Goal: Task Accomplishment & Management: Manage account settings

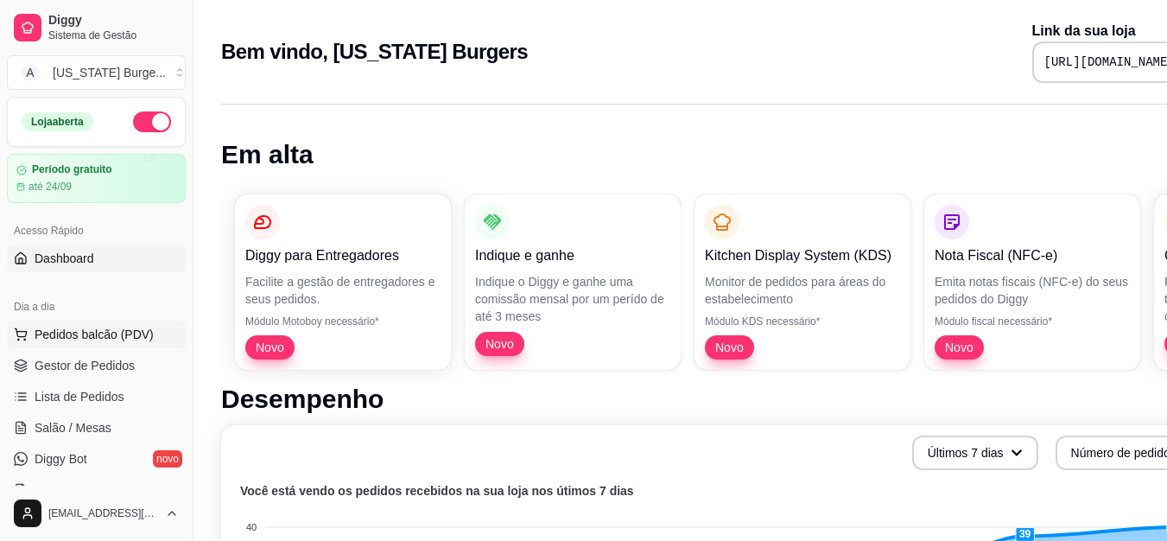
click at [60, 346] on button "Pedidos balcão (PDV)" at bounding box center [96, 334] width 179 height 28
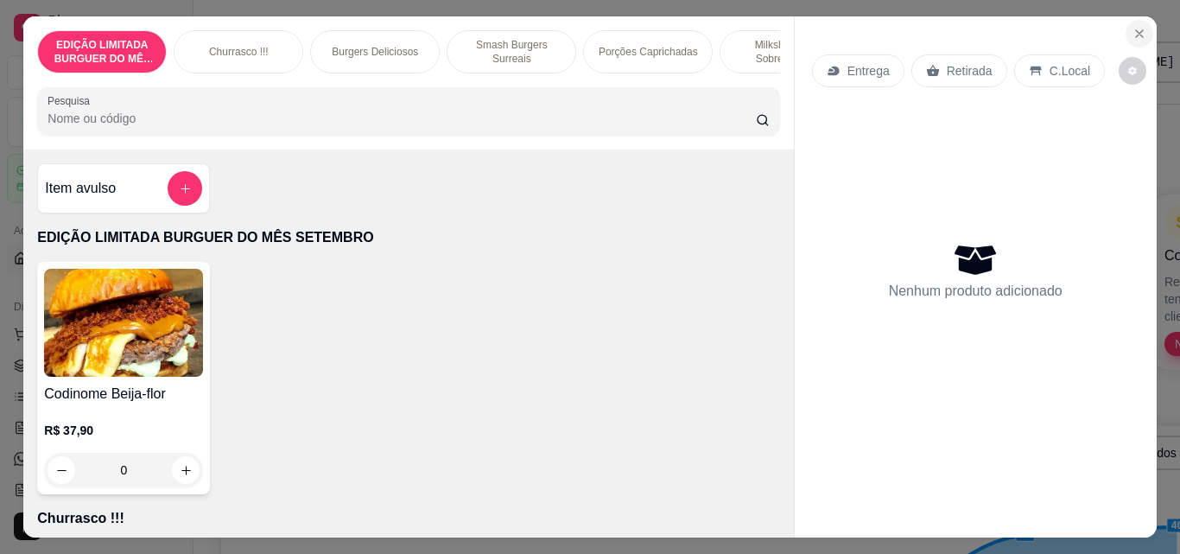
click at [1134, 27] on icon "Close" at bounding box center [1139, 34] width 14 height 14
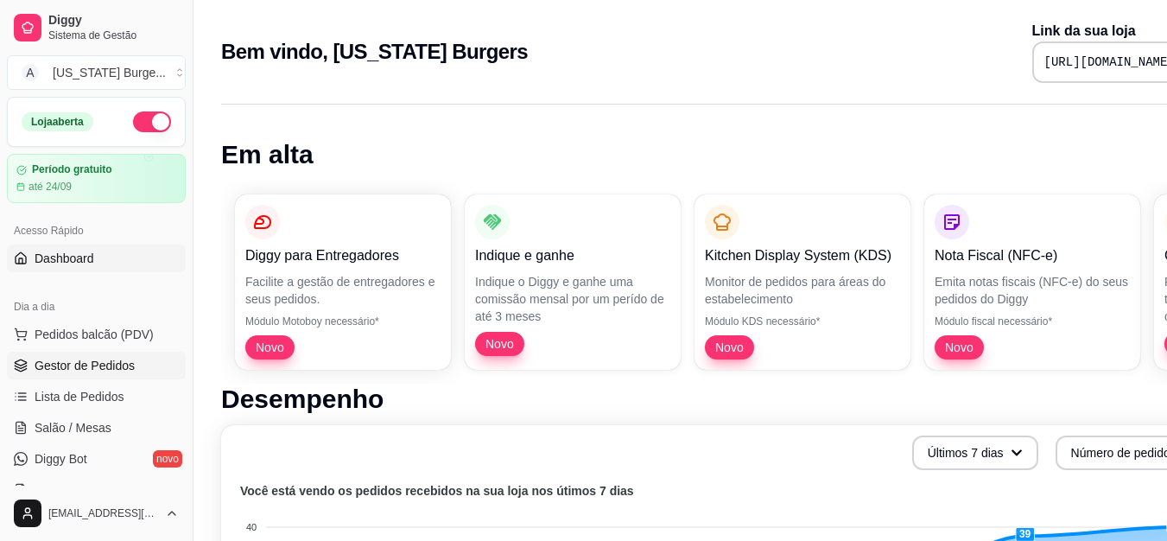
click at [48, 353] on link "Gestor de Pedidos" at bounding box center [96, 366] width 179 height 28
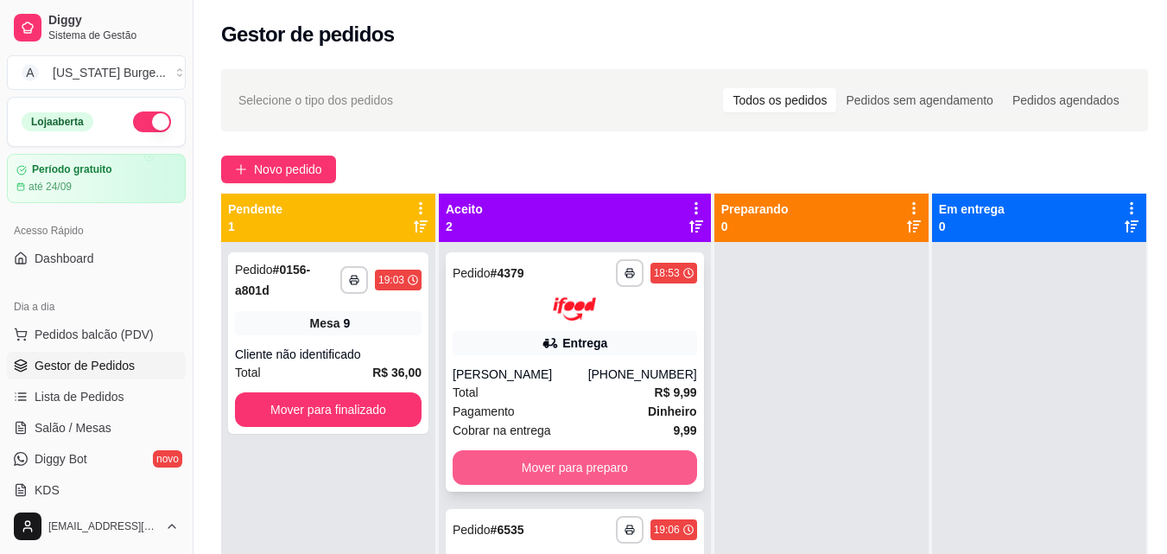
click at [550, 481] on button "Mover para preparo" at bounding box center [575, 467] width 244 height 35
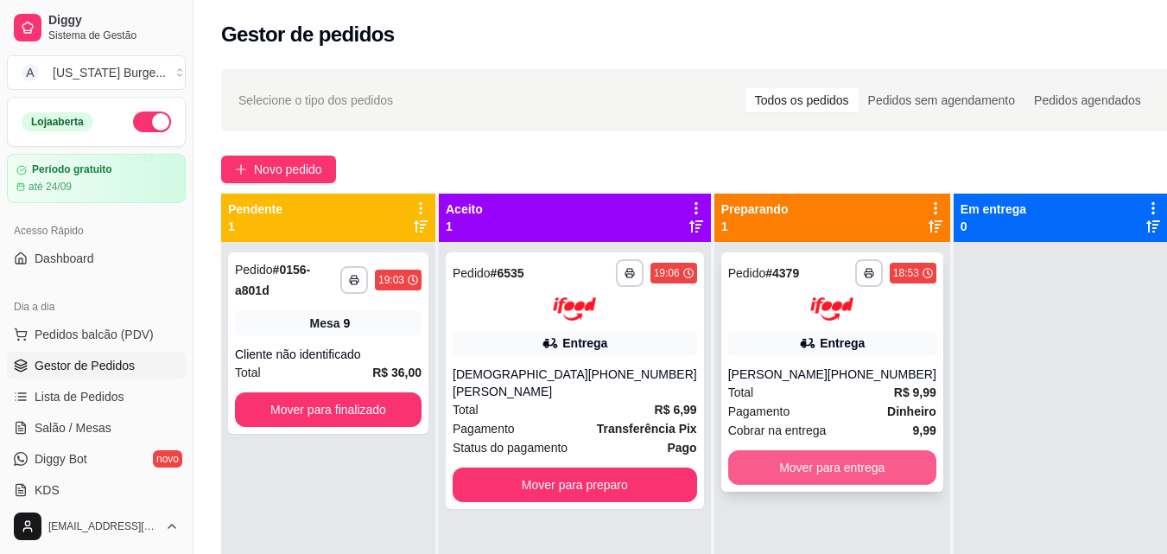
click at [771, 485] on button "Mover para entrega" at bounding box center [832, 467] width 208 height 35
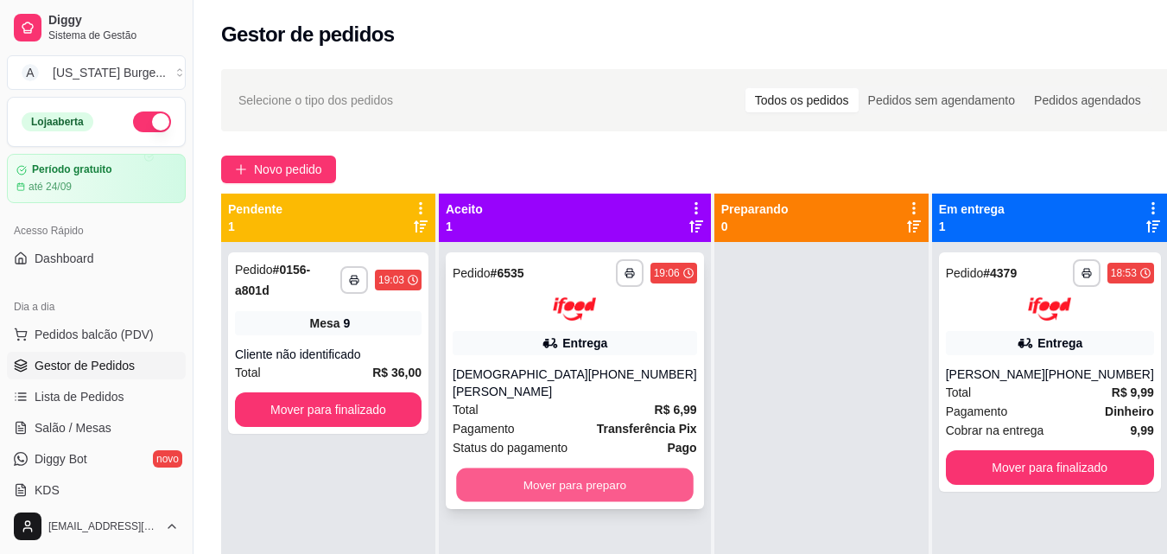
click at [514, 467] on button "Mover para preparo" at bounding box center [574, 484] width 237 height 34
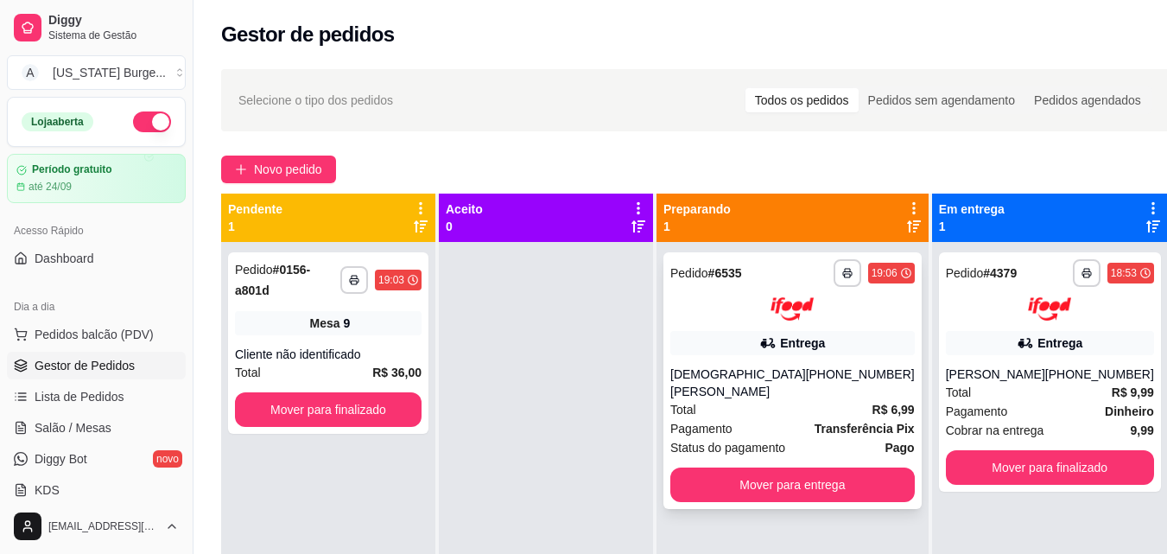
click at [780, 335] on div "Entrega" at bounding box center [802, 342] width 45 height 17
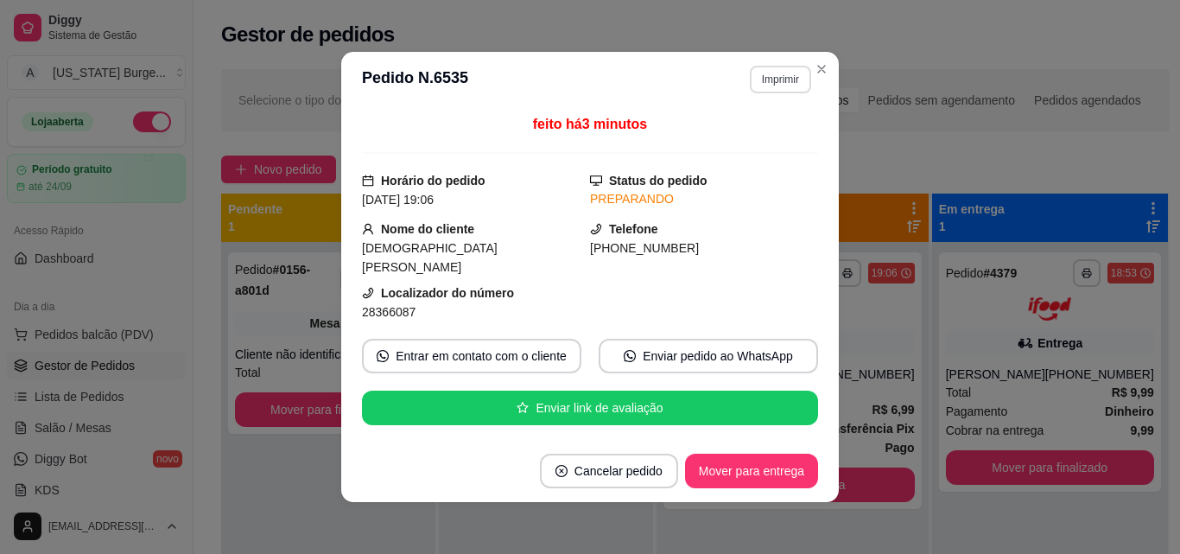
click at [762, 82] on button "Imprimir" at bounding box center [780, 80] width 61 height 28
click at [725, 133] on button "Epson" at bounding box center [743, 140] width 125 height 28
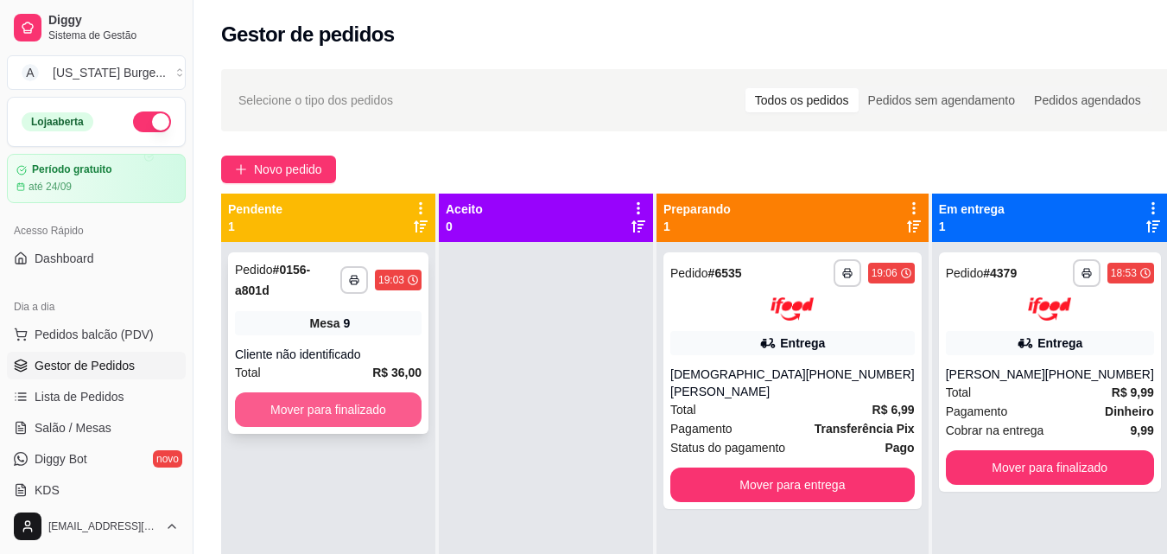
click at [306, 403] on button "Mover para finalizado" at bounding box center [328, 409] width 187 height 35
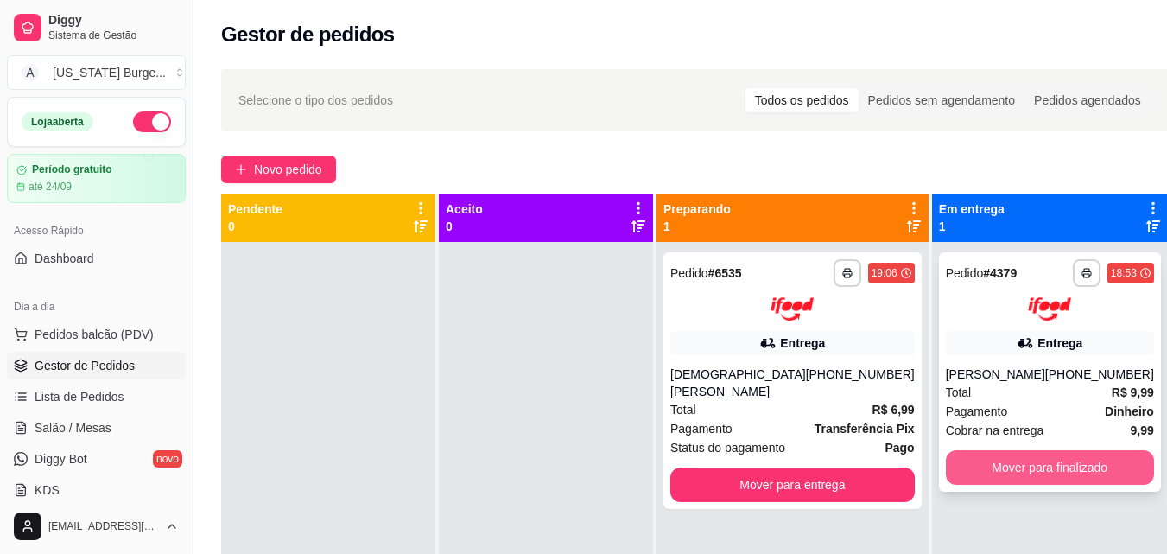
click at [953, 485] on button "Mover para finalizado" at bounding box center [1050, 467] width 208 height 35
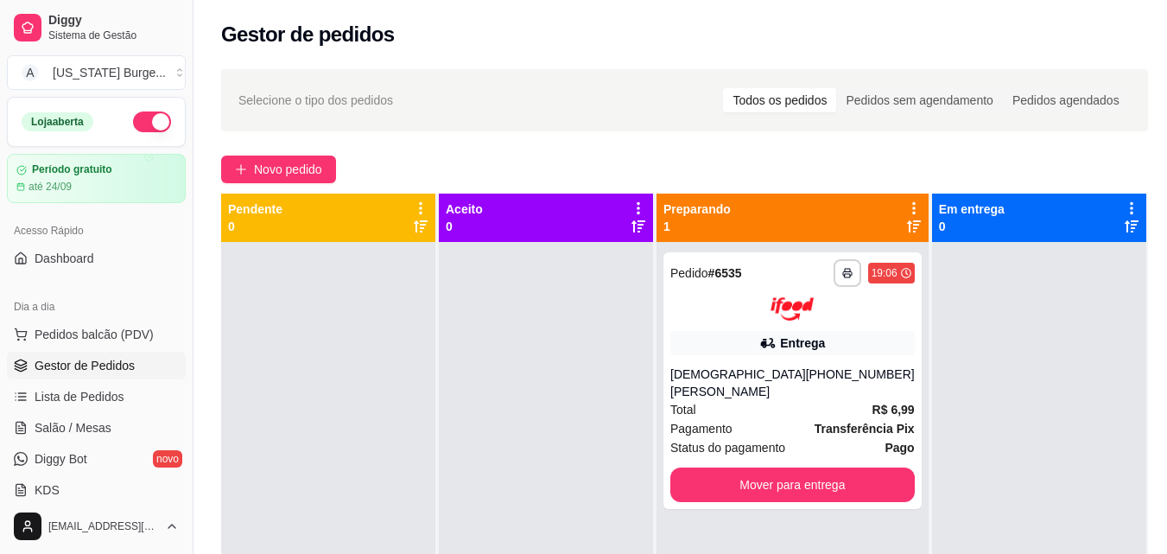
drag, startPoint x: 953, startPoint y: 485, endPoint x: 960, endPoint y: 502, distance: 17.8
click at [960, 502] on div at bounding box center [1039, 519] width 214 height 554
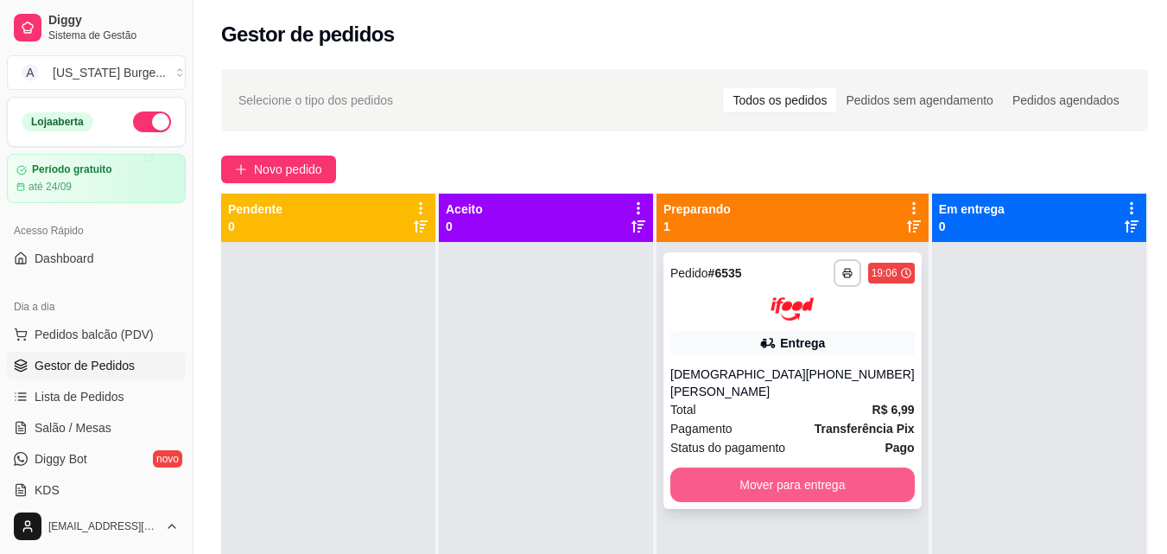
click at [822, 467] on button "Mover para entrega" at bounding box center [792, 484] width 244 height 35
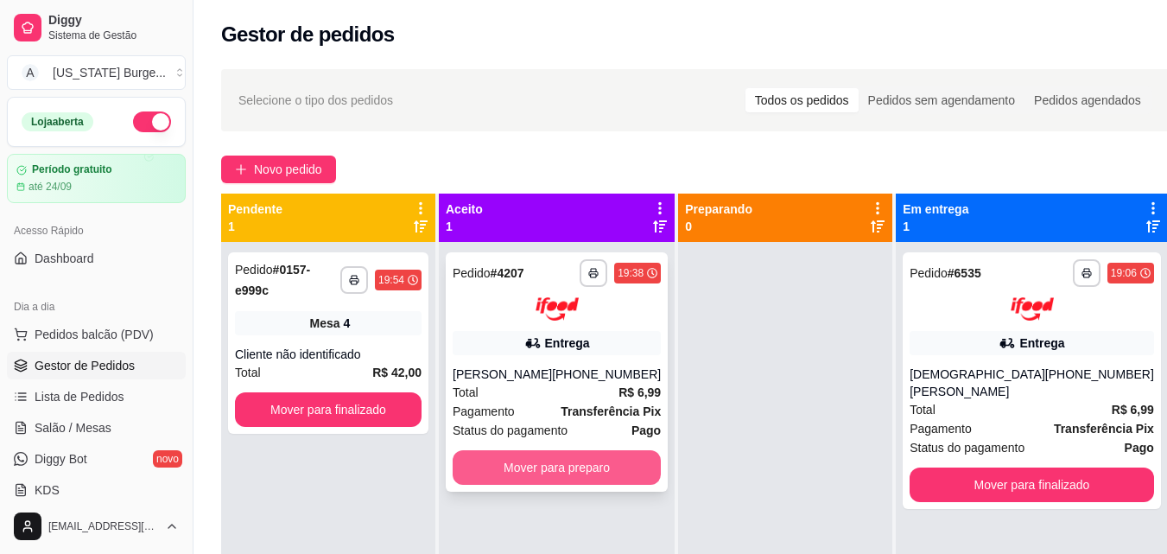
click at [586, 457] on button "Mover para preparo" at bounding box center [557, 467] width 208 height 35
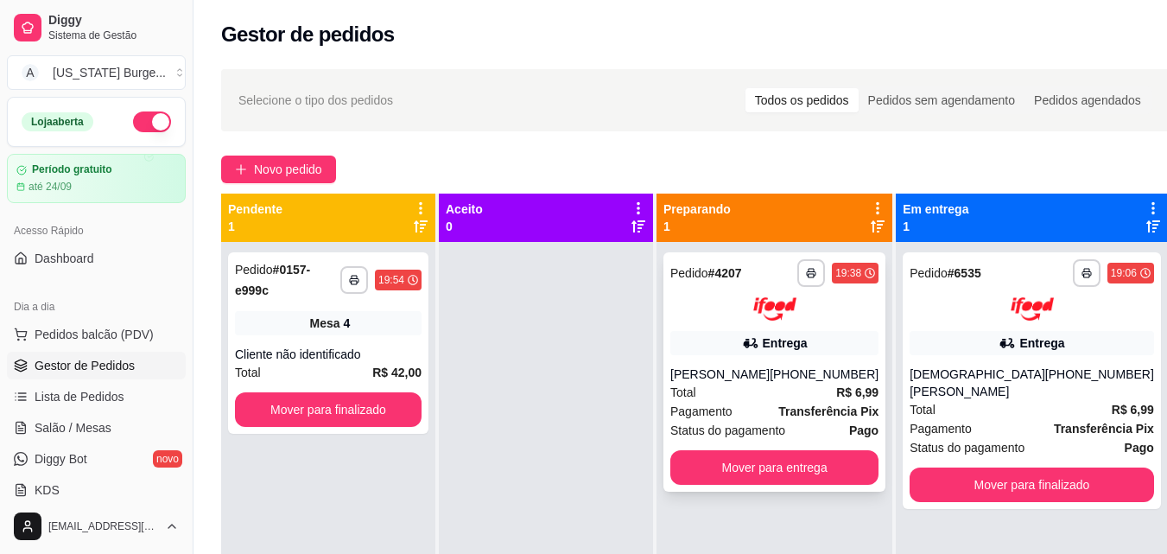
click at [806, 348] on div "Entrega" at bounding box center [785, 342] width 45 height 17
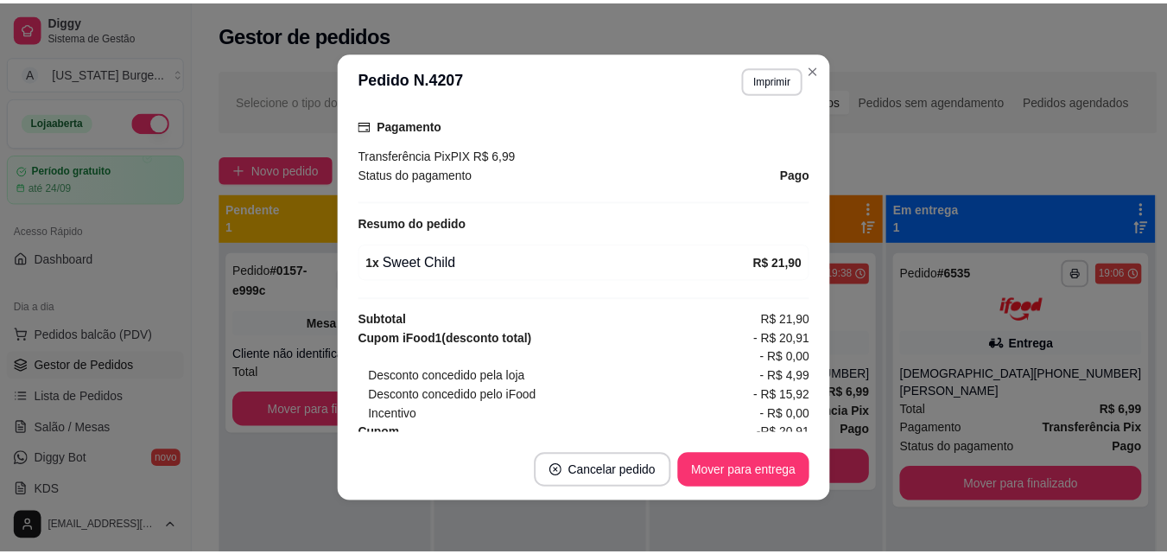
scroll to position [551, 0]
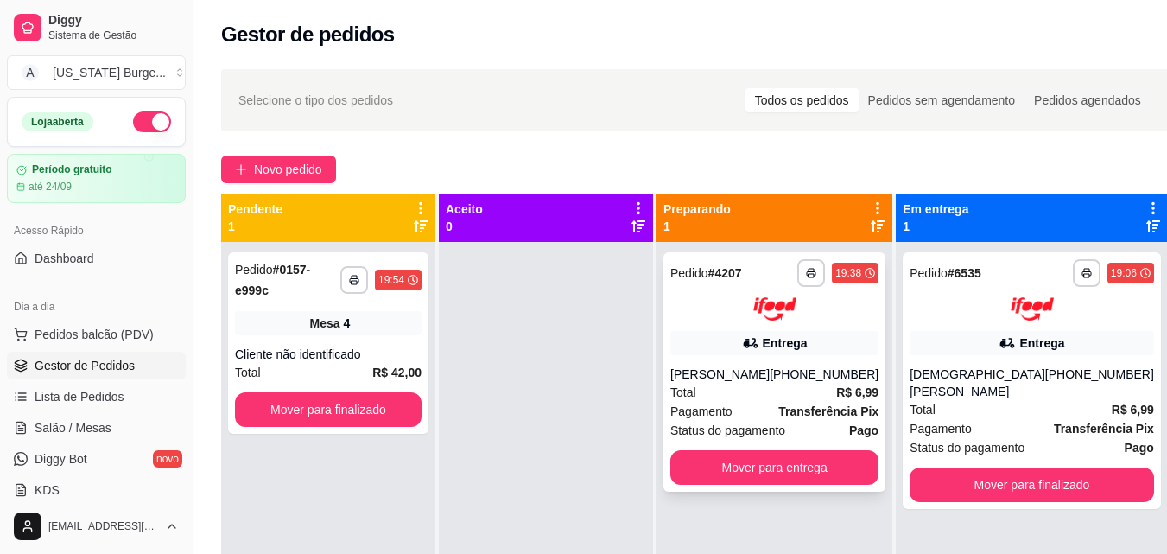
click at [736, 317] on div at bounding box center [774, 308] width 208 height 23
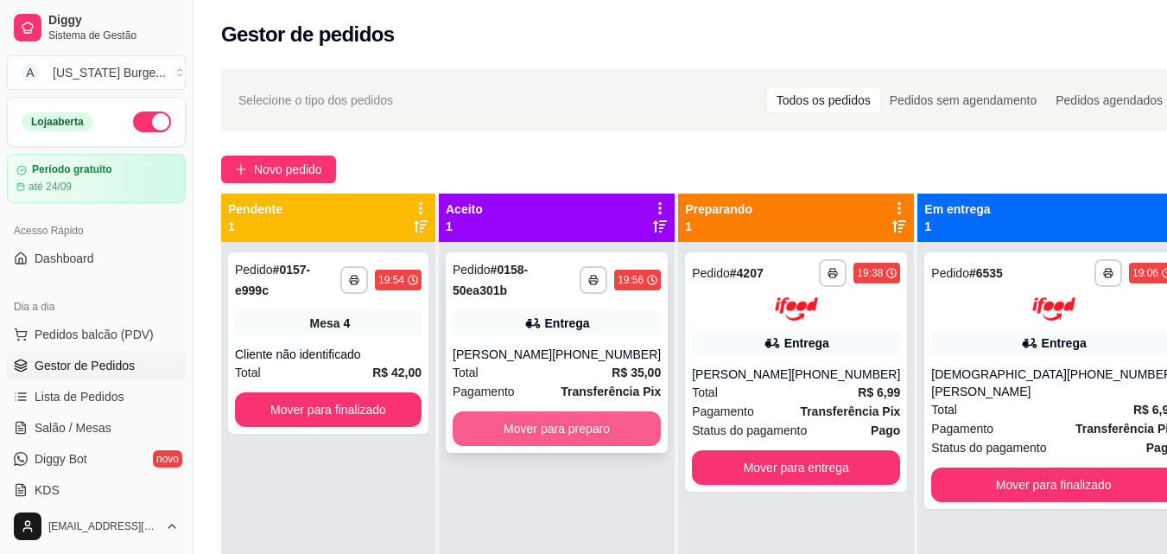
click at [548, 421] on button "Mover para preparo" at bounding box center [557, 428] width 208 height 35
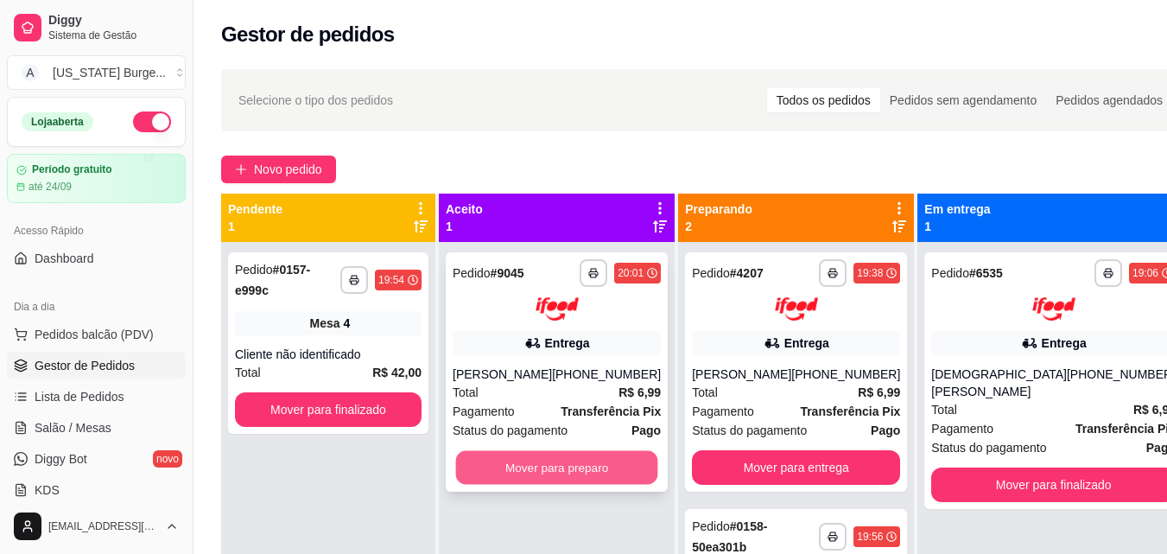
click at [541, 456] on button "Mover para preparo" at bounding box center [557, 467] width 202 height 34
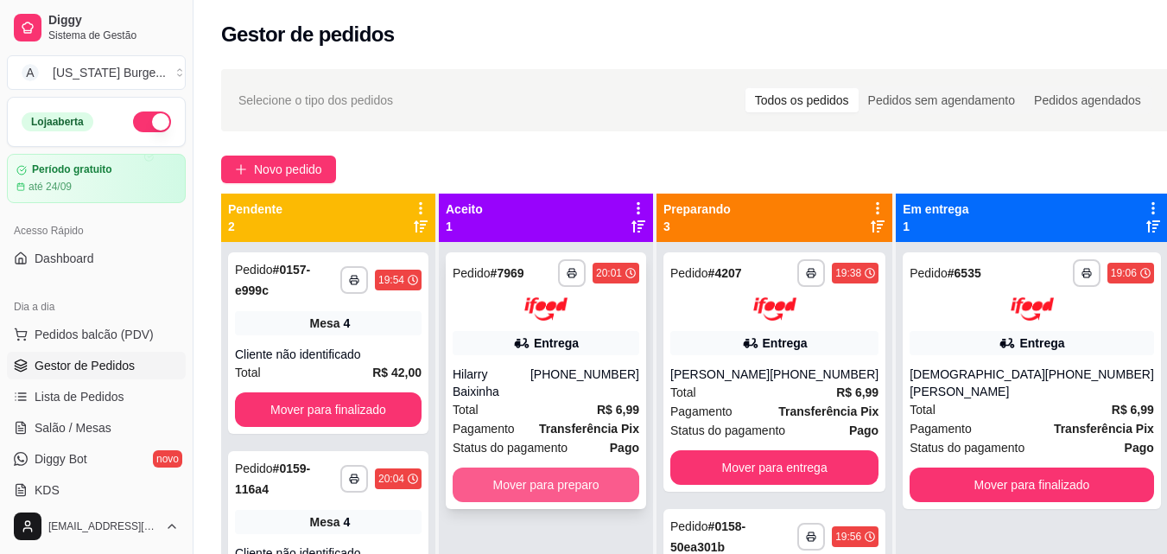
click at [560, 467] on button "Mover para preparo" at bounding box center [546, 484] width 187 height 35
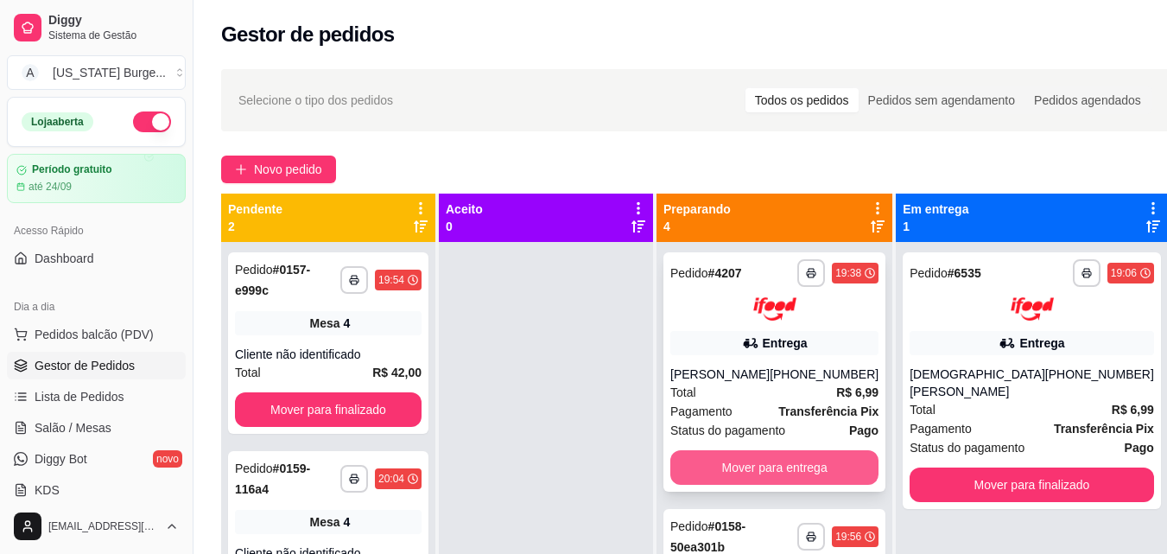
click at [818, 466] on button "Mover para entrega" at bounding box center [774, 467] width 208 height 35
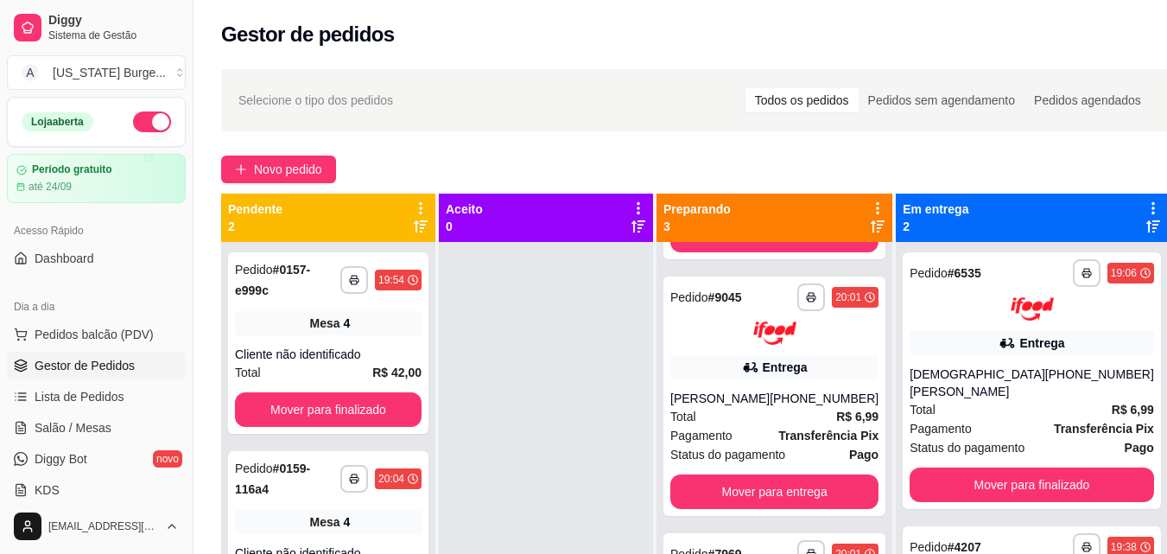
scroll to position [0, 0]
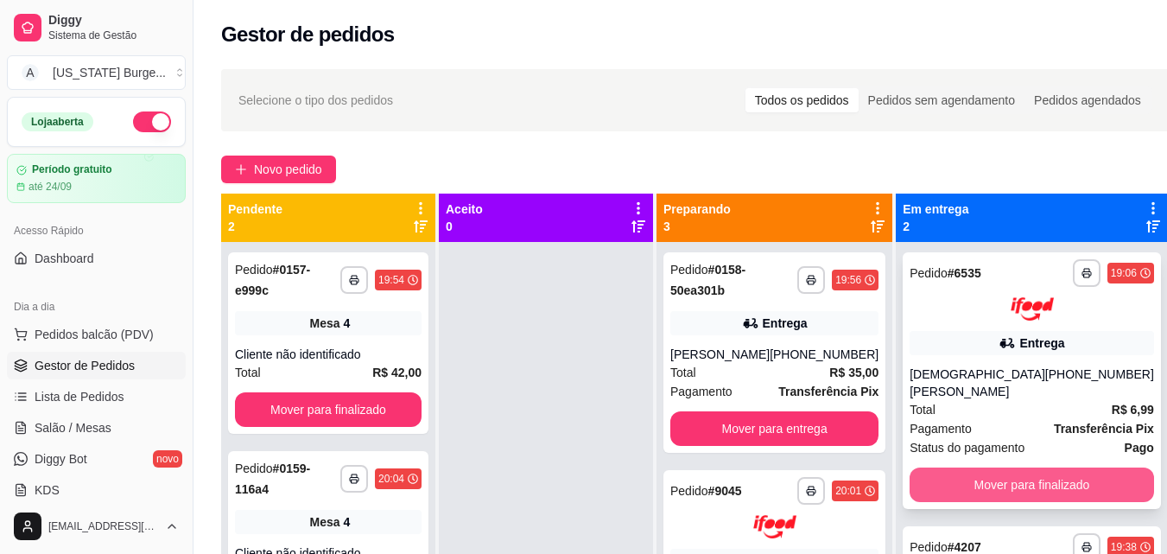
click at [939, 467] on button "Mover para finalizado" at bounding box center [1031, 484] width 244 height 35
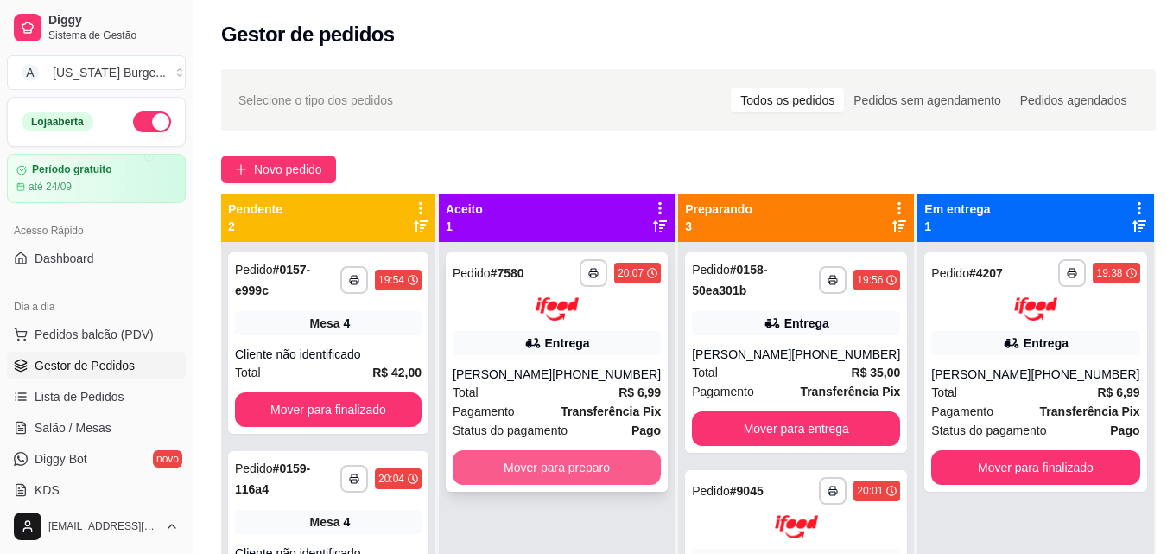
click at [581, 478] on button "Mover para preparo" at bounding box center [557, 467] width 208 height 35
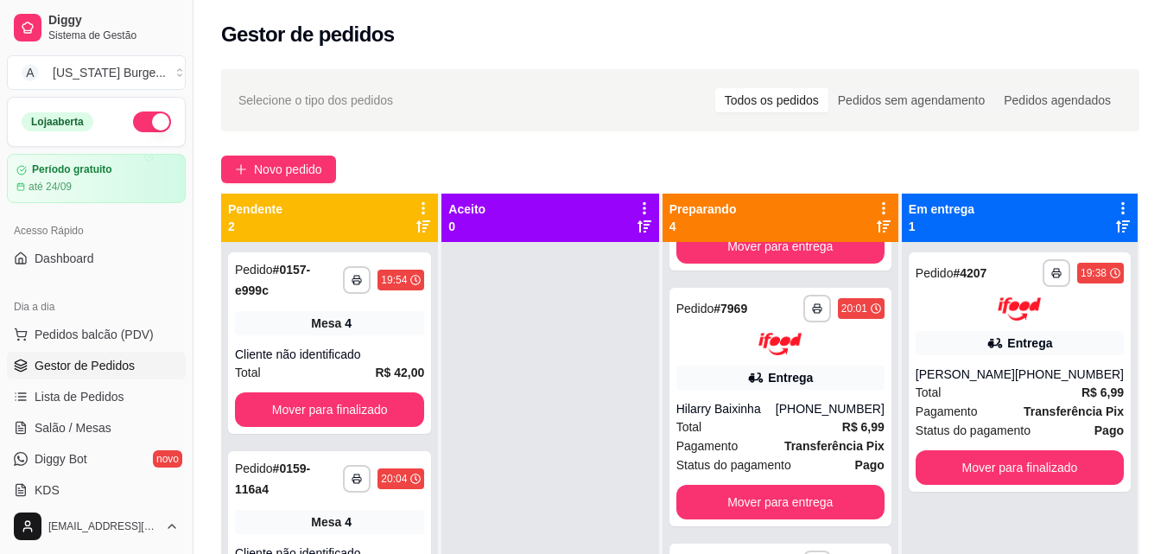
scroll to position [26, 0]
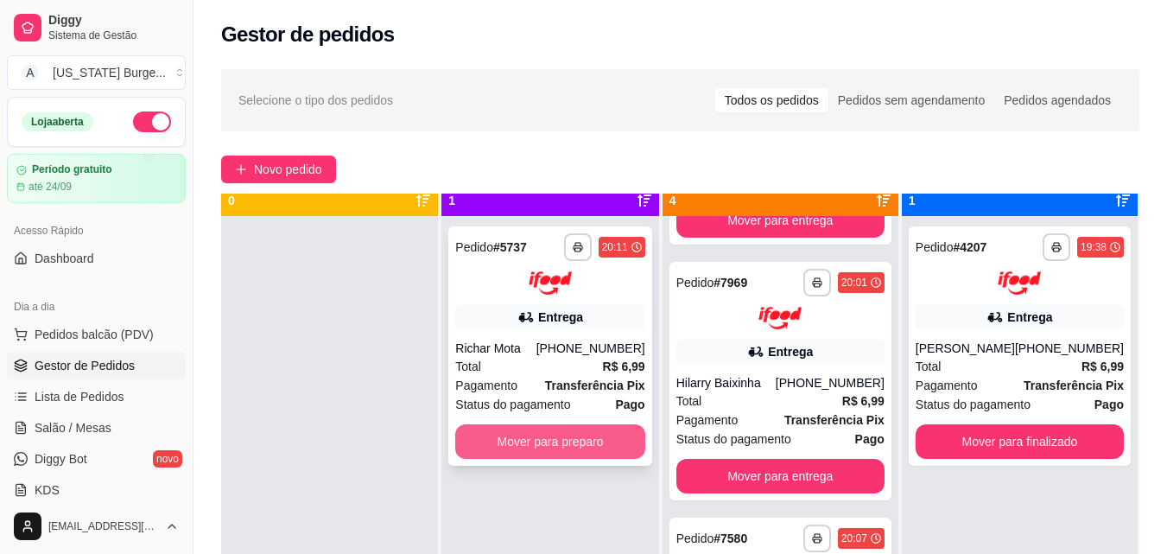
click at [554, 437] on button "Mover para preparo" at bounding box center [549, 441] width 189 height 35
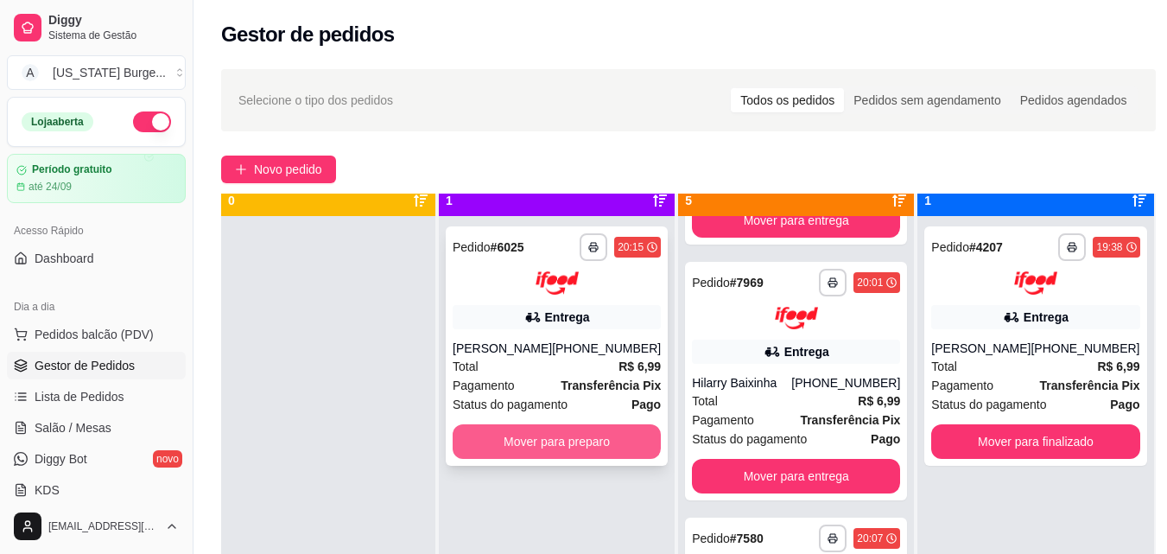
click at [592, 459] on button "Mover para preparo" at bounding box center [557, 441] width 208 height 35
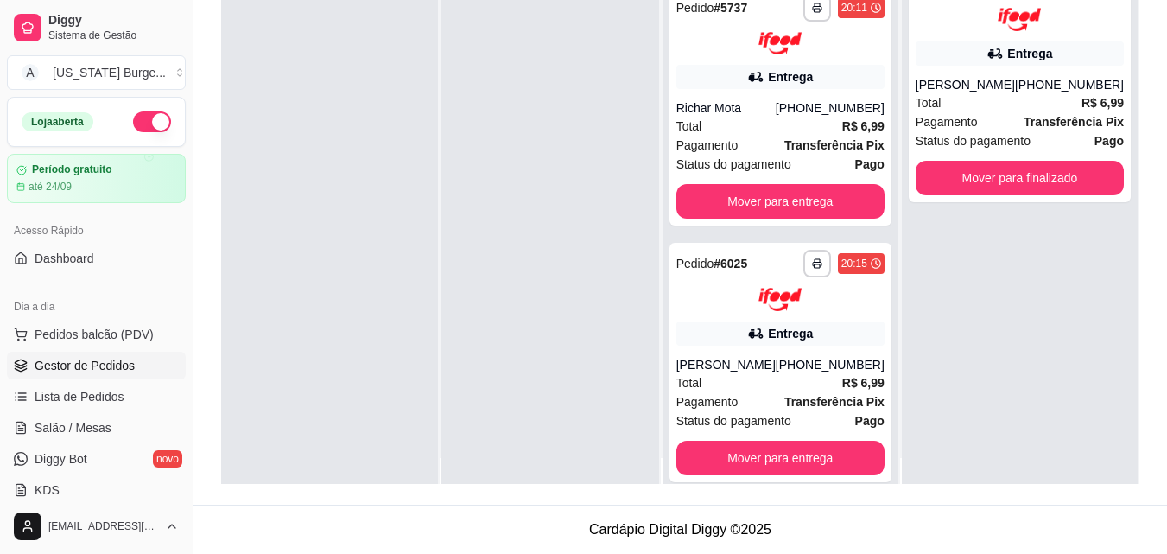
scroll to position [0, 0]
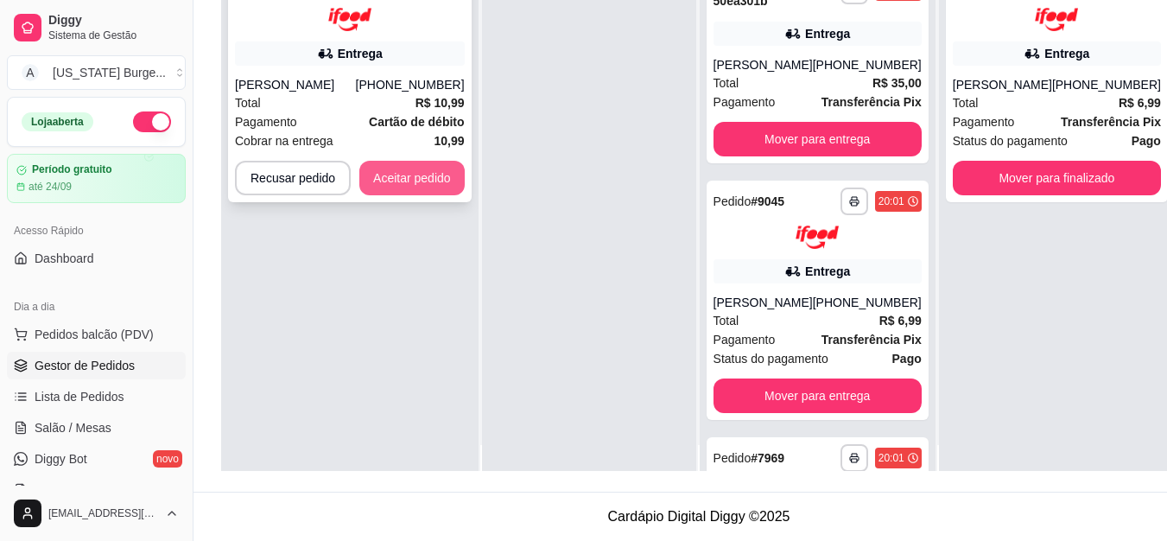
click at [418, 170] on button "Aceitar pedido" at bounding box center [411, 178] width 105 height 35
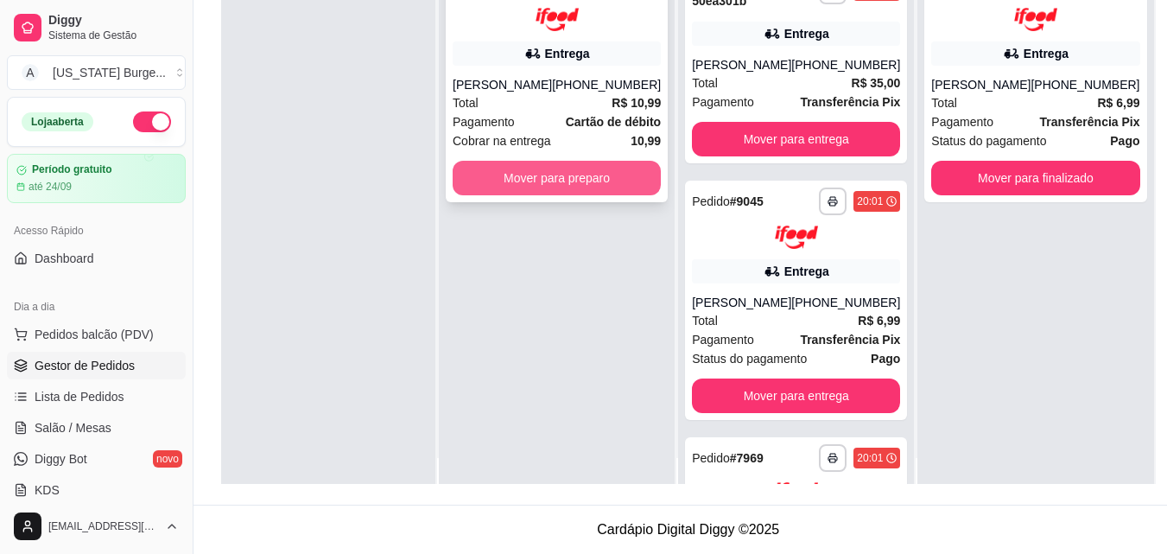
click at [567, 187] on button "Mover para preparo" at bounding box center [557, 178] width 208 height 35
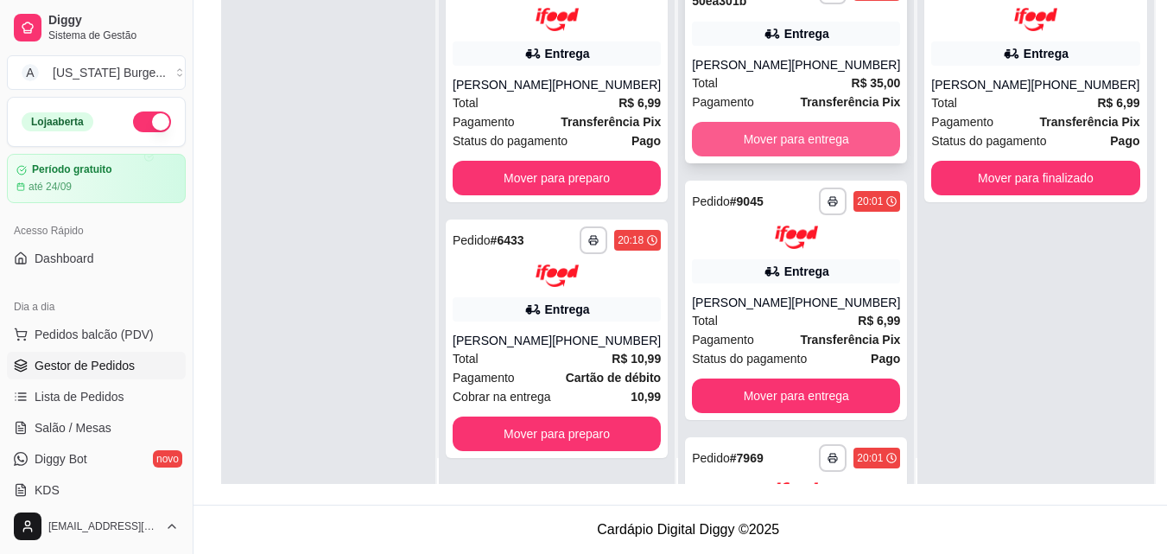
click at [773, 128] on button "Mover para entrega" at bounding box center [796, 139] width 208 height 35
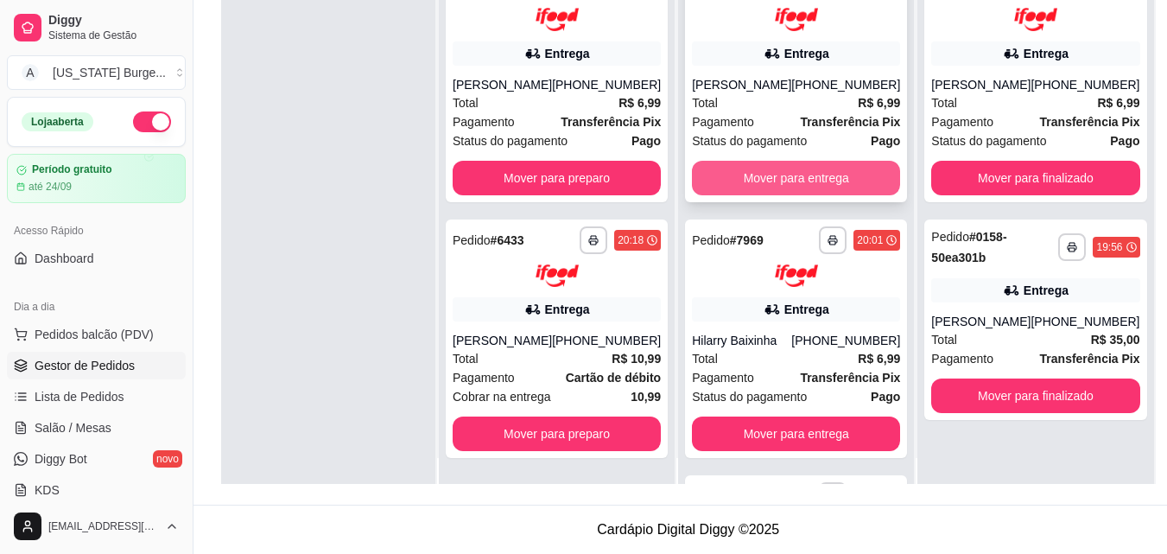
click at [762, 179] on button "Mover para entrega" at bounding box center [796, 178] width 208 height 35
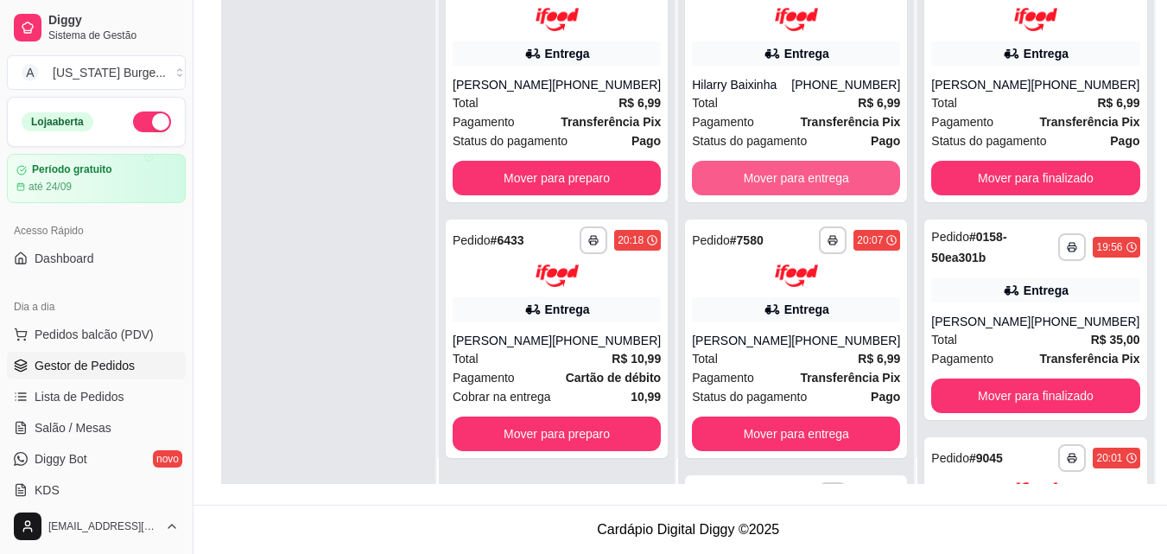
click at [762, 179] on button "Mover para entrega" at bounding box center [796, 178] width 208 height 35
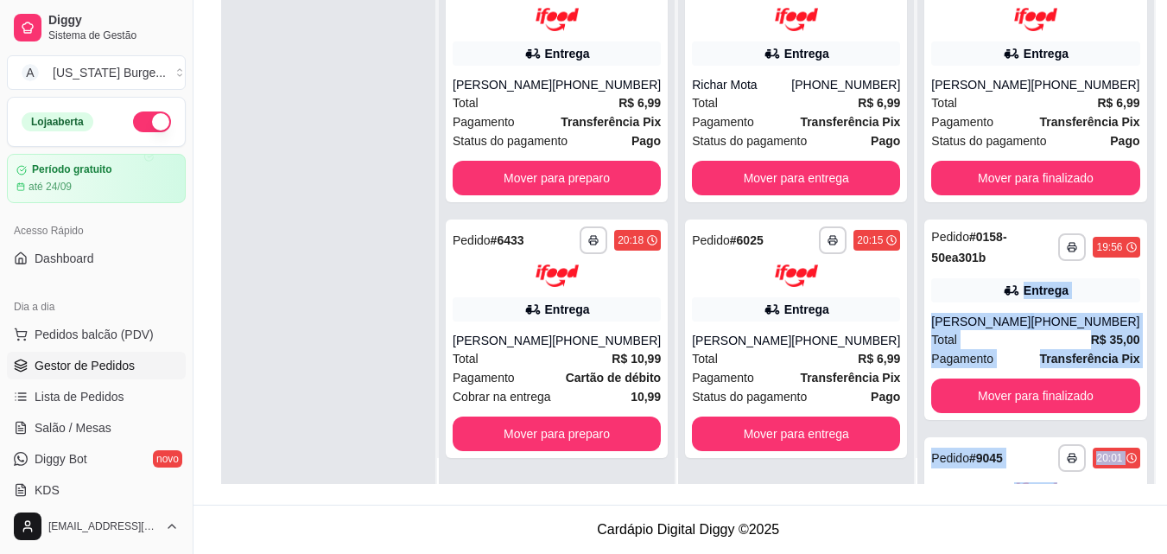
scroll to position [48, 0]
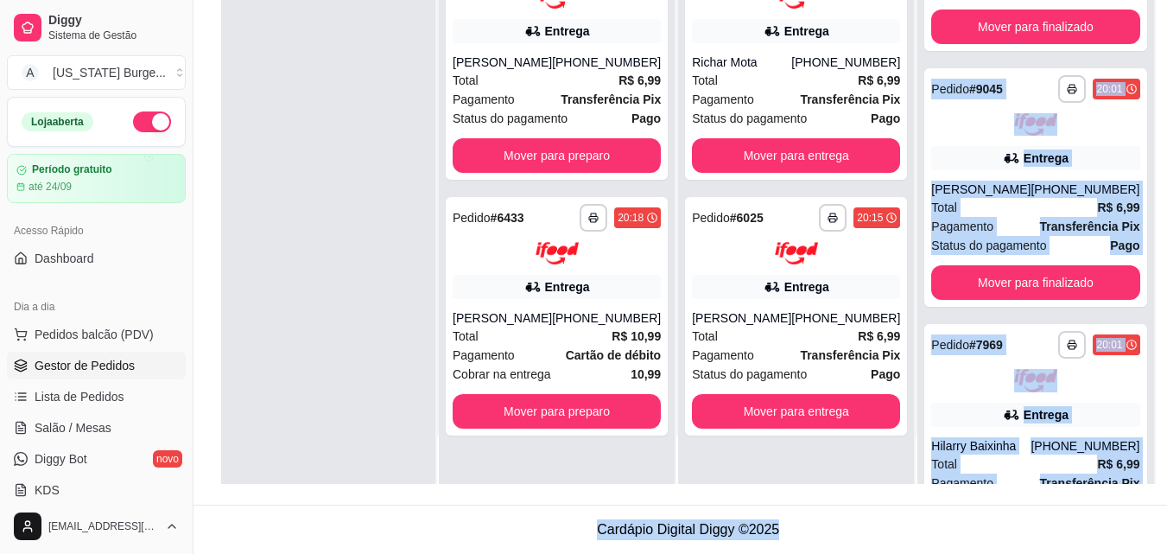
drag, startPoint x: 904, startPoint y: 274, endPoint x: 922, endPoint y: 570, distance: 296.7
click at [922, 290] on html "**********" at bounding box center [583, 14] width 1167 height 554
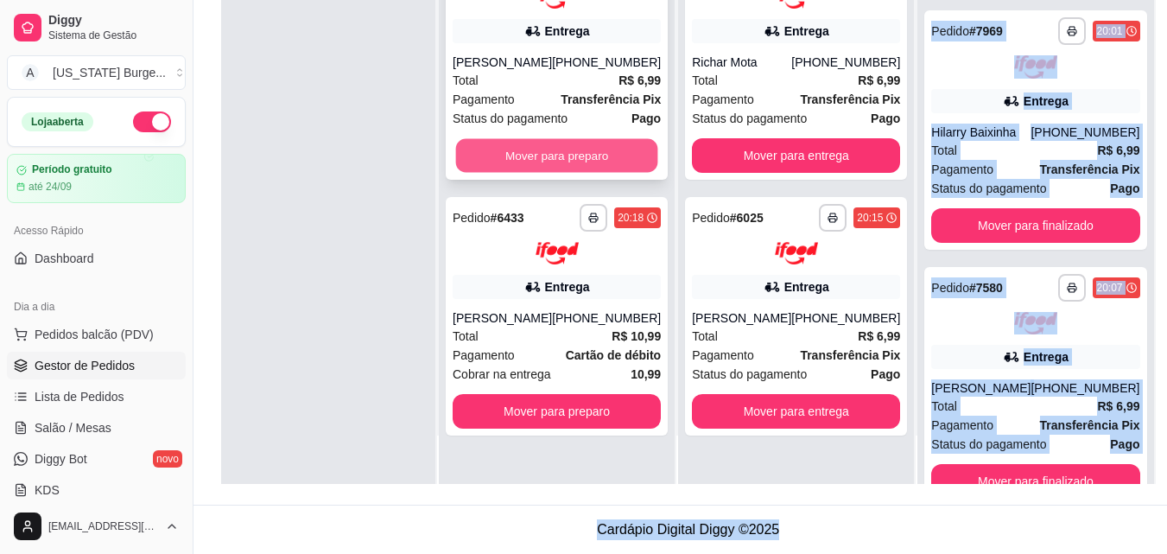
click at [541, 157] on button "Mover para preparo" at bounding box center [557, 155] width 202 height 34
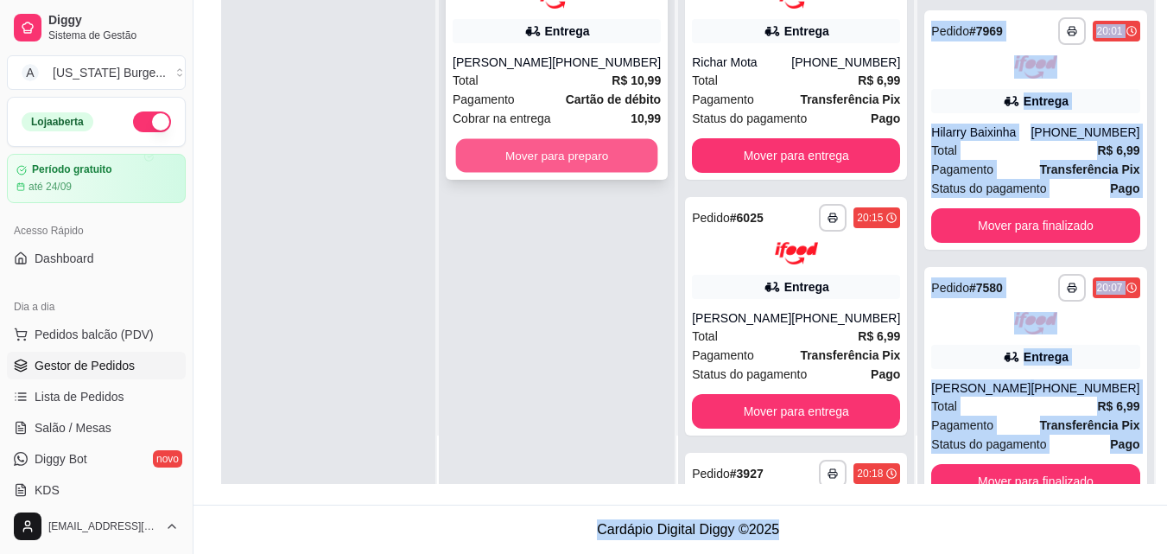
click at [536, 162] on button "Mover para preparo" at bounding box center [557, 155] width 202 height 34
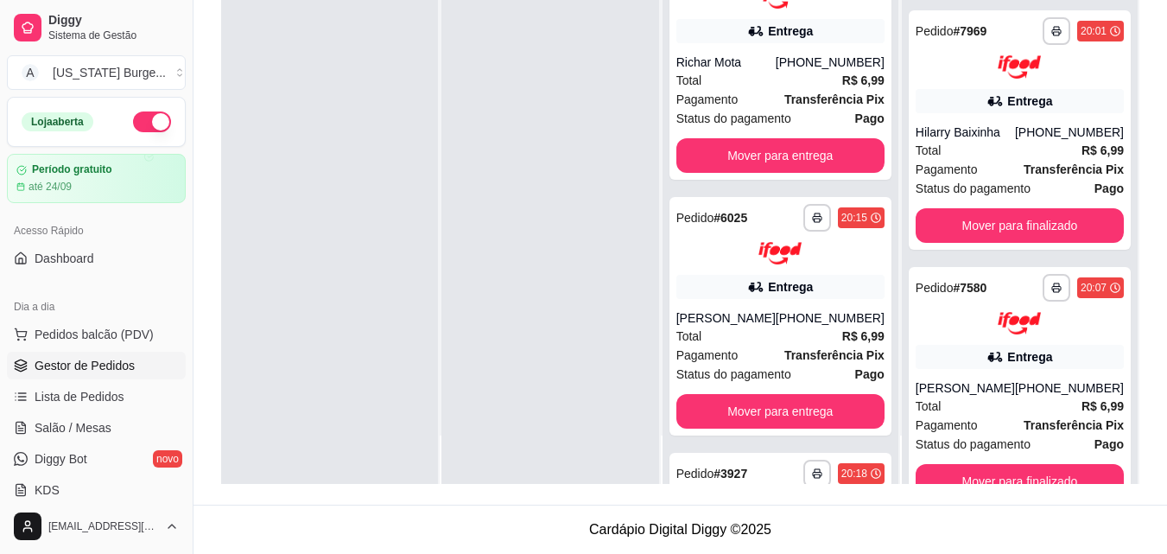
click at [577, 257] on div at bounding box center [549, 207] width 217 height 554
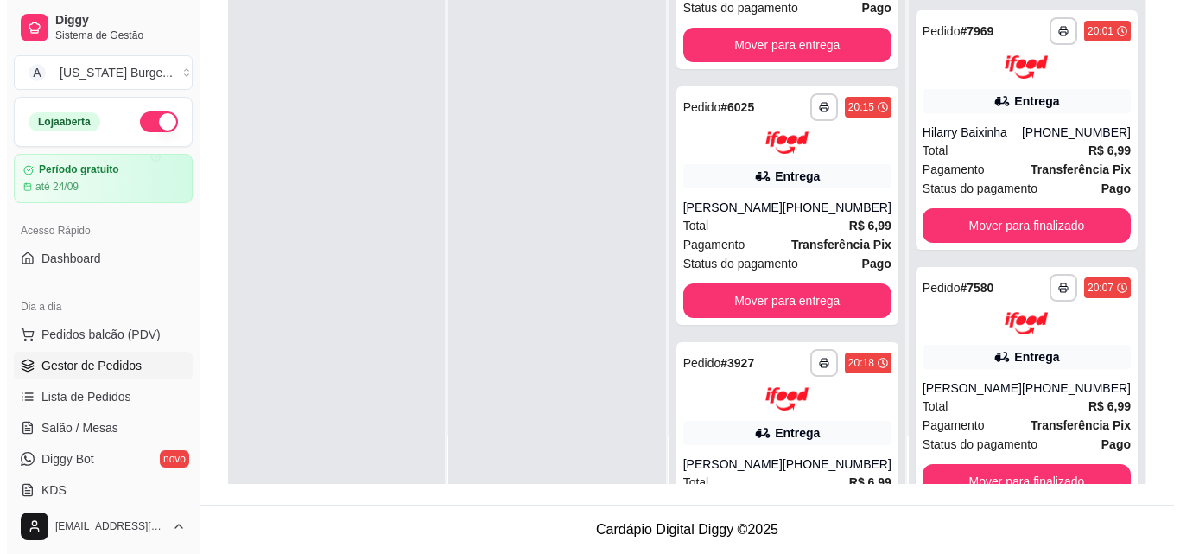
scroll to position [0, 0]
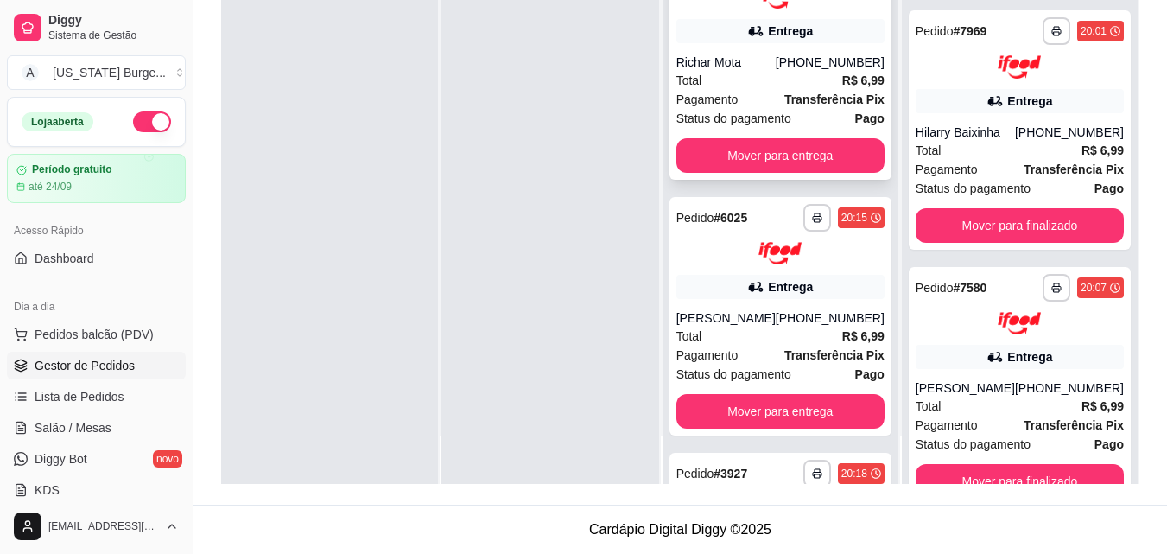
click at [757, 73] on div "Total R$ 6,99" at bounding box center [780, 80] width 208 height 19
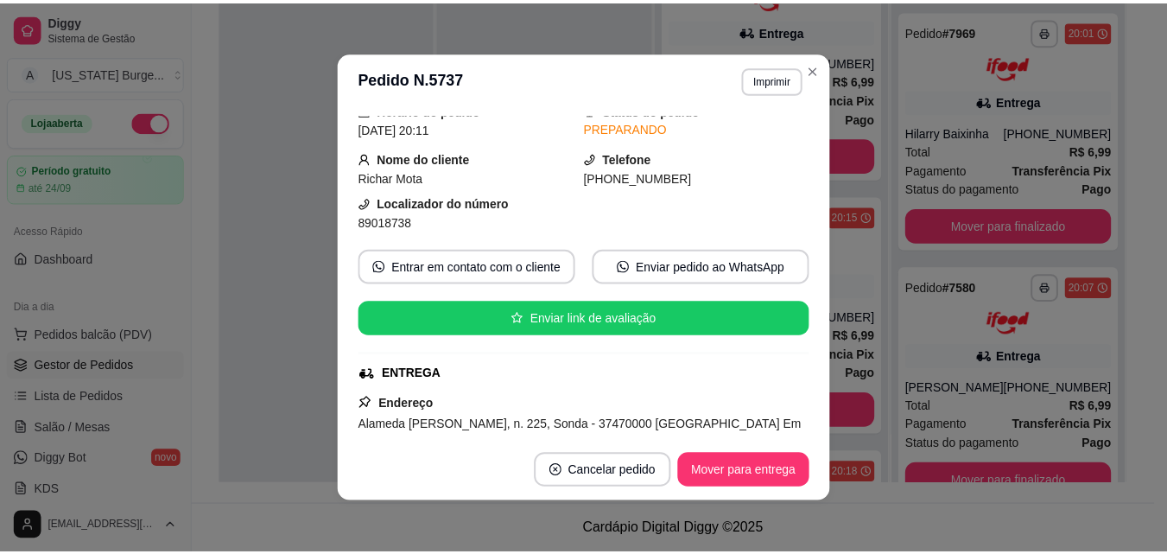
scroll to position [258, 0]
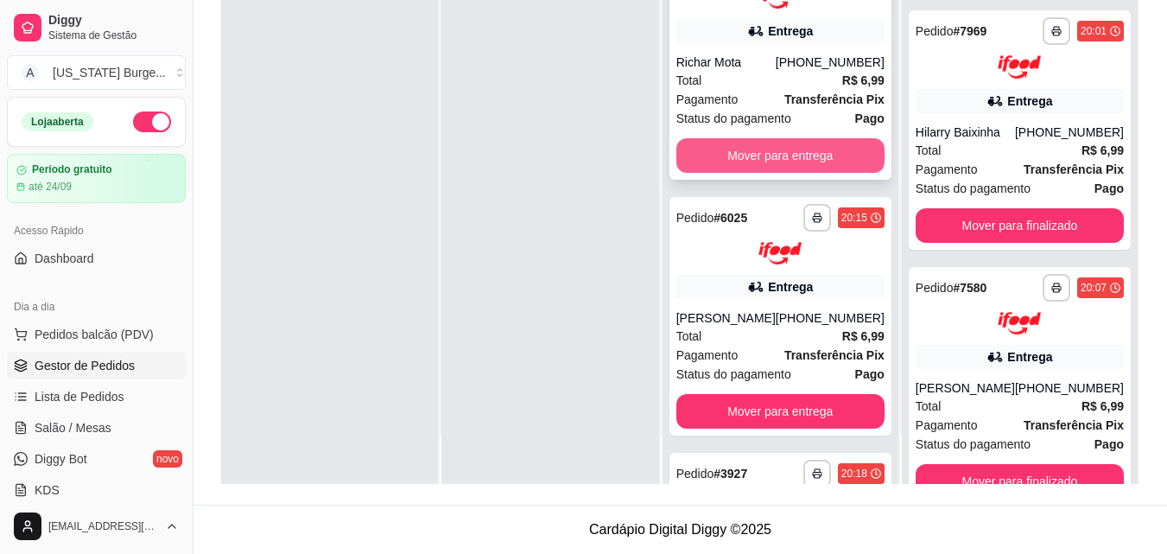
click at [797, 151] on button "Mover para entrega" at bounding box center [780, 155] width 208 height 35
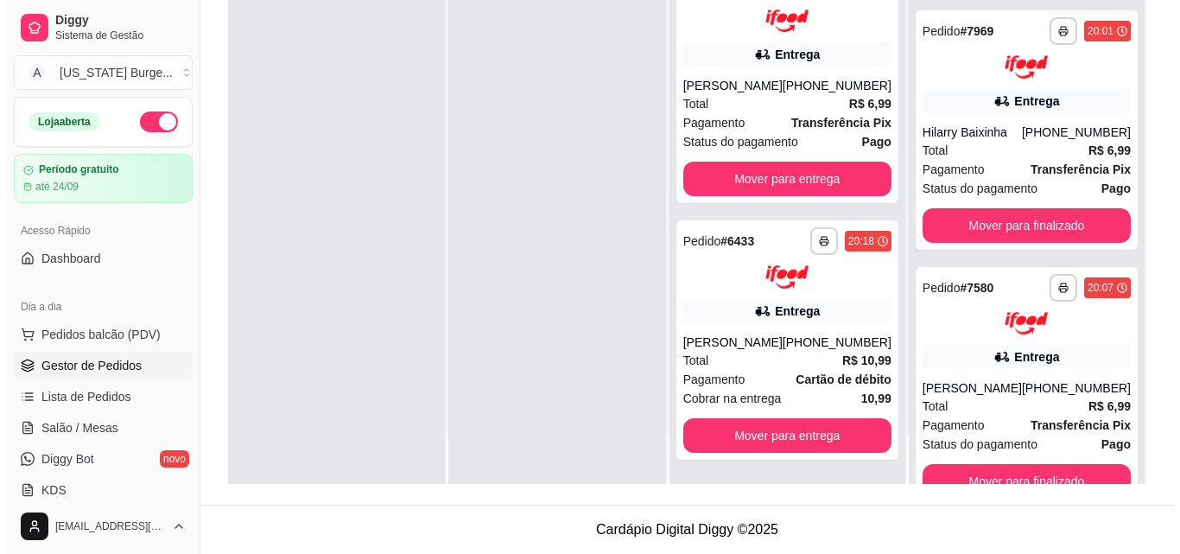
scroll to position [0, 0]
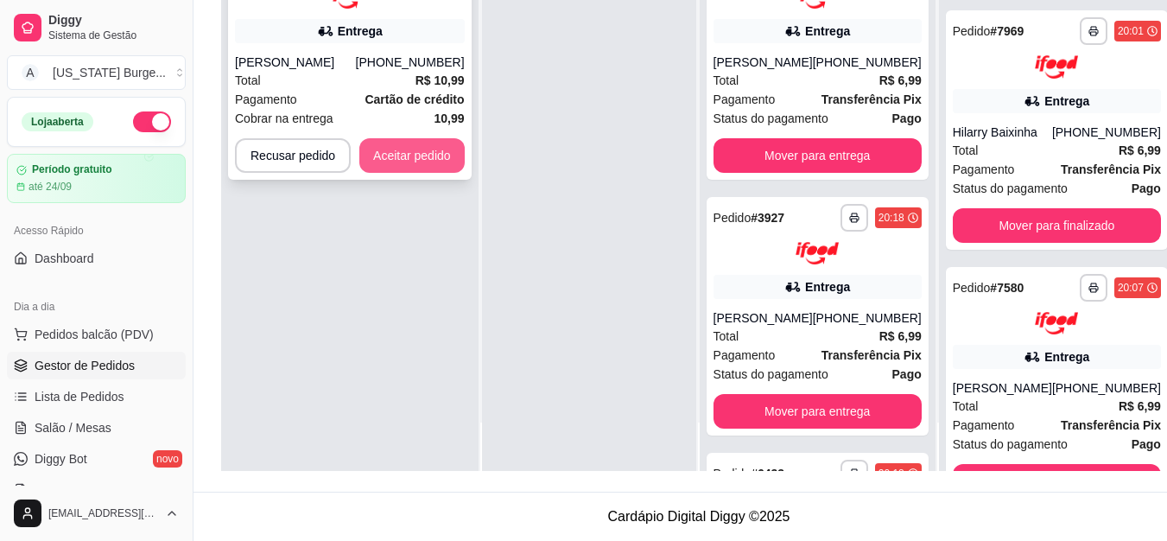
click at [405, 150] on button "Aceitar pedido" at bounding box center [411, 155] width 105 height 35
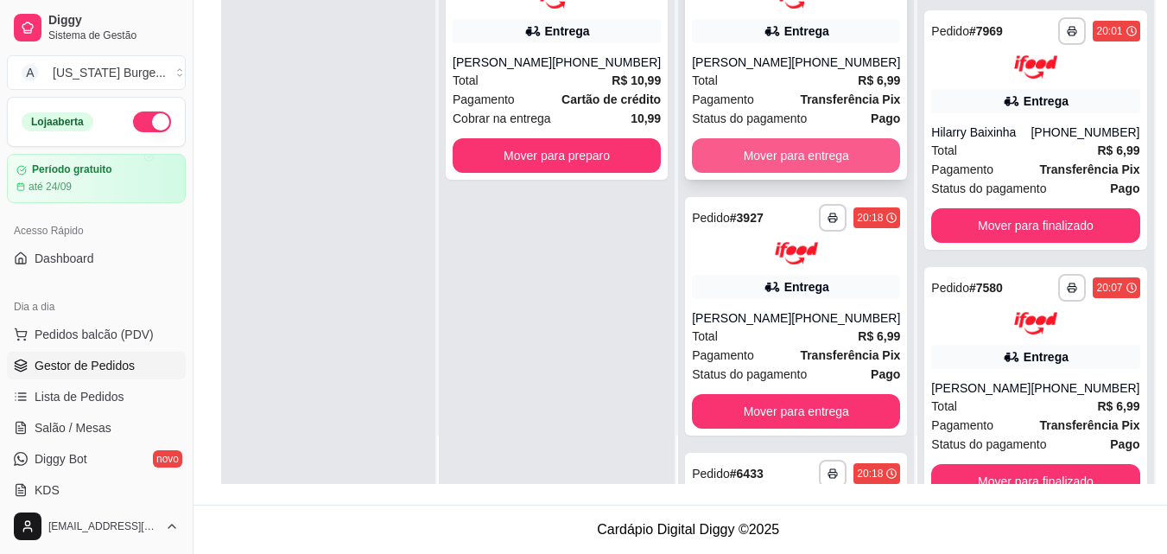
click at [829, 173] on button "Mover para entrega" at bounding box center [796, 155] width 208 height 35
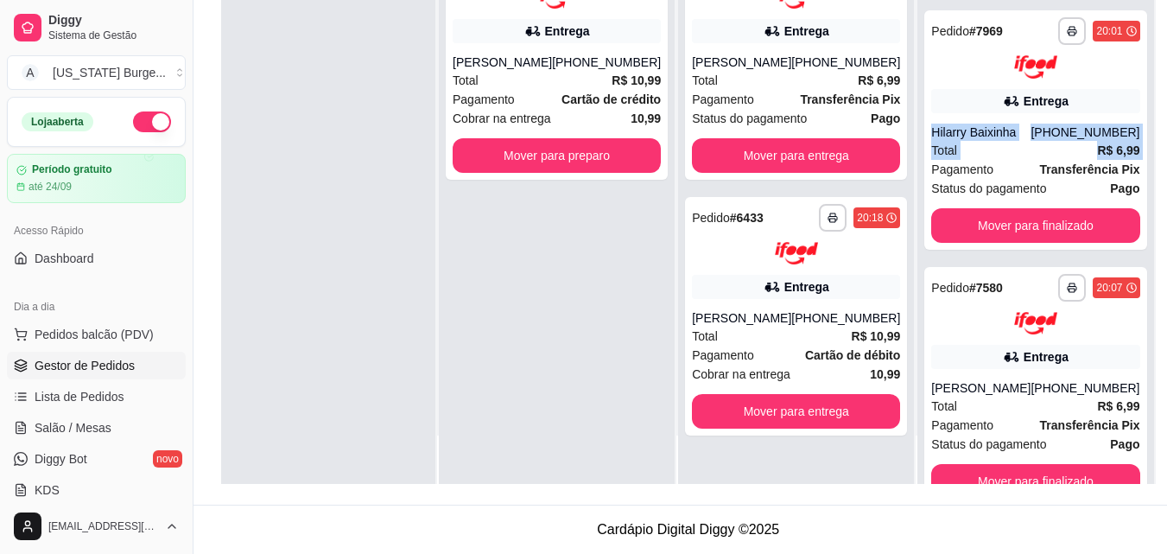
drag, startPoint x: 903, startPoint y: 140, endPoint x: 906, endPoint y: 174, distance: 33.9
click at [917, 174] on div "**********" at bounding box center [1035, 207] width 236 height 554
click at [917, 173] on div "**********" at bounding box center [1035, 207] width 236 height 554
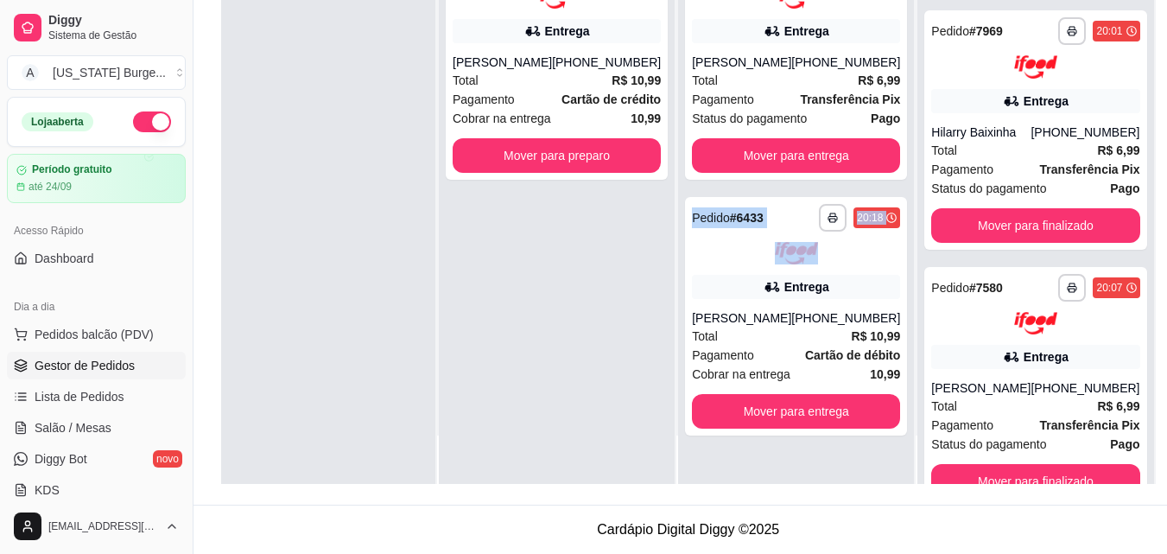
drag, startPoint x: 900, startPoint y: 172, endPoint x: 897, endPoint y: 236, distance: 64.0
click at [897, 236] on div "**********" at bounding box center [797, 159] width 239 height 554
click at [608, 162] on button "Mover para preparo" at bounding box center [557, 155] width 208 height 35
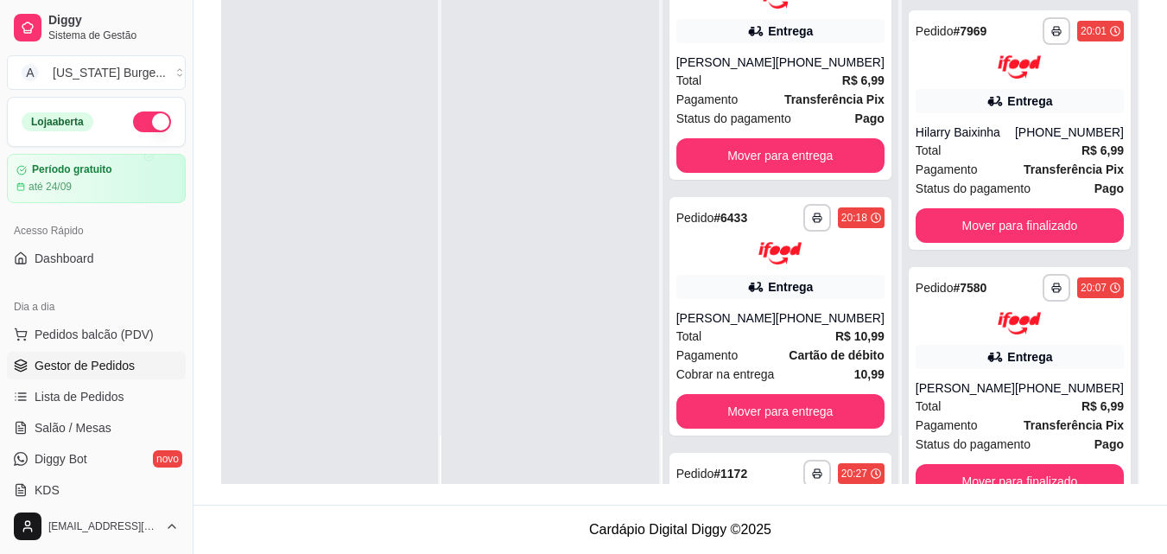
click at [500, 307] on div at bounding box center [549, 207] width 217 height 554
click at [740, 67] on div "[PERSON_NAME]" at bounding box center [725, 62] width 99 height 17
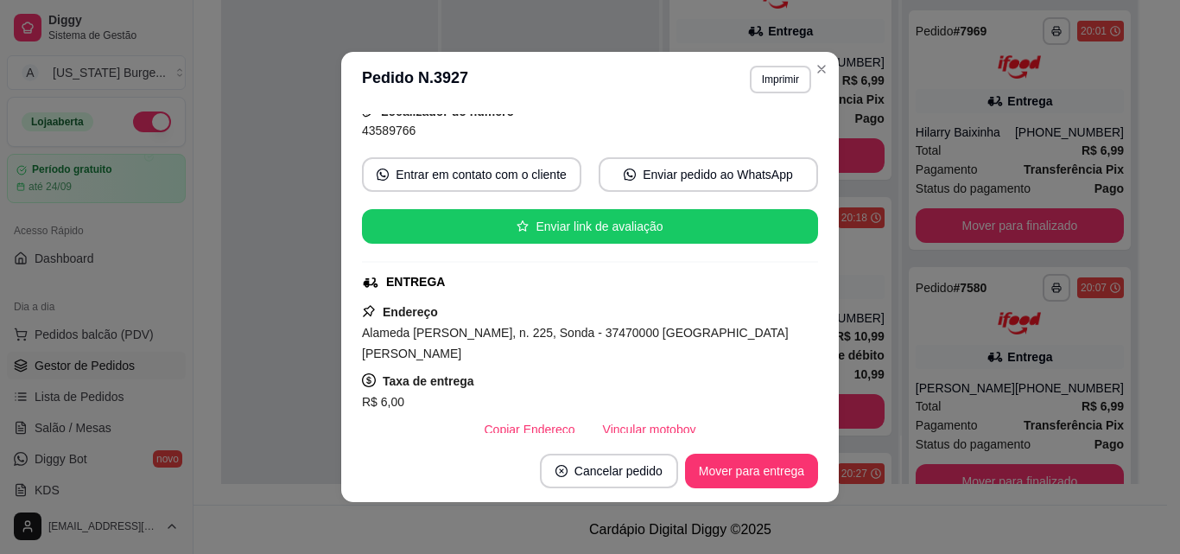
scroll to position [190, 0]
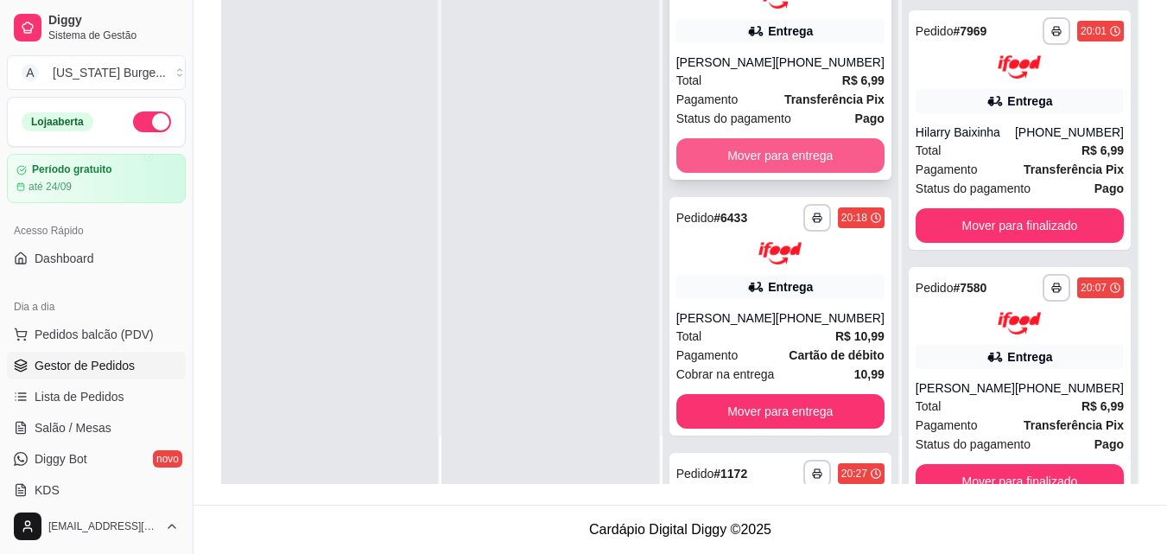
click at [799, 155] on button "Mover para entrega" at bounding box center [780, 155] width 208 height 35
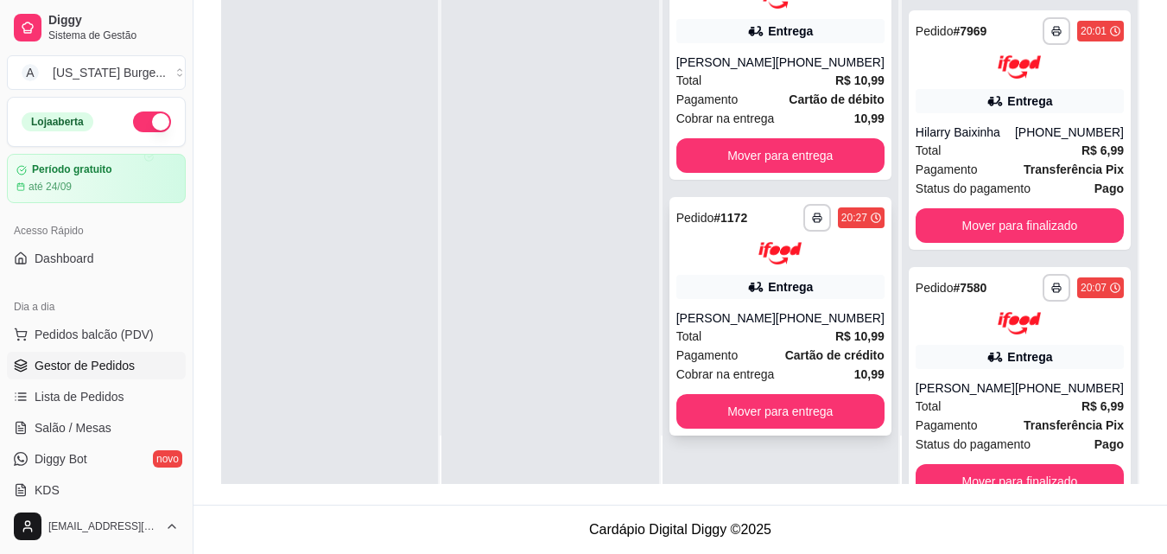
click at [744, 383] on span "Cobrar na entrega" at bounding box center [725, 373] width 98 height 19
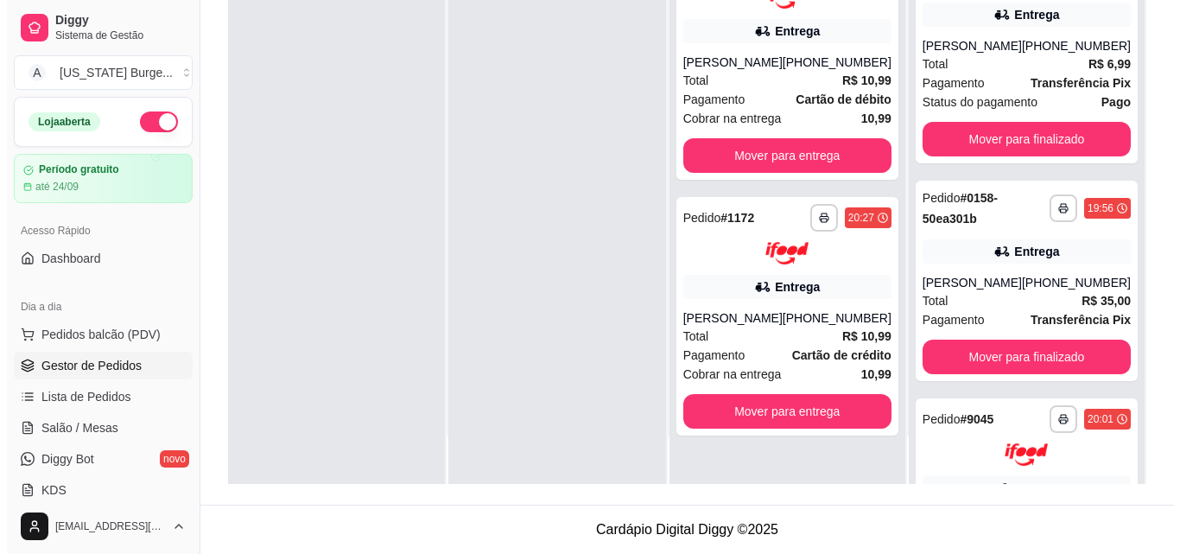
scroll to position [0, 0]
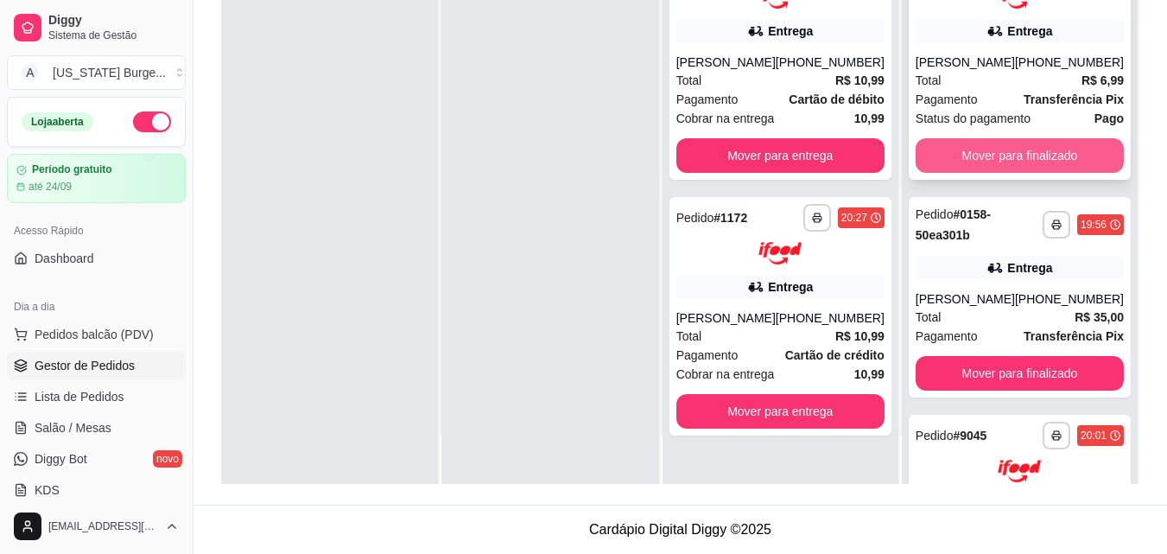
click at [999, 143] on button "Mover para finalizado" at bounding box center [1019, 155] width 208 height 35
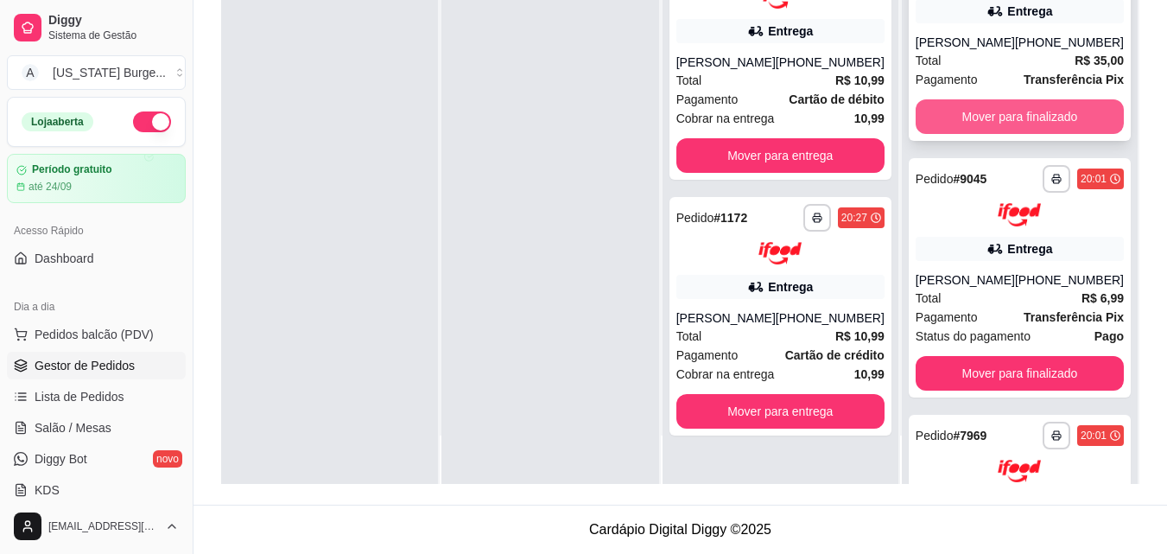
click at [978, 106] on button "Mover para finalizado" at bounding box center [1019, 116] width 208 height 35
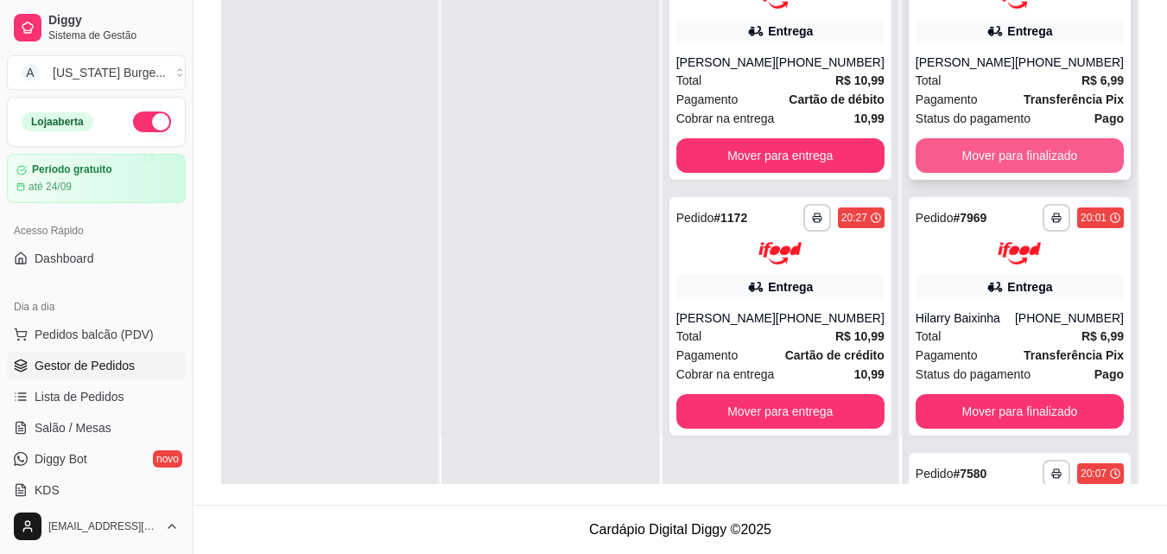
click at [995, 139] on button "Mover para finalizado" at bounding box center [1019, 155] width 208 height 35
click at [1030, 147] on button "Mover para finalizado" at bounding box center [1019, 155] width 202 height 34
click at [1028, 148] on button "Mover para finalizado" at bounding box center [1019, 155] width 208 height 35
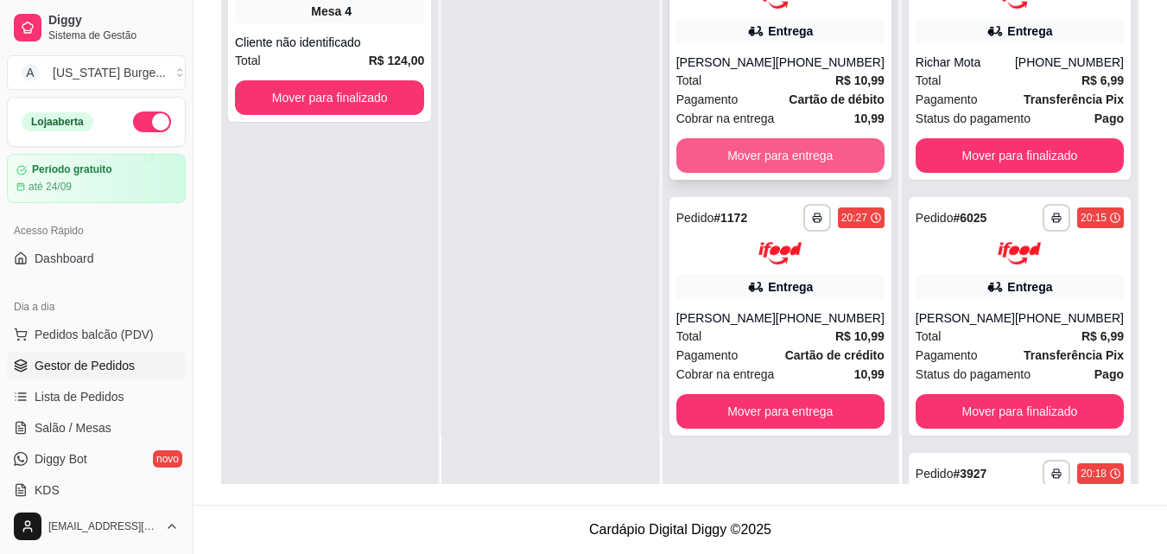
click at [758, 147] on button "Mover para entrega" at bounding box center [780, 155] width 208 height 35
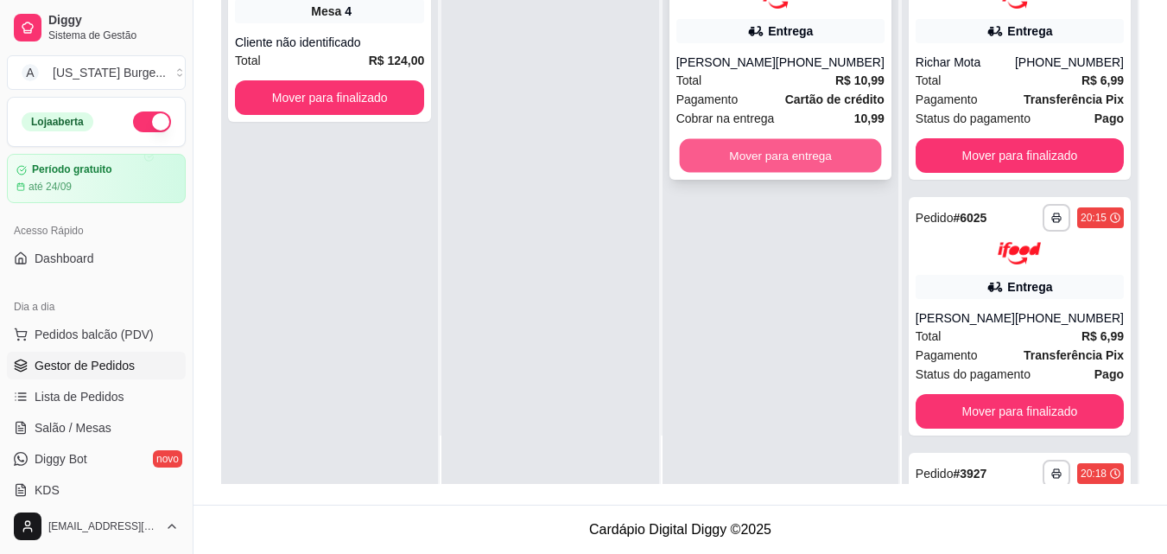
click at [757, 157] on button "Mover para entrega" at bounding box center [780, 155] width 202 height 34
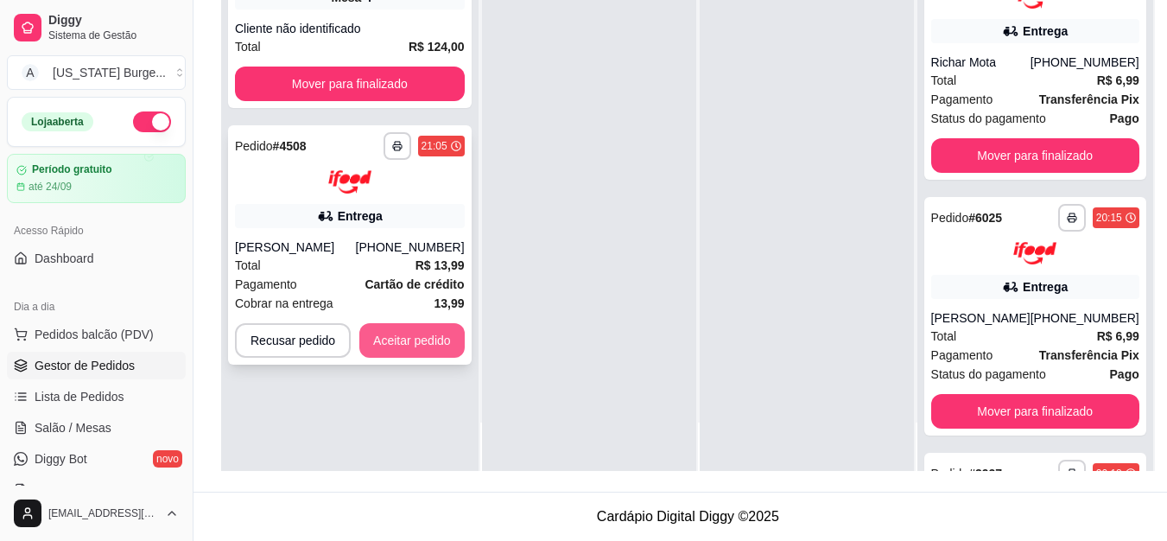
click at [430, 332] on button "Aceitar pedido" at bounding box center [411, 340] width 105 height 35
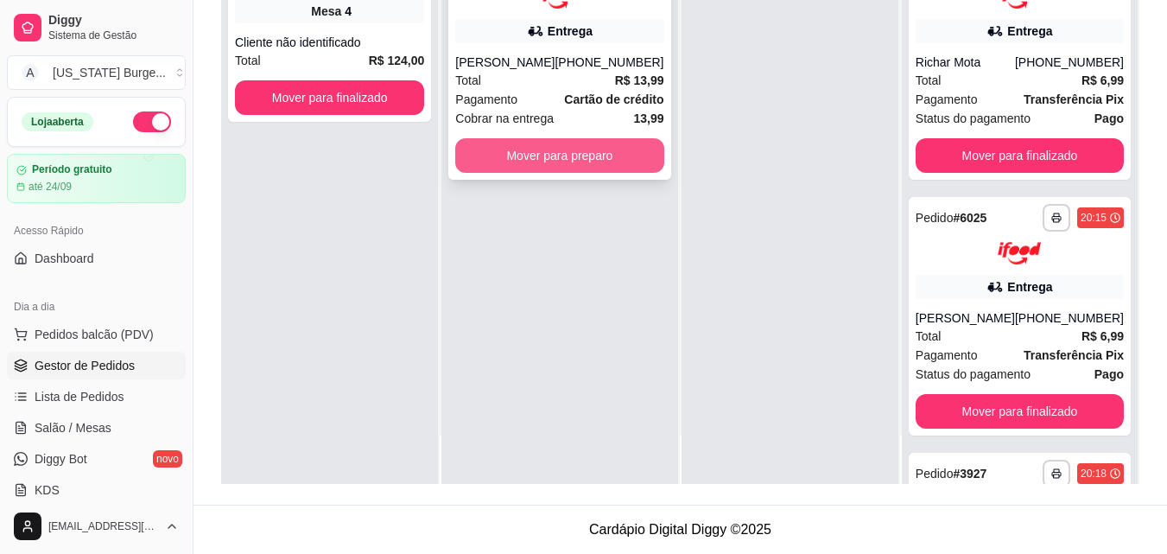
click at [562, 147] on button "Mover para preparo" at bounding box center [559, 155] width 208 height 35
click at [617, 169] on button "Mover para preparo" at bounding box center [559, 155] width 208 height 35
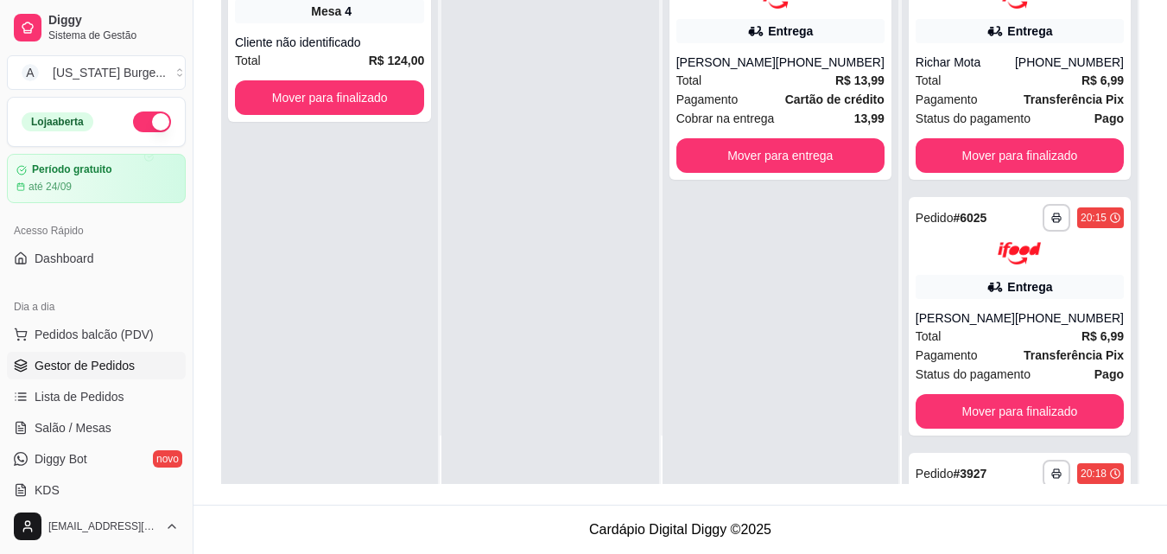
click at [587, 160] on div at bounding box center [549, 207] width 217 height 554
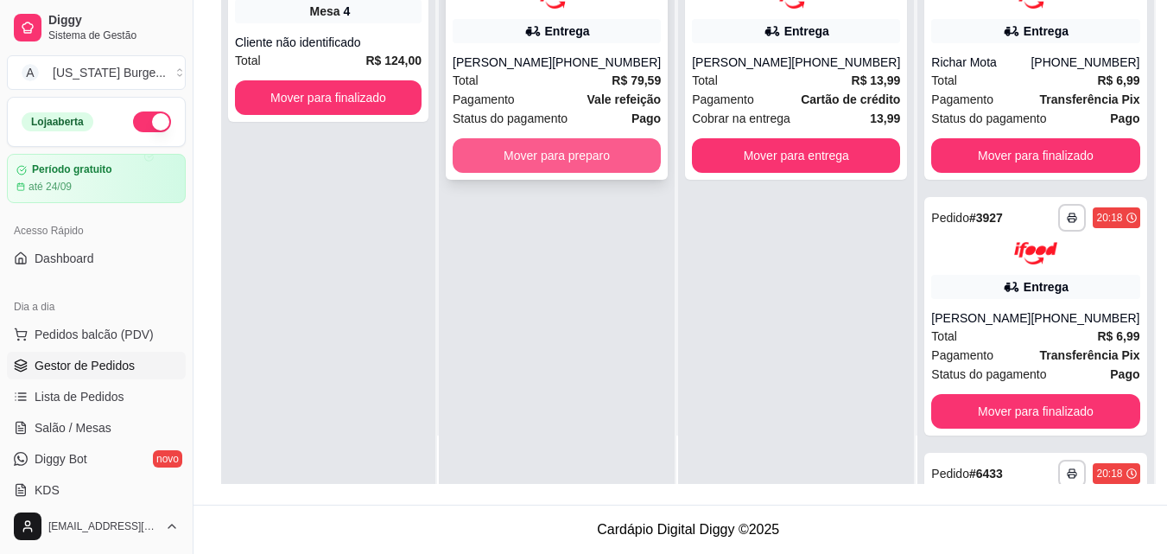
click at [516, 173] on button "Mover para preparo" at bounding box center [557, 155] width 208 height 35
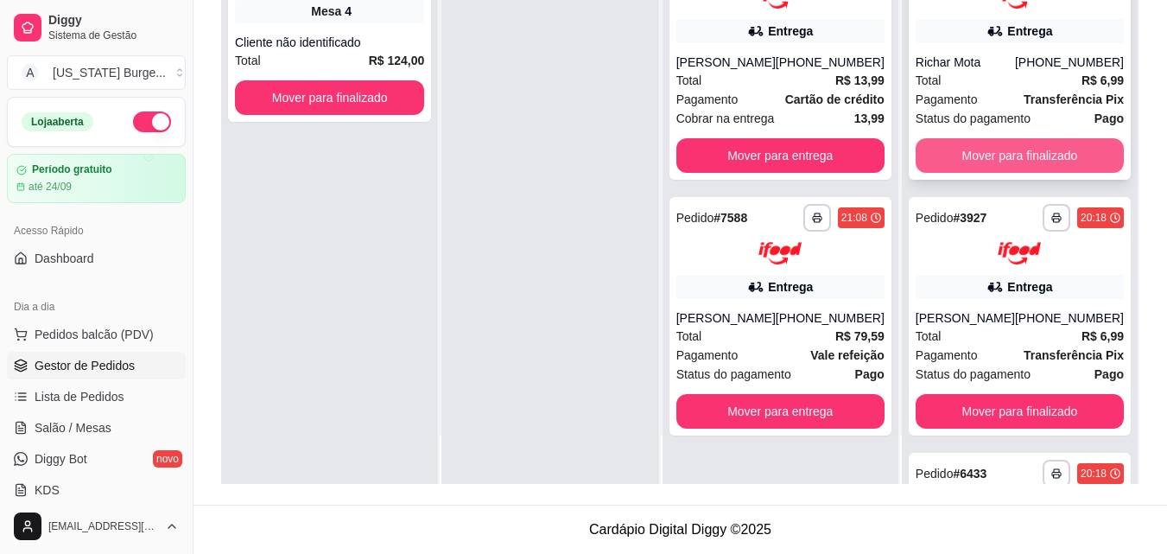
click at [995, 149] on button "Mover para finalizado" at bounding box center [1019, 155] width 208 height 35
click at [992, 141] on button "Mover para finalizado" at bounding box center [1019, 155] width 208 height 35
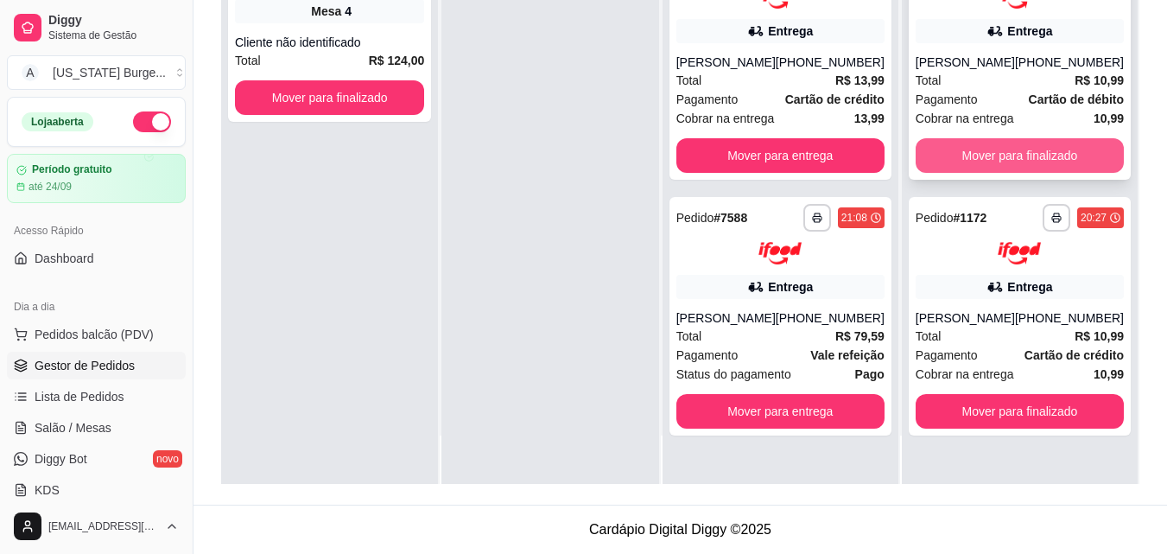
click at [1034, 161] on button "Mover para finalizado" at bounding box center [1019, 155] width 208 height 35
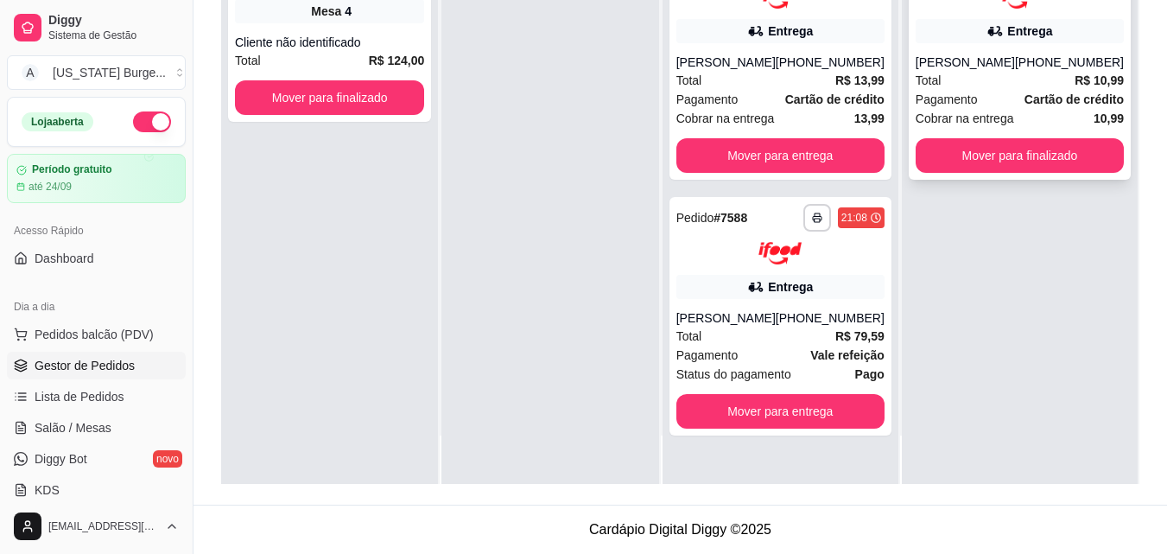
click at [981, 102] on div "Pagamento Cartão de crédito" at bounding box center [1019, 99] width 208 height 19
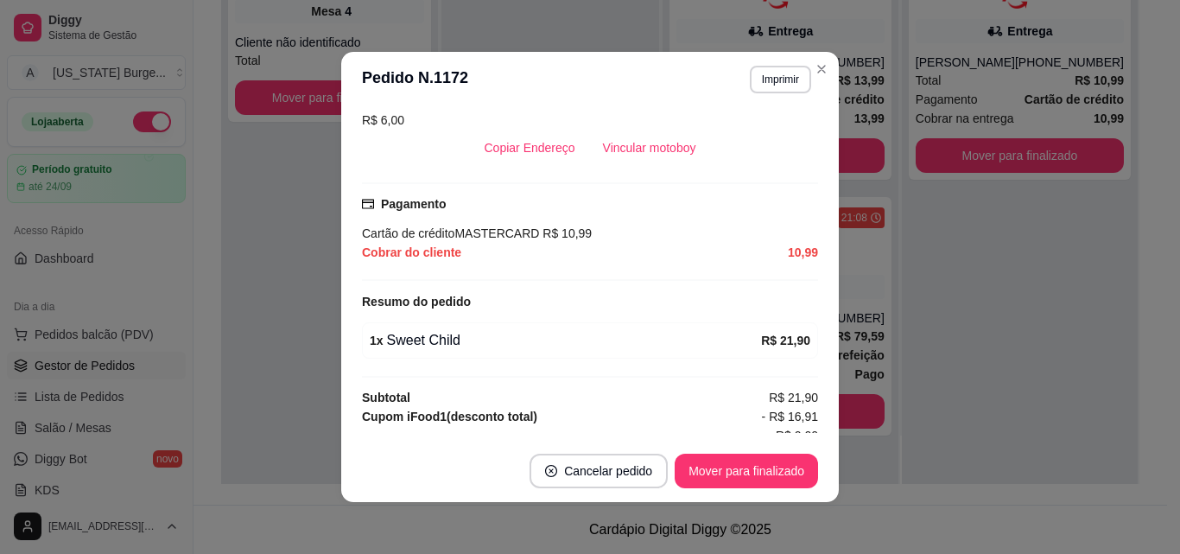
scroll to position [530, 0]
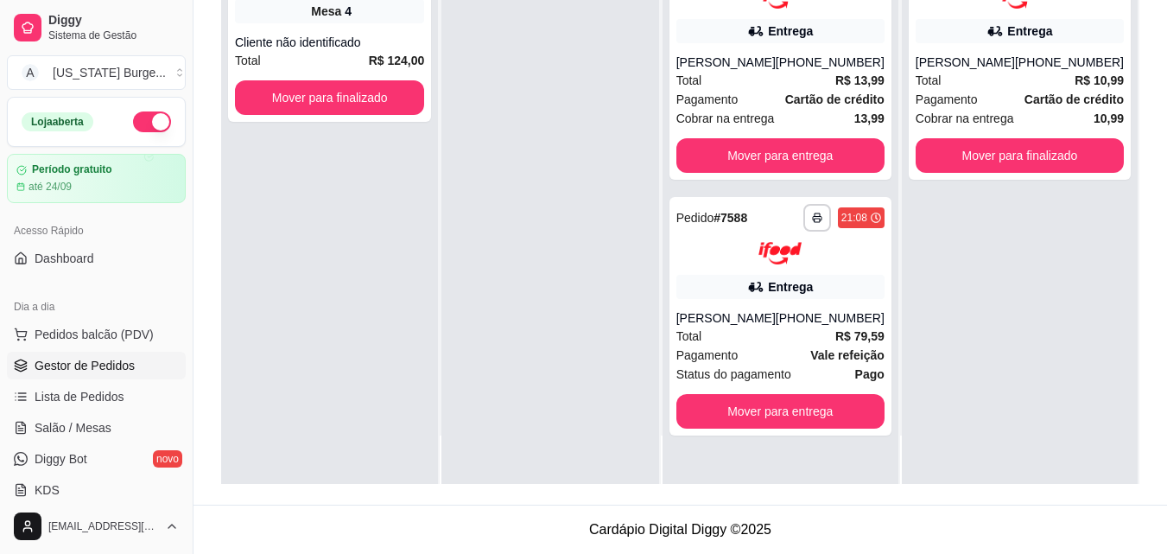
click at [1030, 184] on div "**********" at bounding box center [1020, 207] width 236 height 554
click at [1014, 176] on div "**********" at bounding box center [1020, 59] width 222 height 239
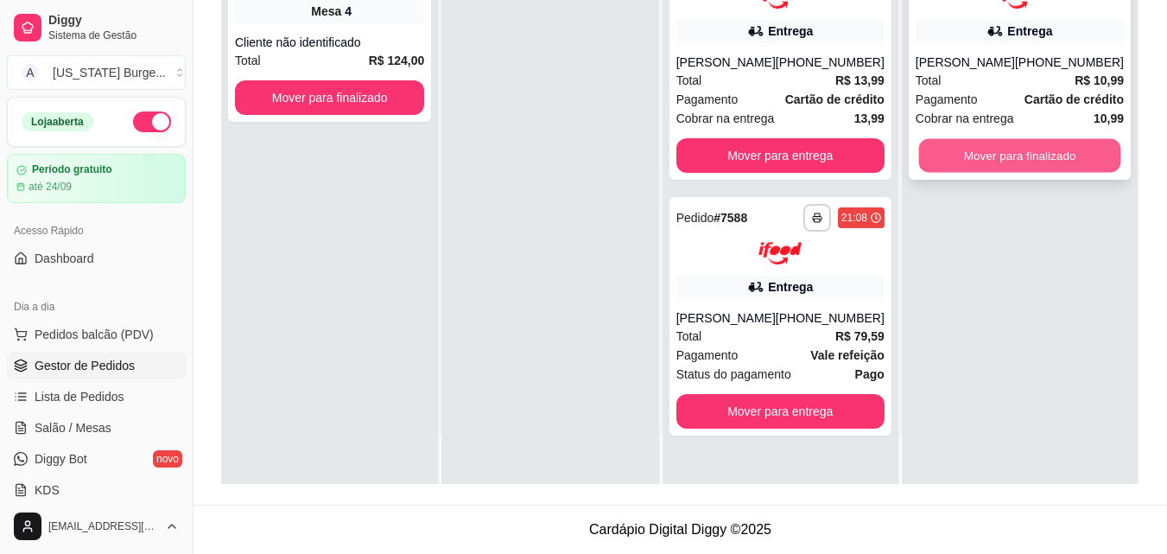
click at [1045, 155] on button "Mover para finalizado" at bounding box center [1019, 155] width 202 height 34
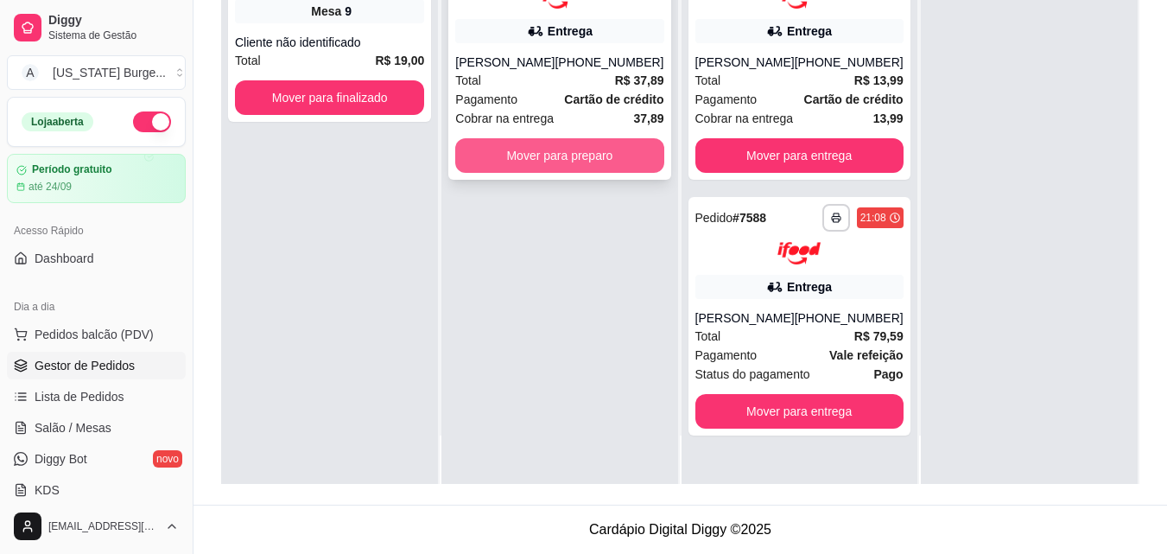
click at [585, 152] on button "Mover para preparo" at bounding box center [559, 155] width 208 height 35
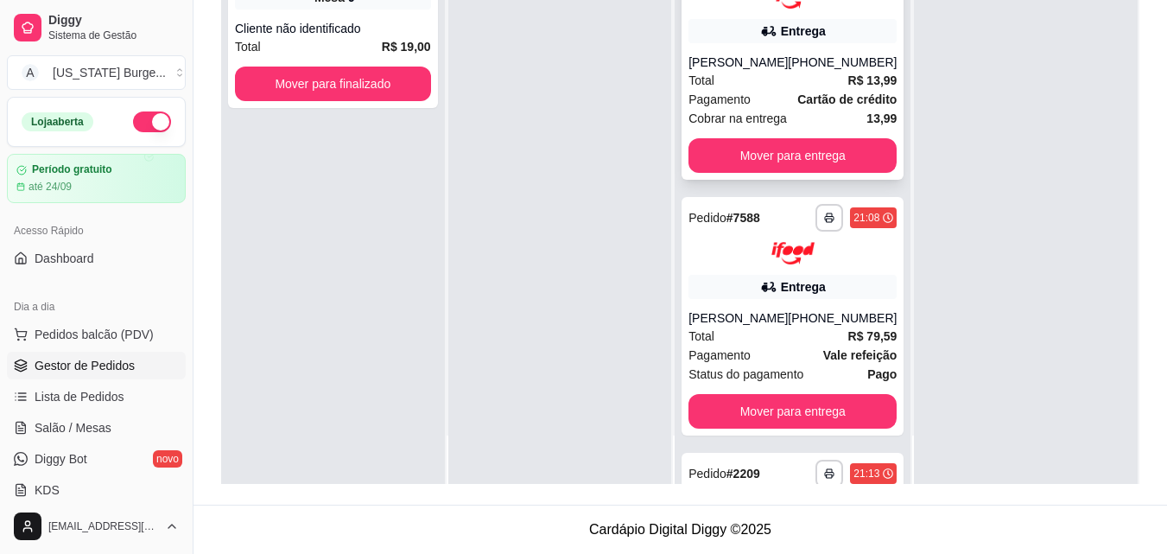
click at [745, 74] on div "Total R$ 13,99" at bounding box center [792, 80] width 208 height 19
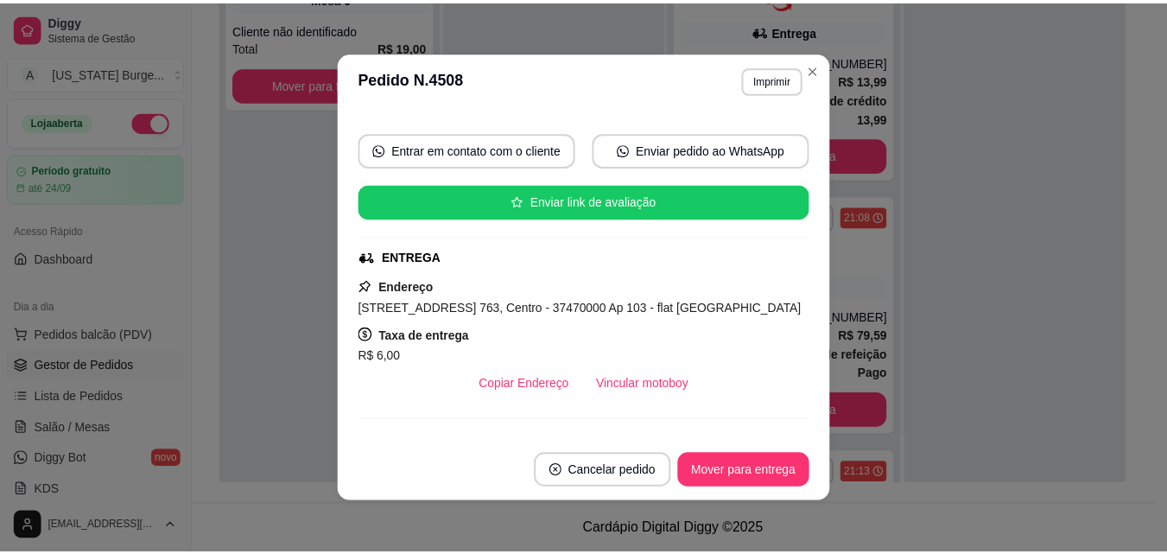
scroll to position [282, 0]
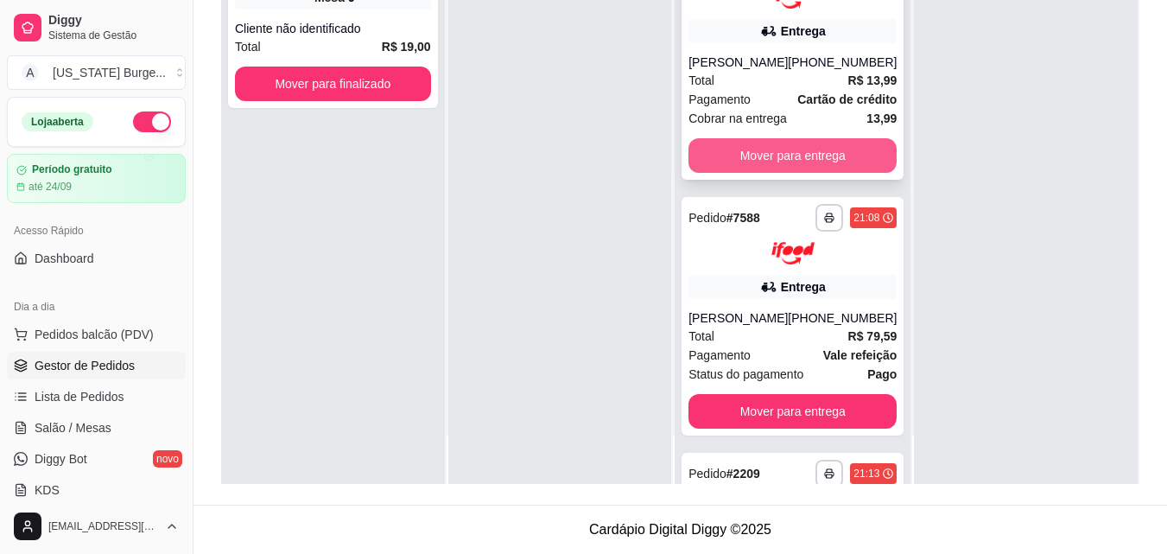
click at [784, 157] on button "Mover para entrega" at bounding box center [792, 155] width 208 height 35
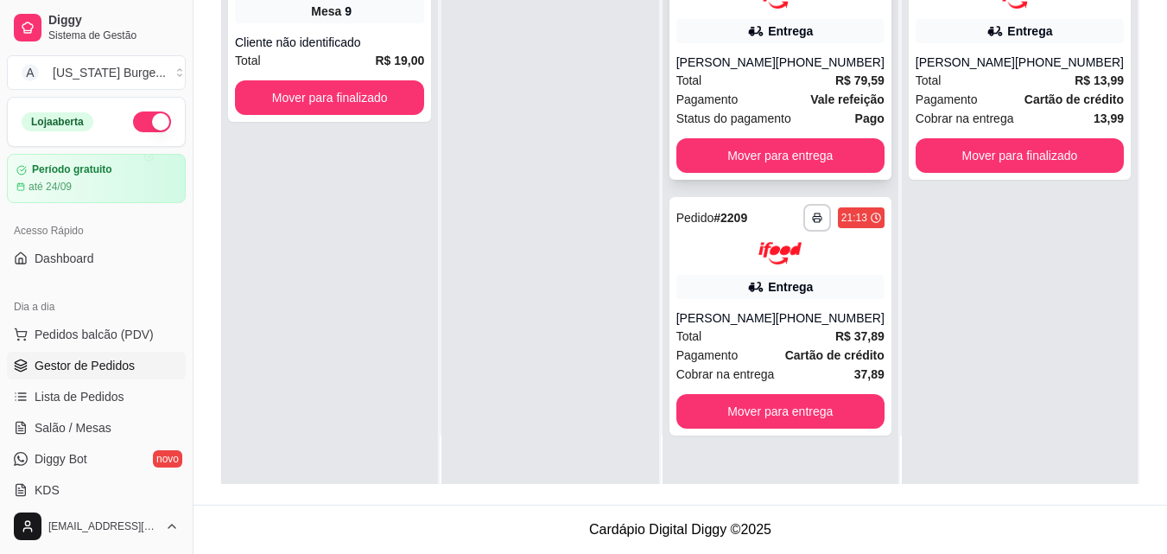
click at [820, 90] on div "Total R$ 79,59" at bounding box center [780, 80] width 208 height 19
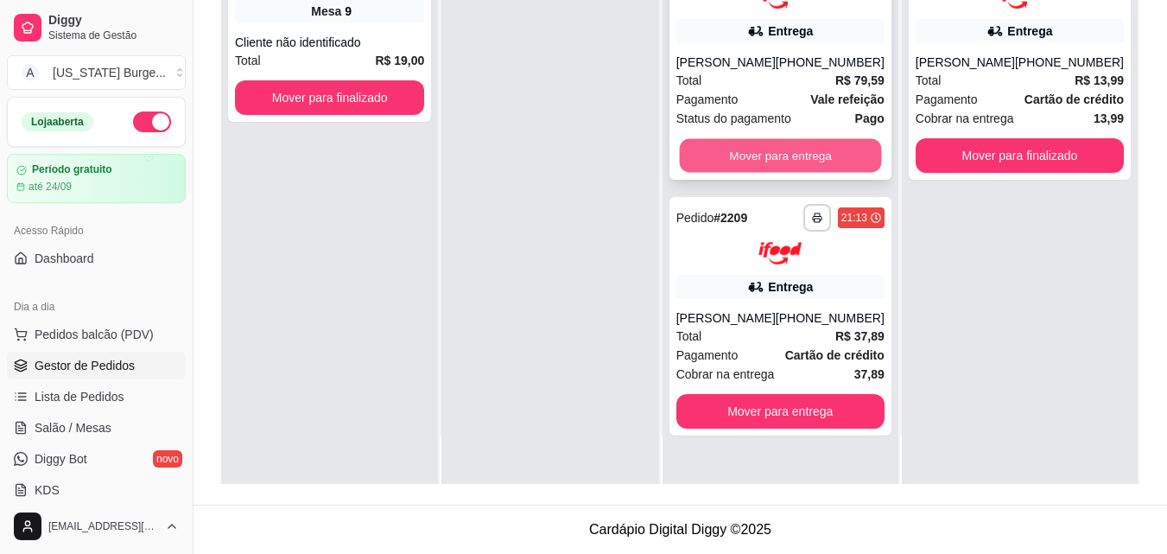
click at [751, 172] on button "Mover para entrega" at bounding box center [780, 155] width 202 height 34
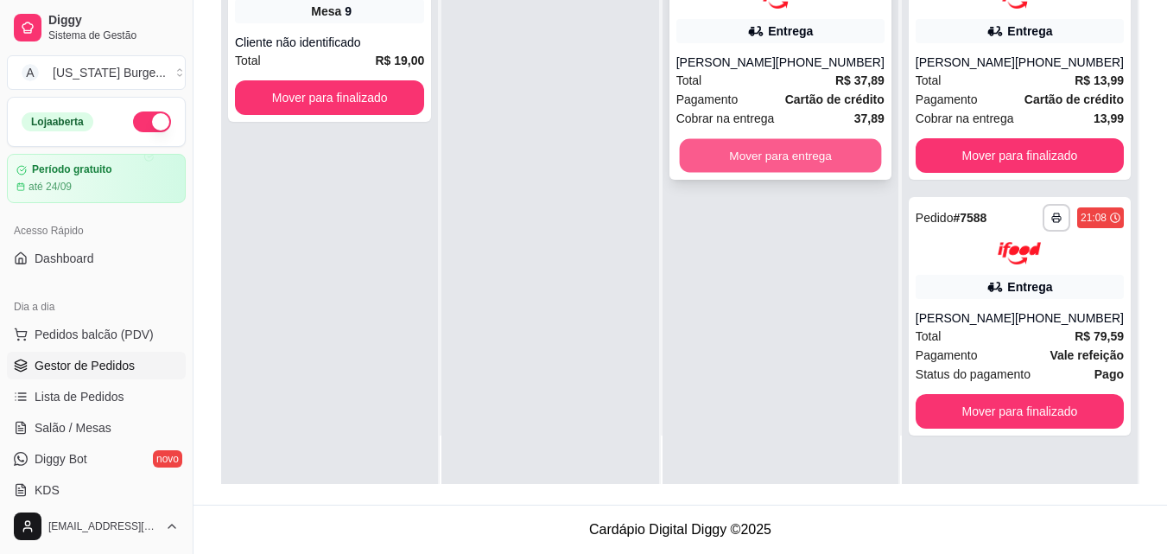
click at [747, 158] on button "Mover para entrega" at bounding box center [780, 155] width 202 height 34
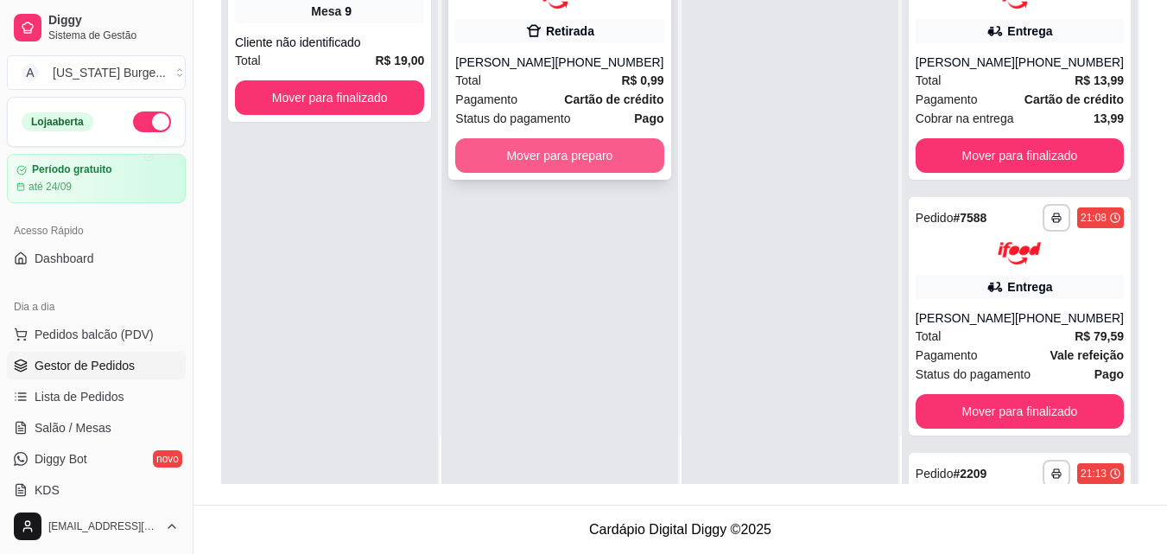
click at [605, 162] on button "Mover para preparo" at bounding box center [559, 155] width 208 height 35
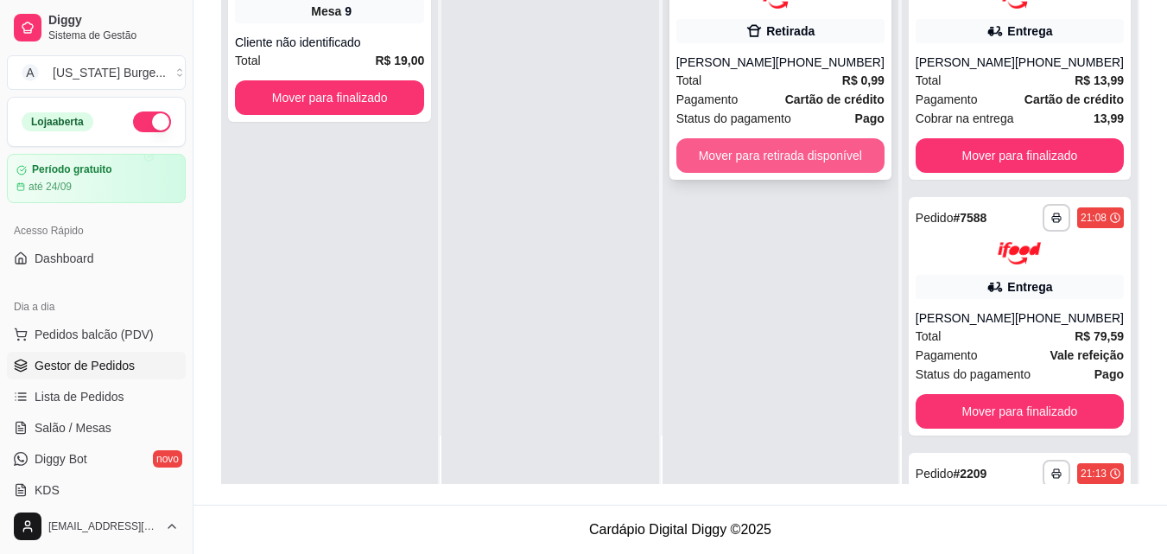
click at [738, 155] on button "Mover para retirada disponível" at bounding box center [780, 155] width 208 height 35
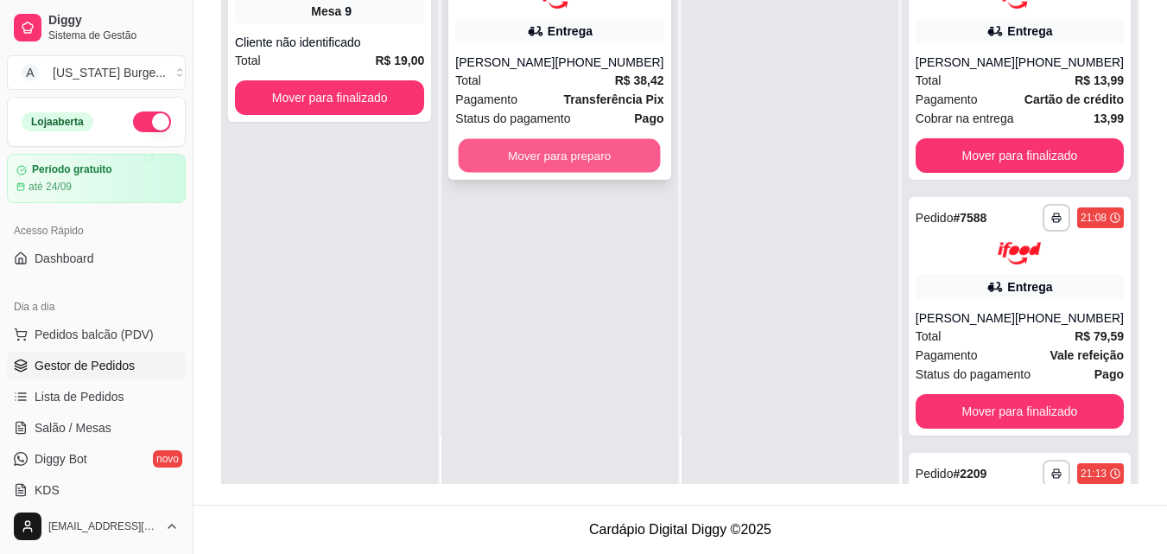
click at [621, 161] on button "Mover para preparo" at bounding box center [560, 155] width 202 height 34
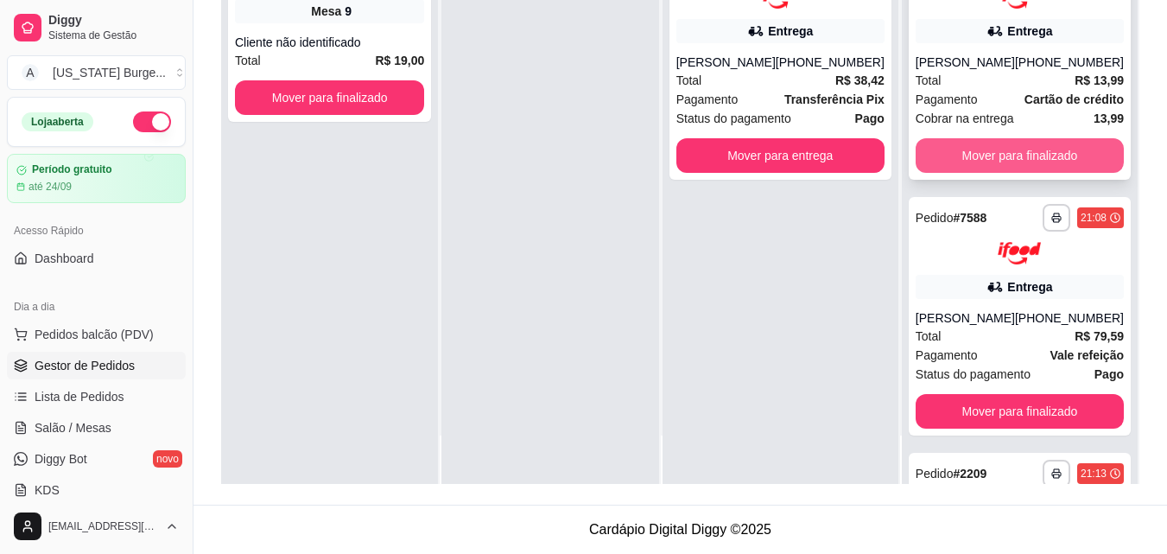
click at [1057, 157] on button "Mover para finalizado" at bounding box center [1019, 155] width 208 height 35
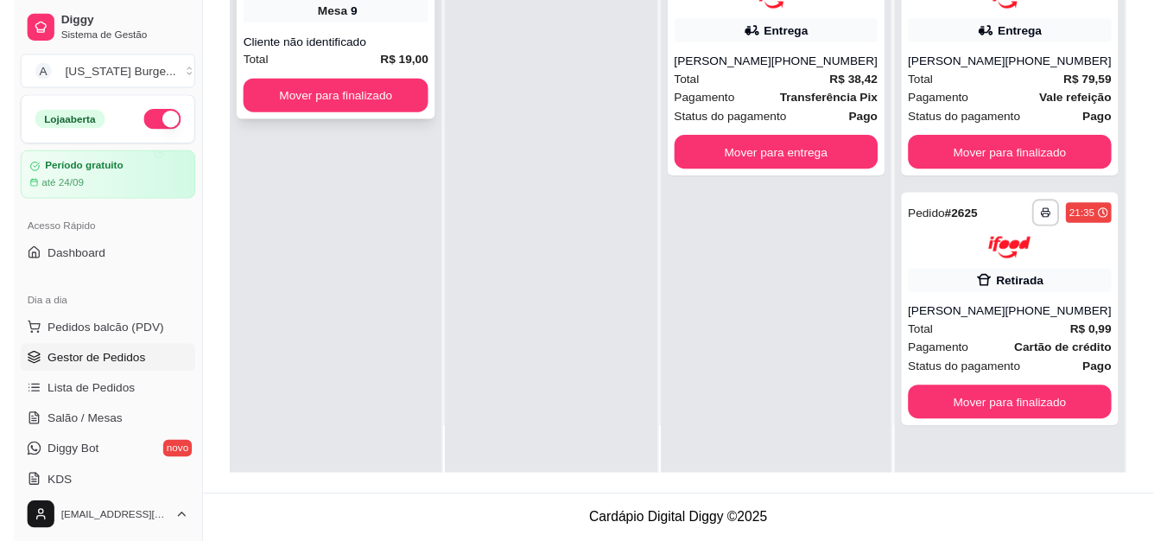
scroll to position [0, 0]
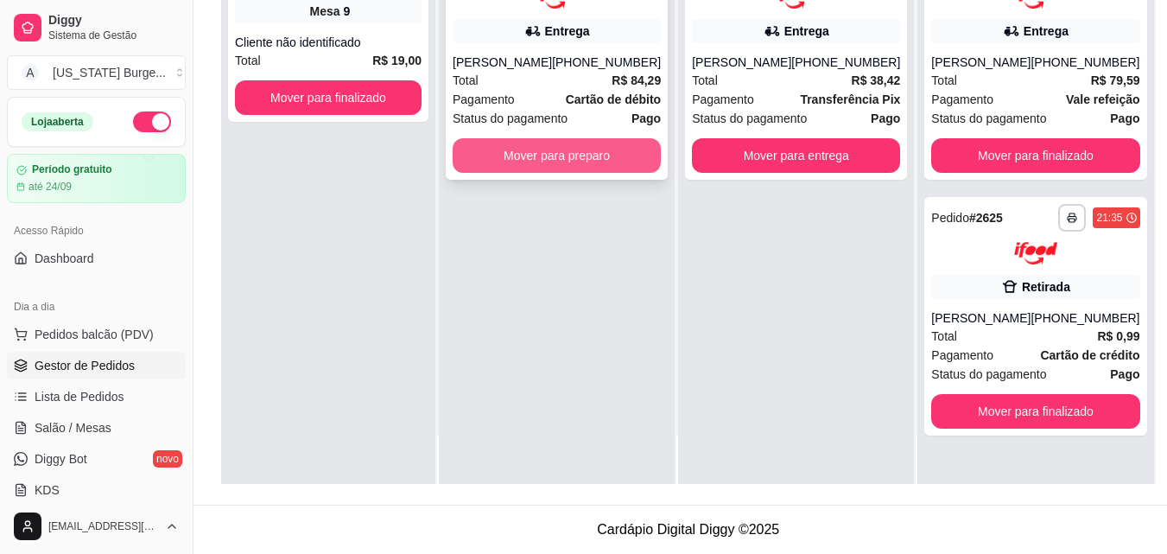
click at [544, 173] on button "Mover para preparo" at bounding box center [557, 155] width 208 height 35
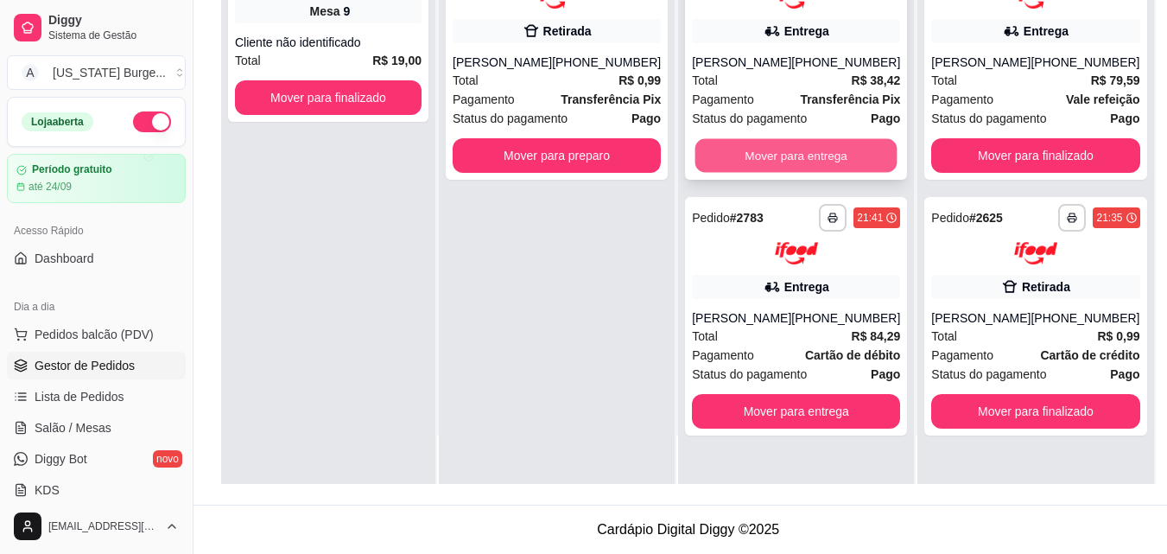
click at [752, 154] on button "Mover para entrega" at bounding box center [796, 155] width 202 height 34
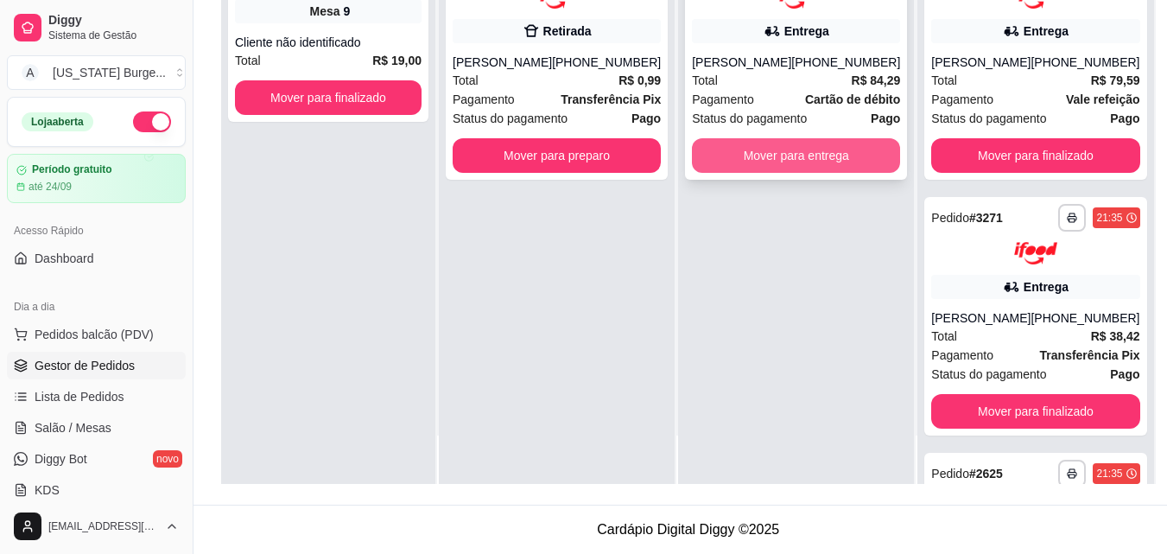
click at [748, 165] on button "Mover para entrega" at bounding box center [796, 155] width 208 height 35
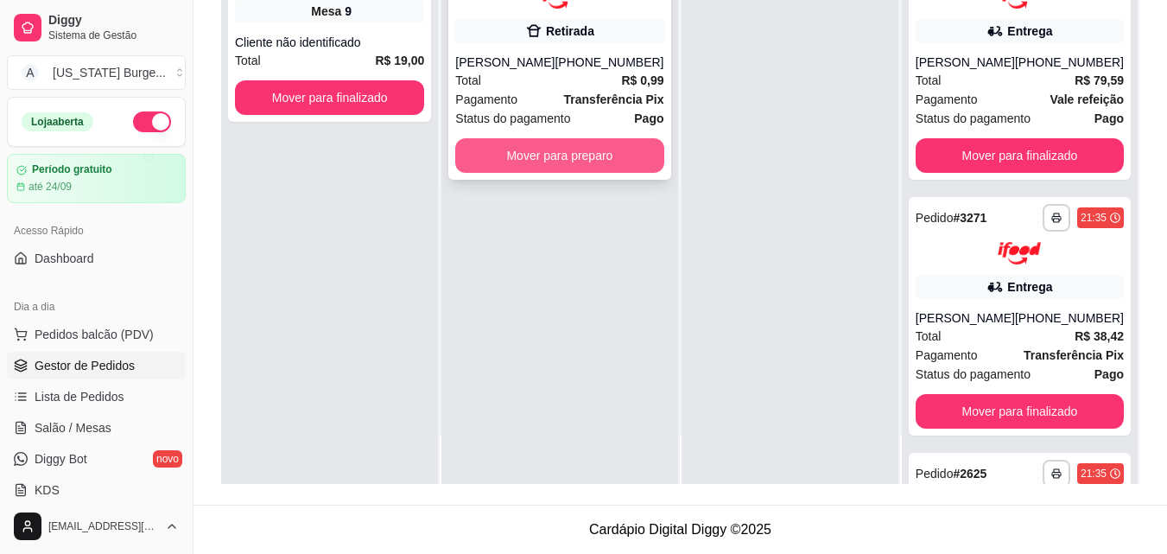
click at [621, 155] on button "Mover para preparo" at bounding box center [559, 155] width 208 height 35
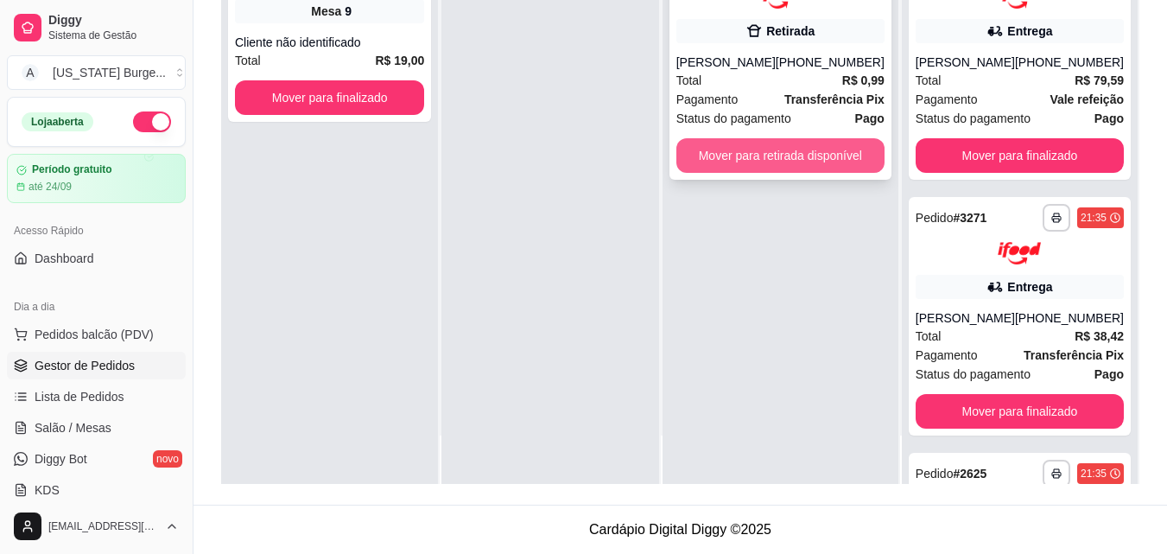
click at [742, 164] on button "Mover para retirada disponível" at bounding box center [780, 155] width 208 height 35
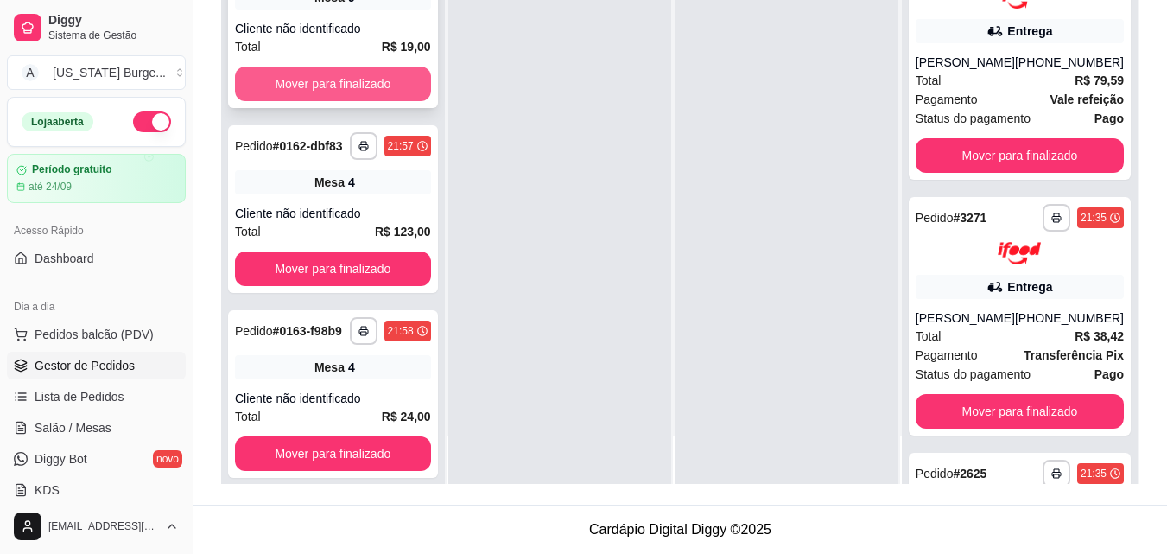
click at [383, 89] on button "Mover para finalizado" at bounding box center [333, 84] width 196 height 35
click at [378, 101] on button "Mover para finalizado" at bounding box center [333, 84] width 190 height 34
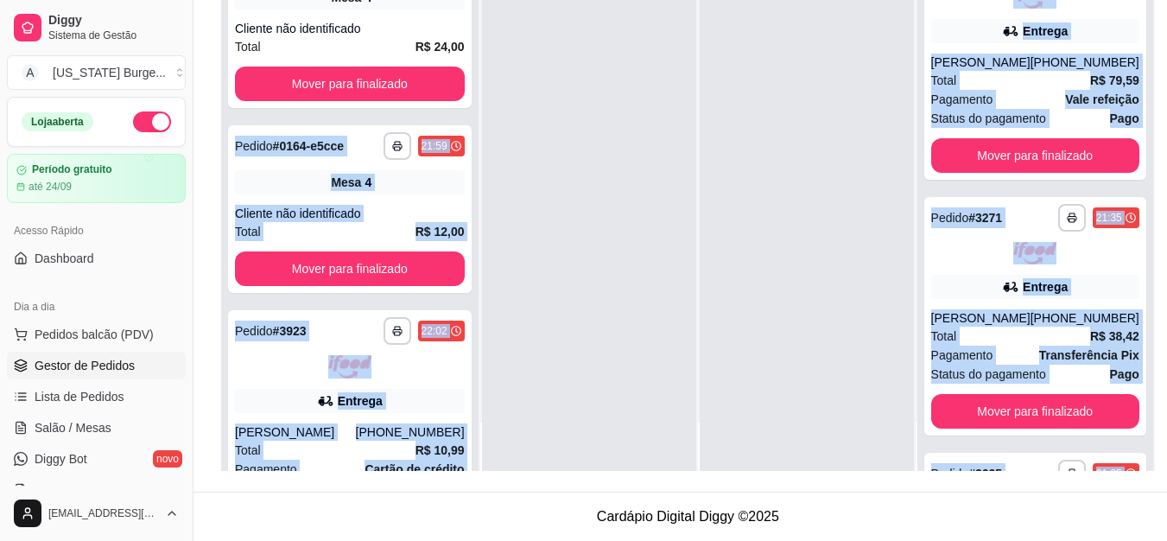
scroll to position [276, 0]
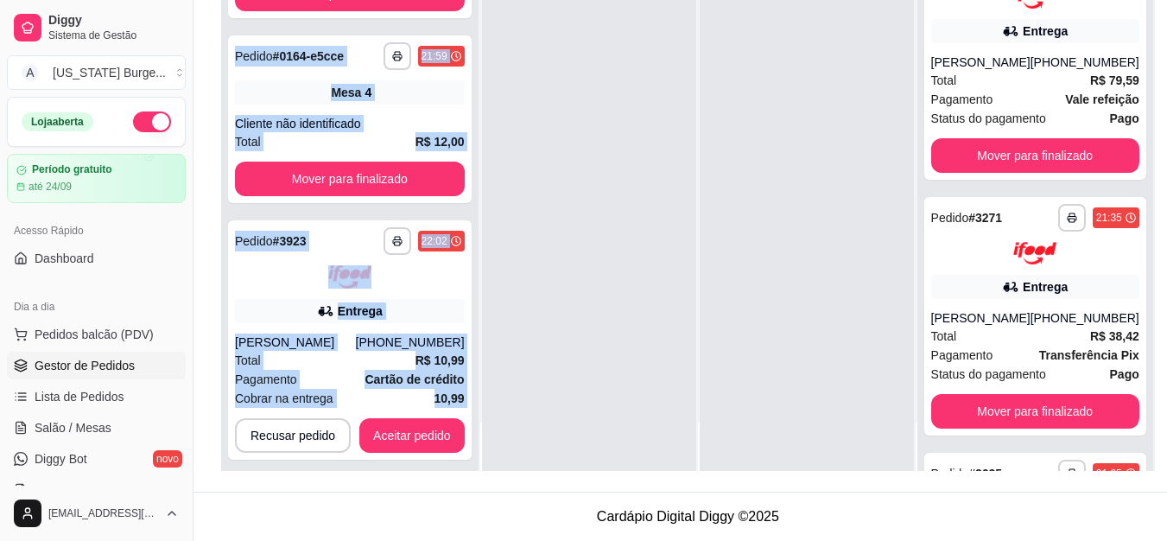
drag, startPoint x: 361, startPoint y: 123, endPoint x: 559, endPoint y: 447, distance: 379.5
click at [559, 447] on div "**********" at bounding box center [688, 200] width 934 height 541
click at [559, 447] on div at bounding box center [589, 200] width 214 height 541
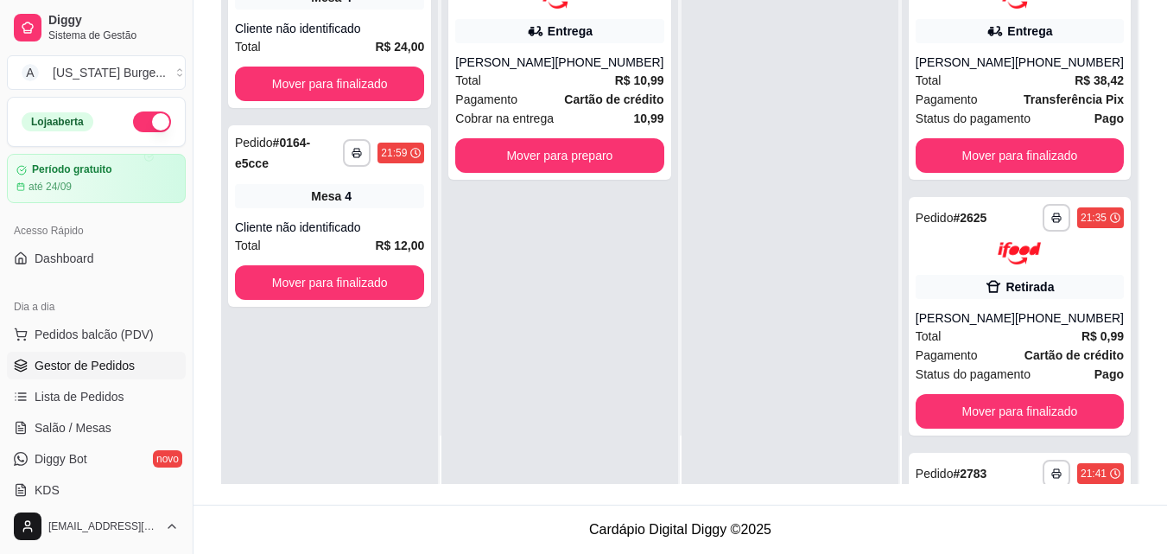
scroll to position [48, 0]
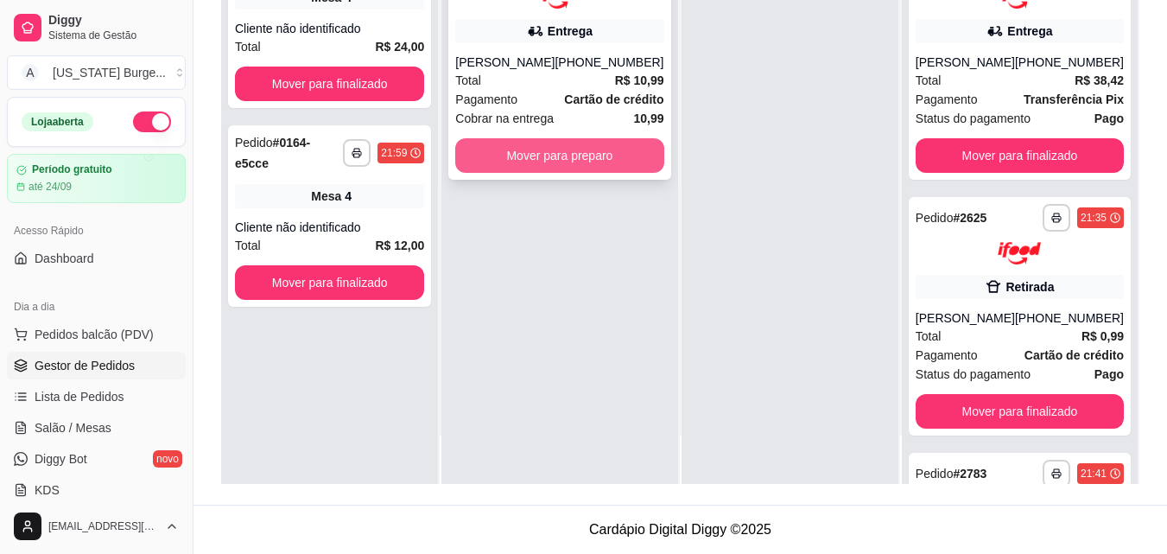
click at [521, 169] on button "Mover para preparo" at bounding box center [559, 155] width 208 height 35
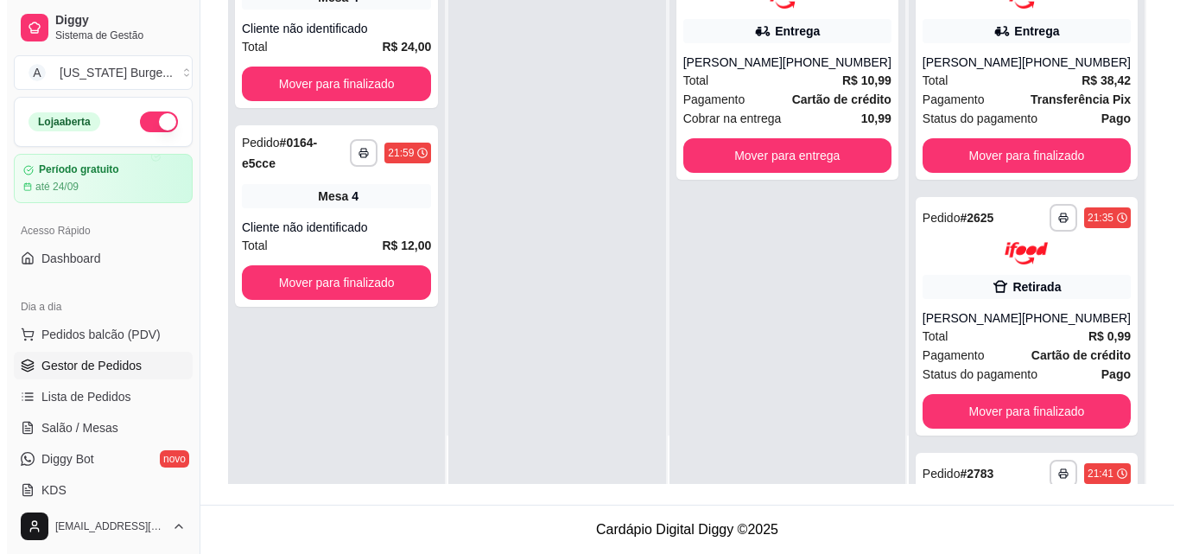
scroll to position [219, 0]
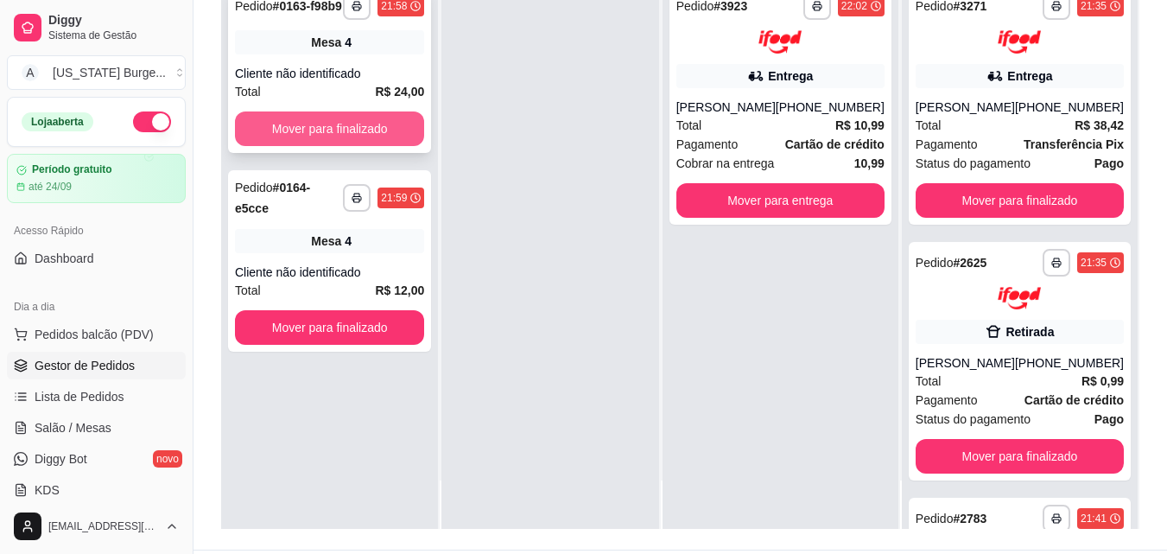
click at [386, 117] on button "Mover para finalizado" at bounding box center [329, 128] width 189 height 35
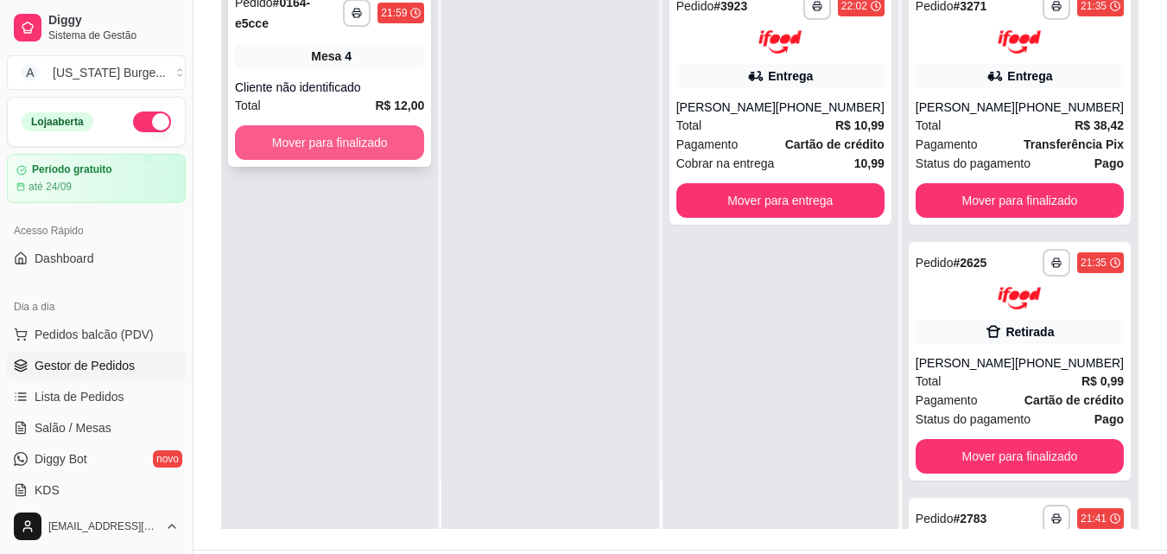
click at [379, 131] on button "Mover para finalizado" at bounding box center [329, 142] width 189 height 35
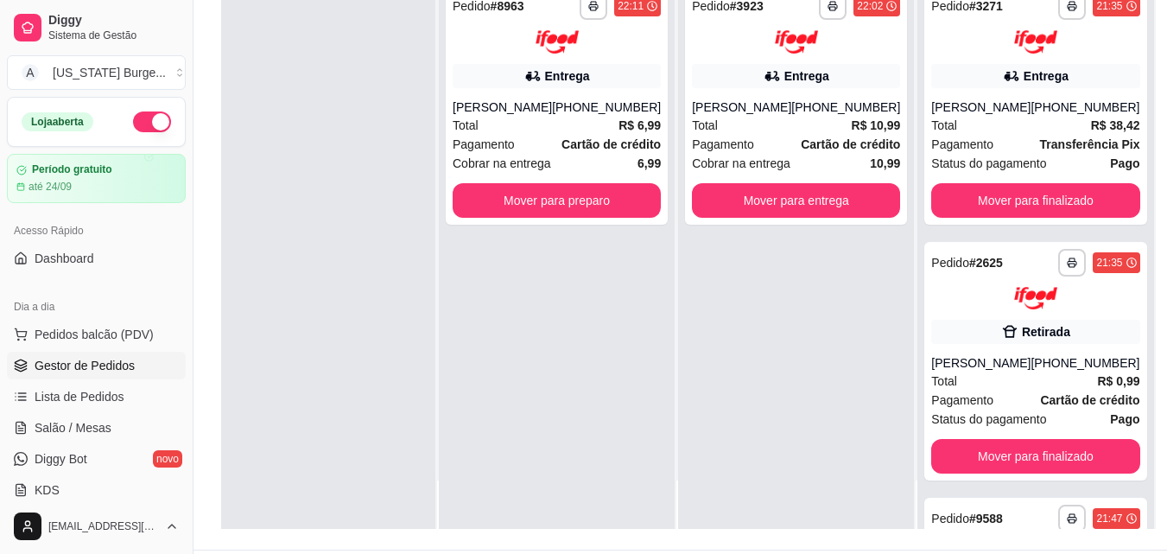
click at [408, 365] on div at bounding box center [328, 252] width 214 height 554
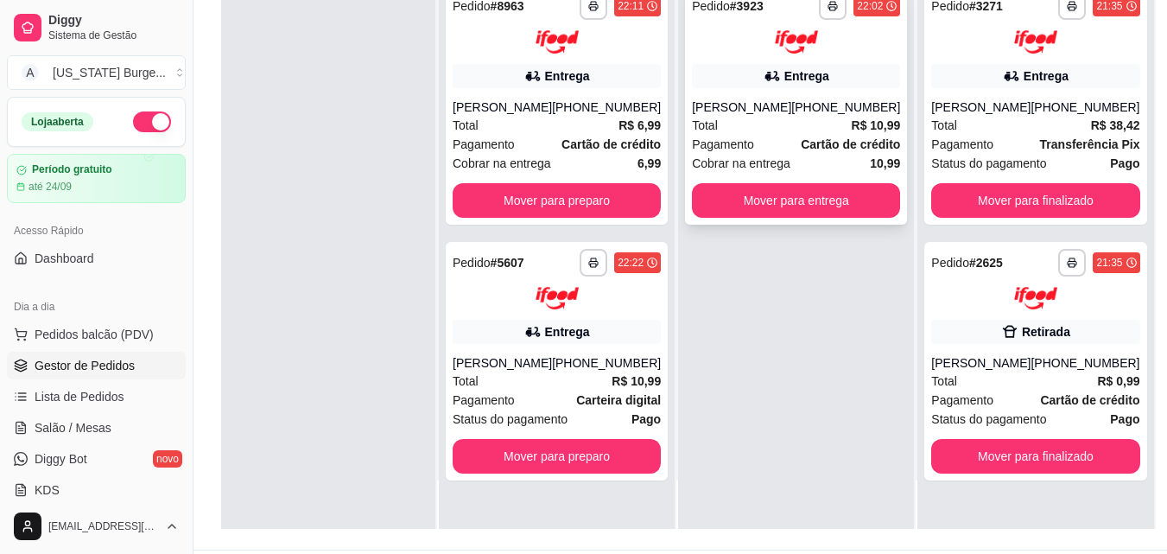
click at [725, 164] on span "Cobrar na entrega" at bounding box center [741, 163] width 98 height 19
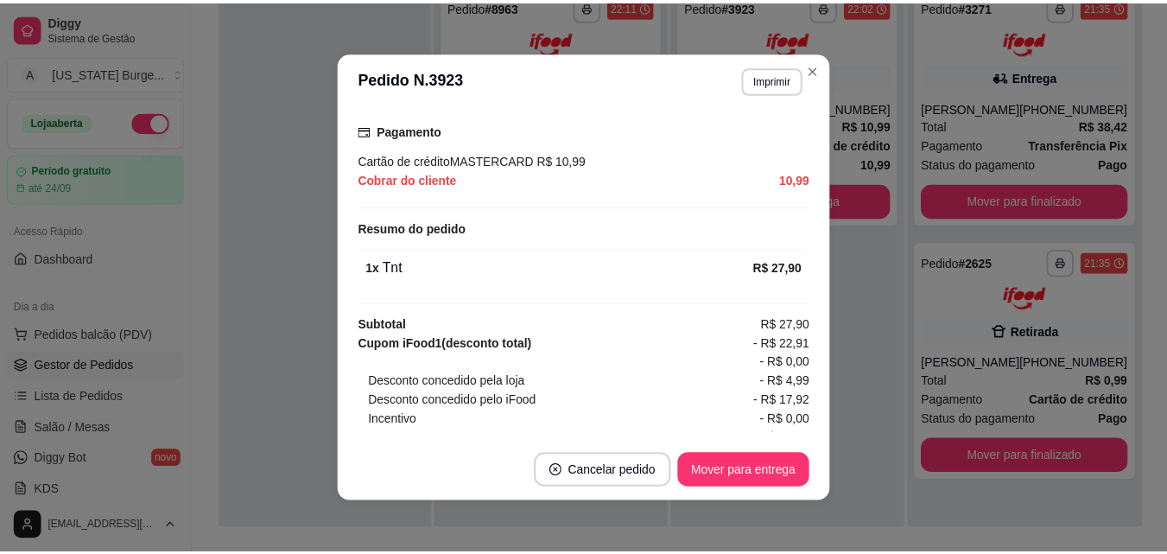
scroll to position [551, 0]
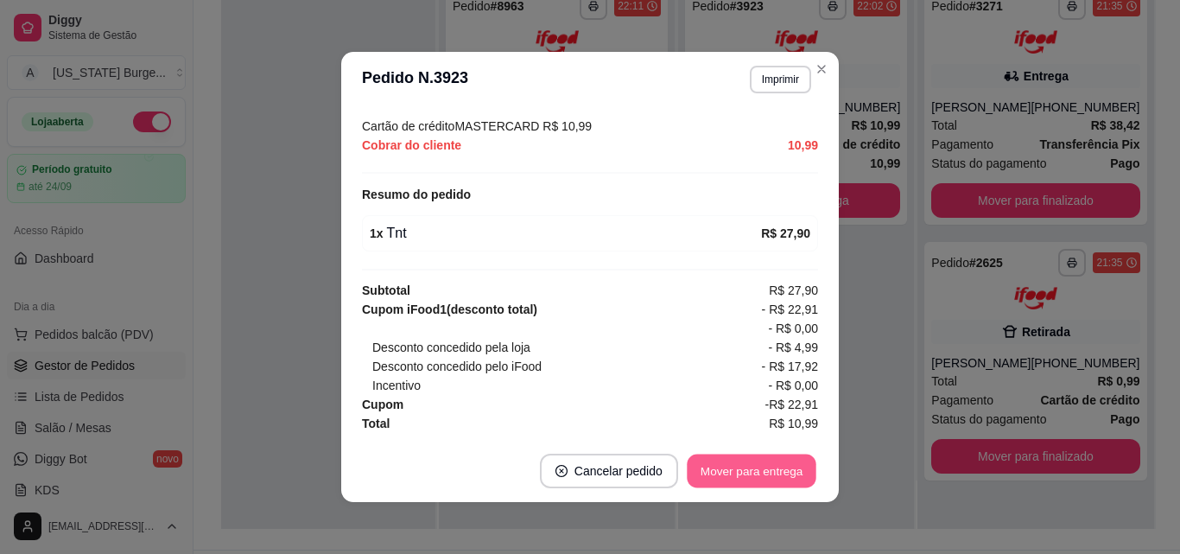
click at [736, 478] on button "Mover para entrega" at bounding box center [752, 471] width 130 height 34
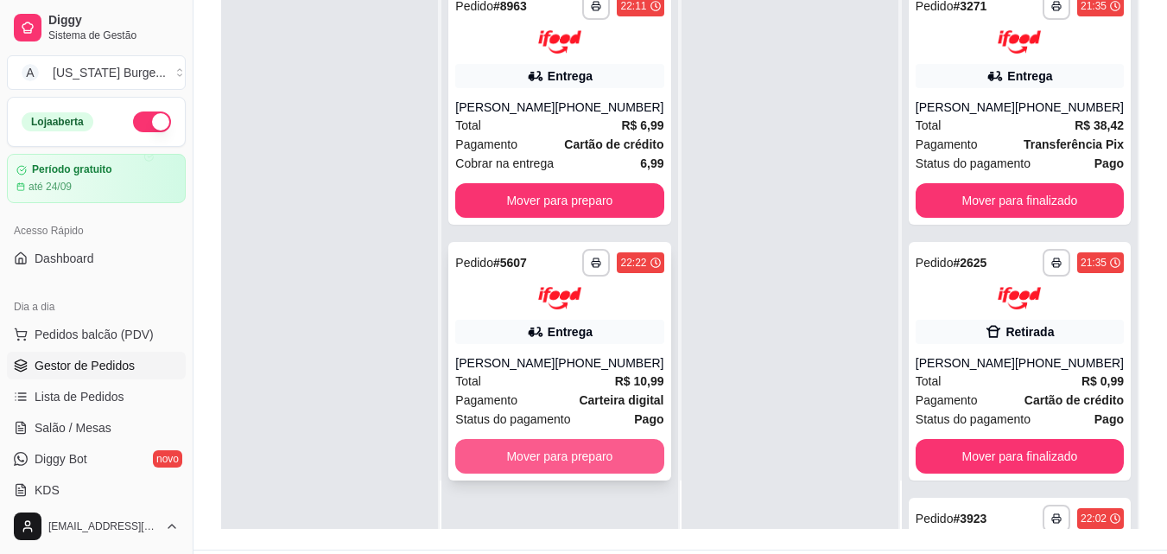
click at [562, 460] on button "Mover para preparo" at bounding box center [559, 456] width 208 height 35
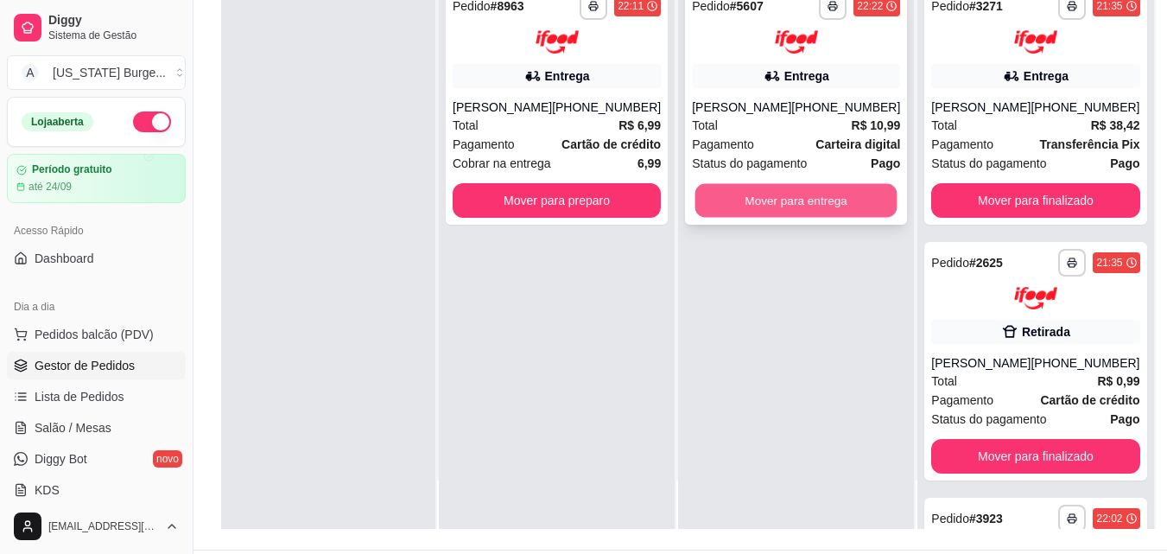
click at [723, 191] on button "Mover para entrega" at bounding box center [796, 200] width 202 height 34
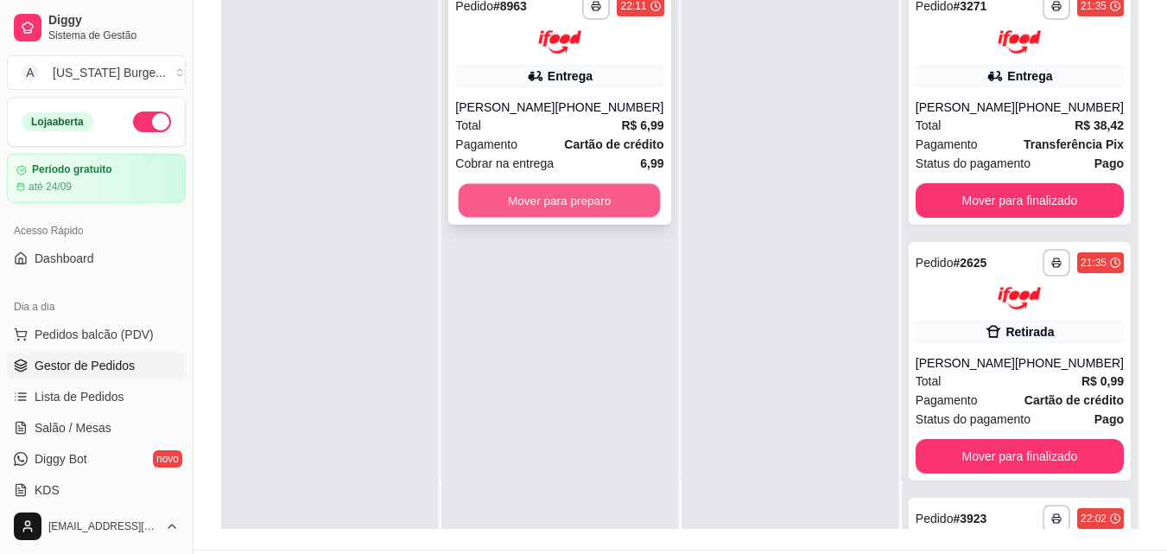
click at [564, 201] on button "Mover para preparo" at bounding box center [560, 200] width 202 height 34
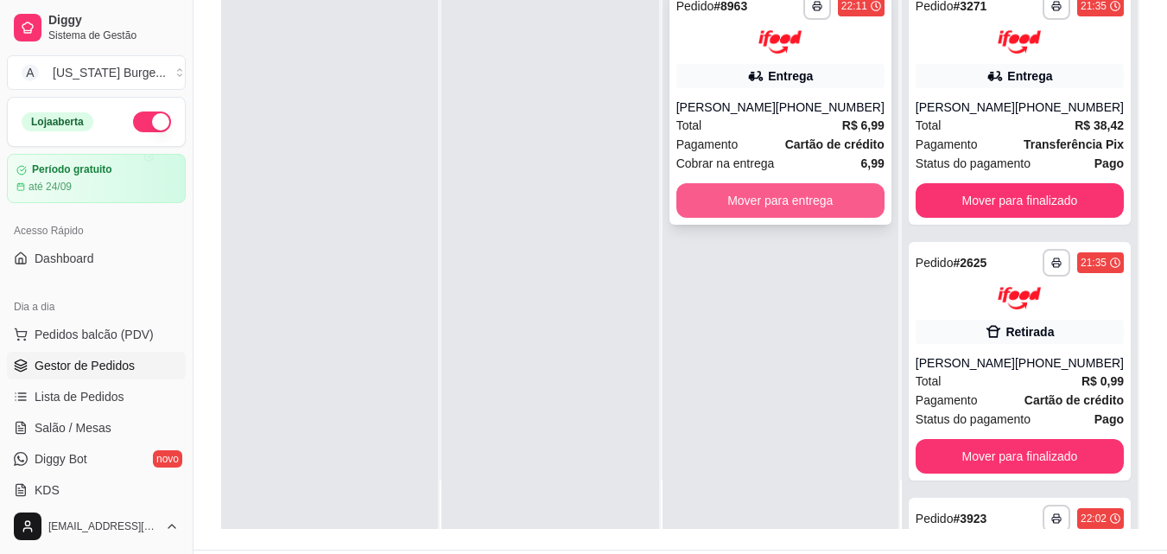
click at [749, 196] on button "Mover para entrega" at bounding box center [780, 200] width 208 height 35
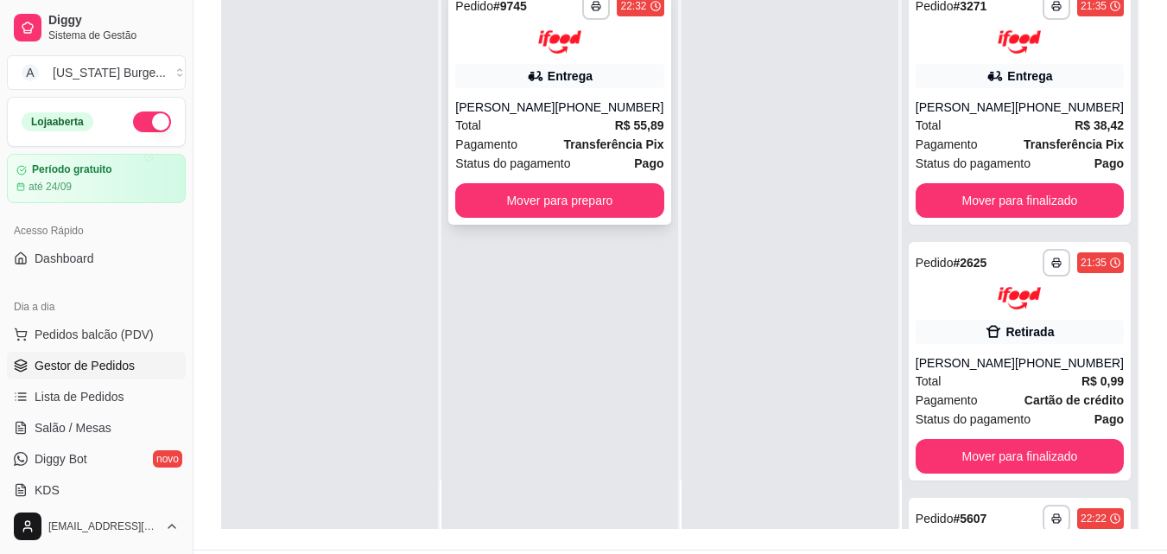
click at [605, 80] on div "Entrega" at bounding box center [559, 76] width 208 height 24
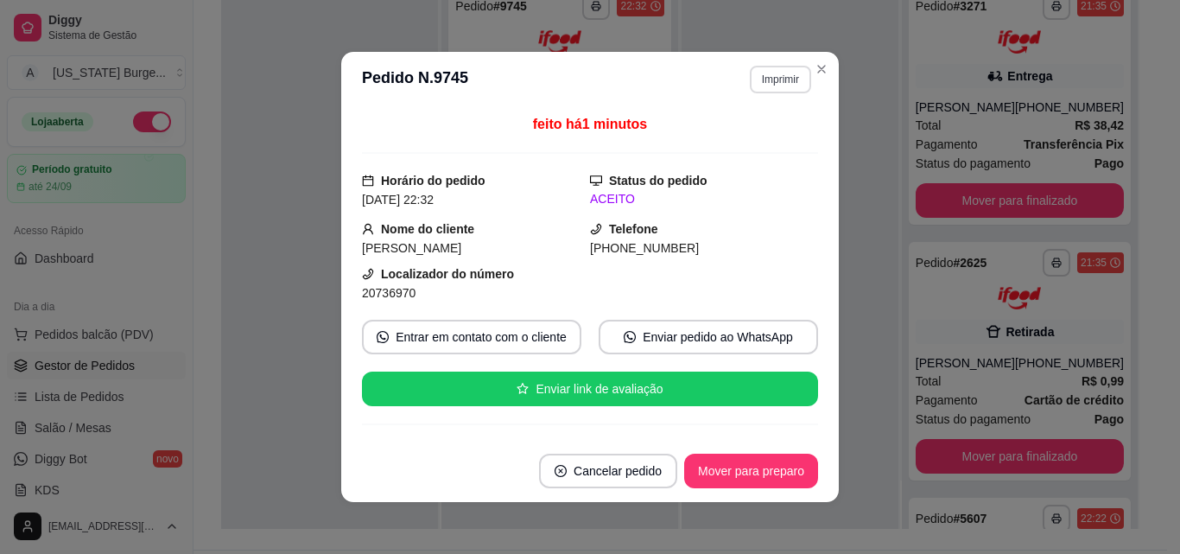
click at [767, 88] on button "Imprimir" at bounding box center [780, 80] width 61 height 28
click at [763, 135] on button "Epson" at bounding box center [742, 139] width 121 height 27
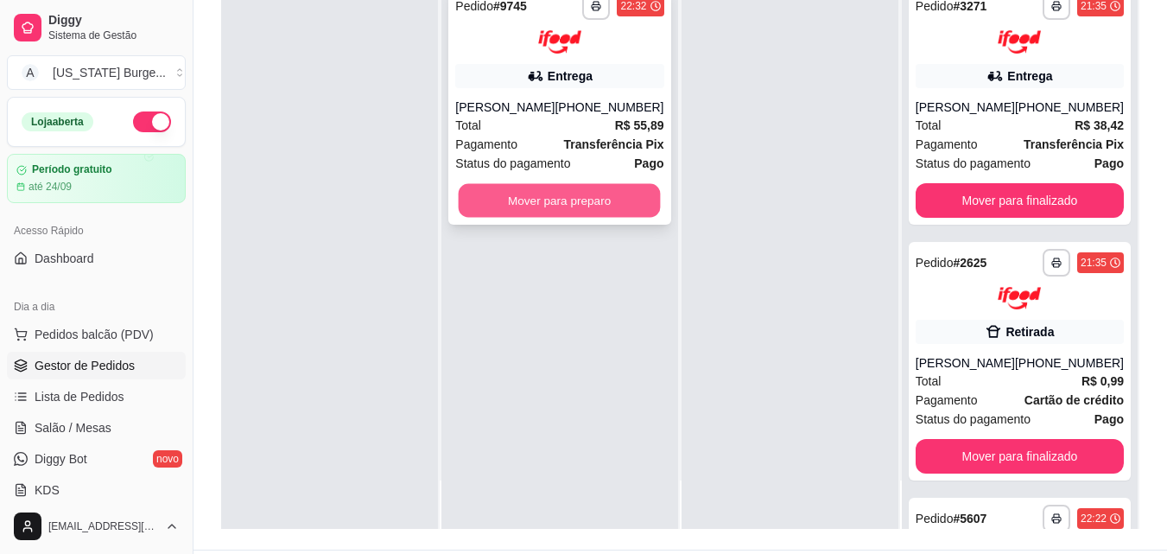
click at [561, 212] on button "Mover para preparo" at bounding box center [560, 200] width 202 height 34
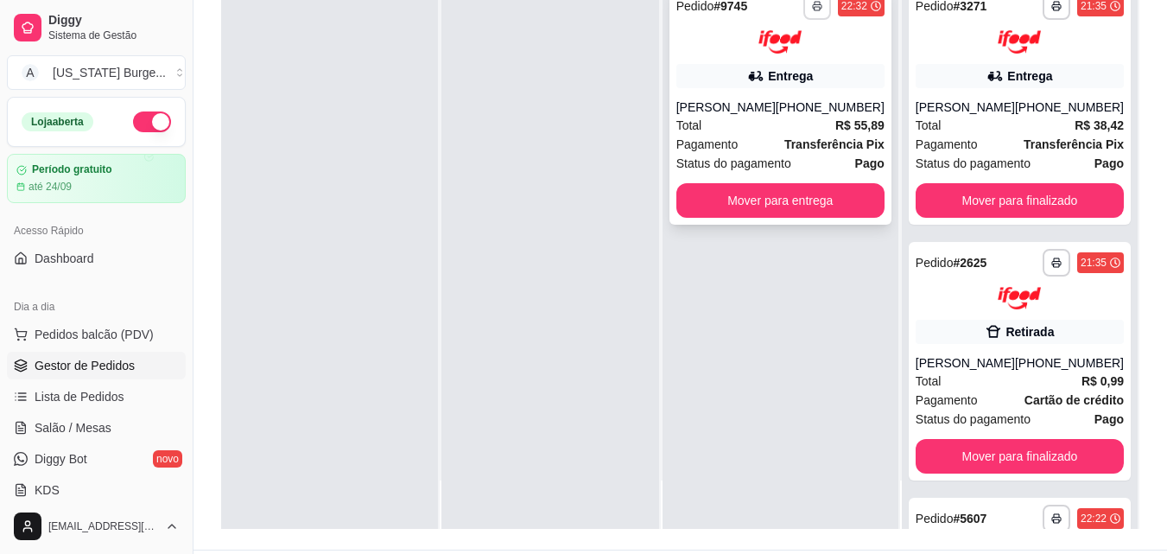
click at [814, 9] on icon "button" at bounding box center [817, 7] width 9 height 4
click at [767, 67] on button "Epson" at bounding box center [770, 67] width 125 height 28
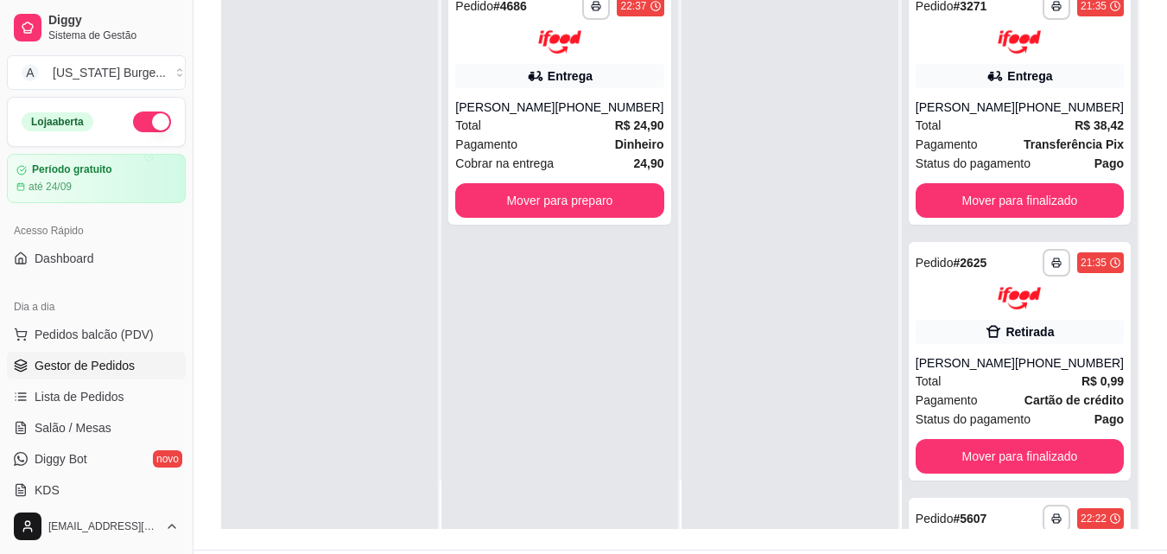
click at [73, 352] on link "Gestor de Pedidos" at bounding box center [96, 366] width 179 height 28
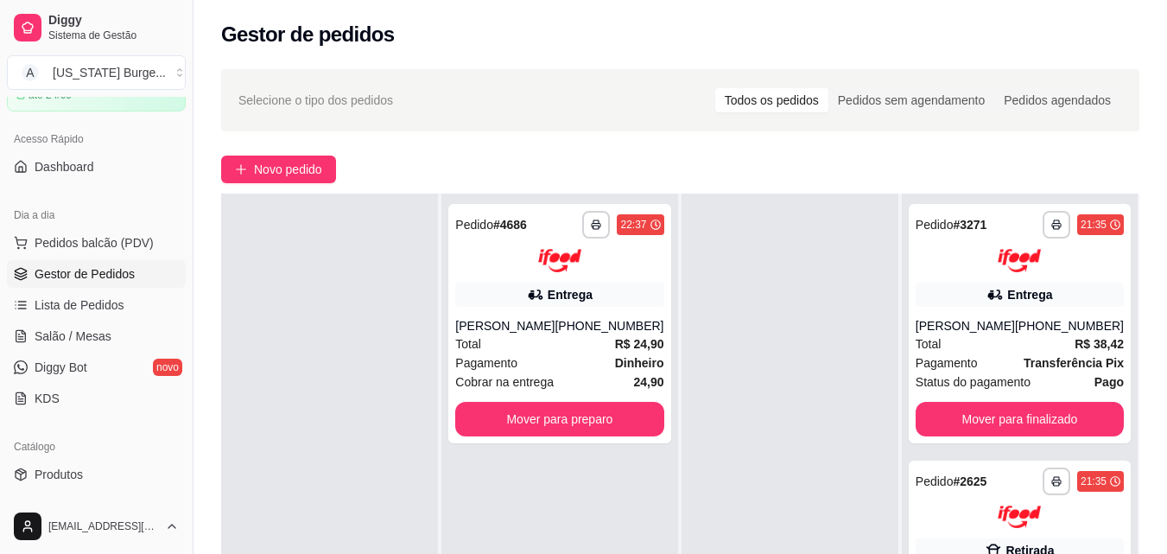
scroll to position [99, 0]
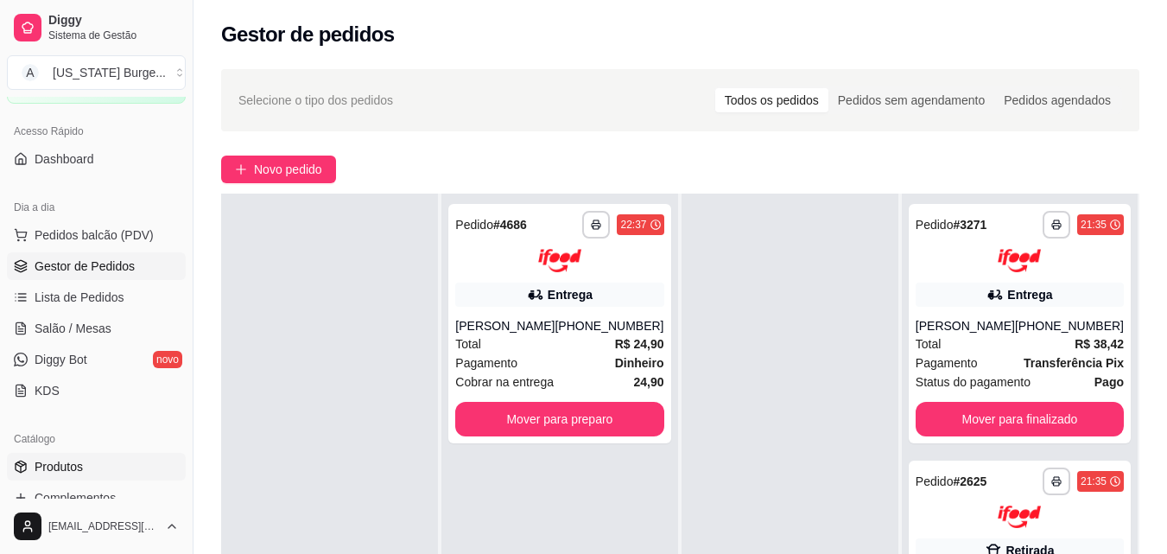
click at [61, 457] on link "Produtos" at bounding box center [96, 467] width 179 height 28
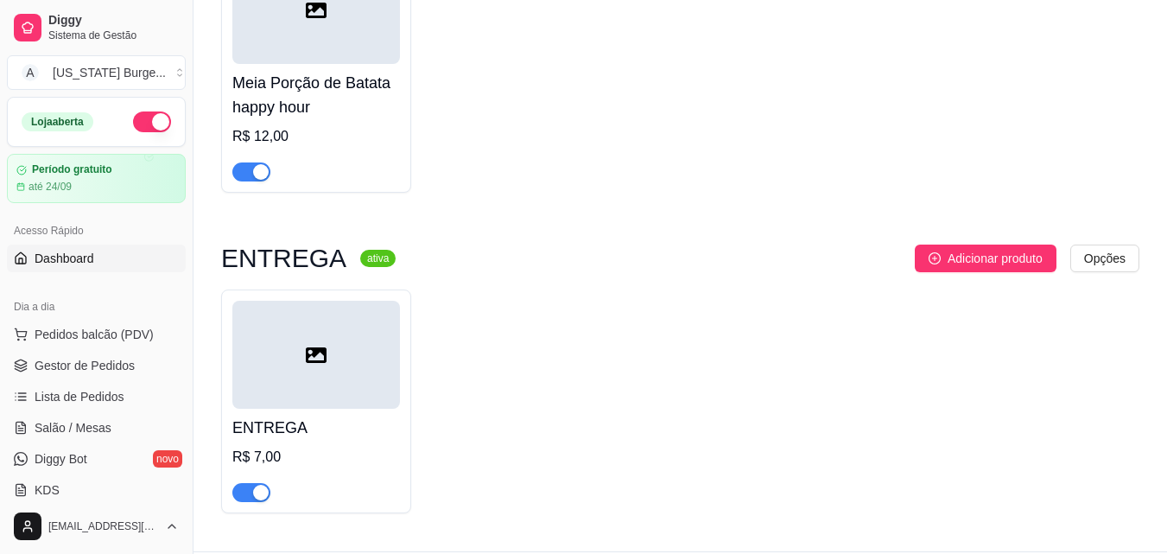
drag, startPoint x: 186, startPoint y: 151, endPoint x: 107, endPoint y: 255, distance: 130.1
click at [107, 255] on div "Diggy Sistema de Gestão A [US_STATE] Burge ... Loja aberta Período gratuito até…" at bounding box center [96, 277] width 193 height 554
click at [107, 255] on link "Dashboard" at bounding box center [96, 258] width 179 height 28
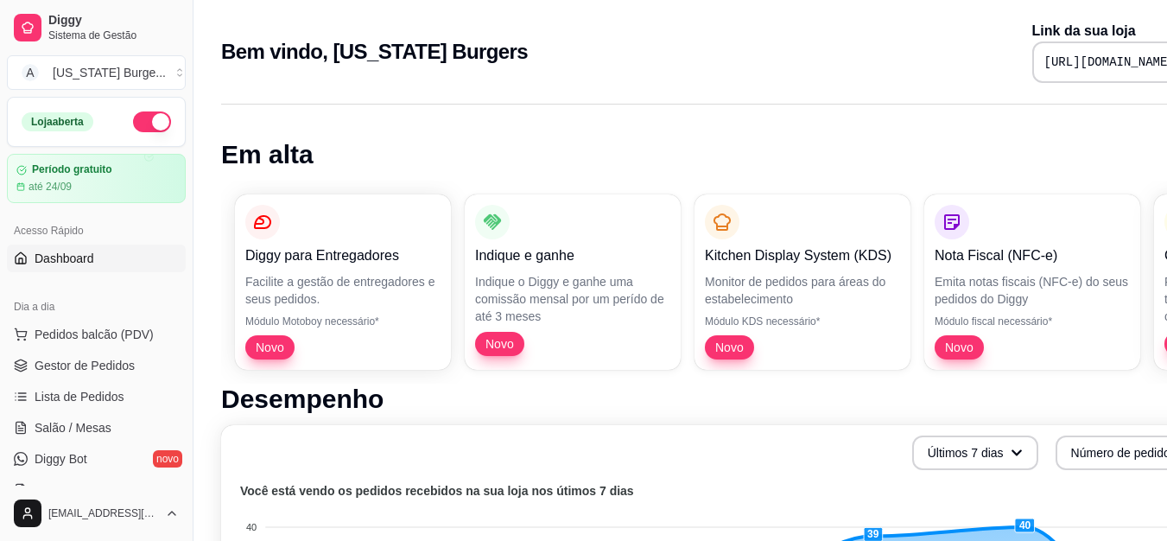
click at [70, 265] on span "Dashboard" at bounding box center [65, 258] width 60 height 17
click at [85, 358] on span "Gestor de Pedidos" at bounding box center [85, 365] width 100 height 17
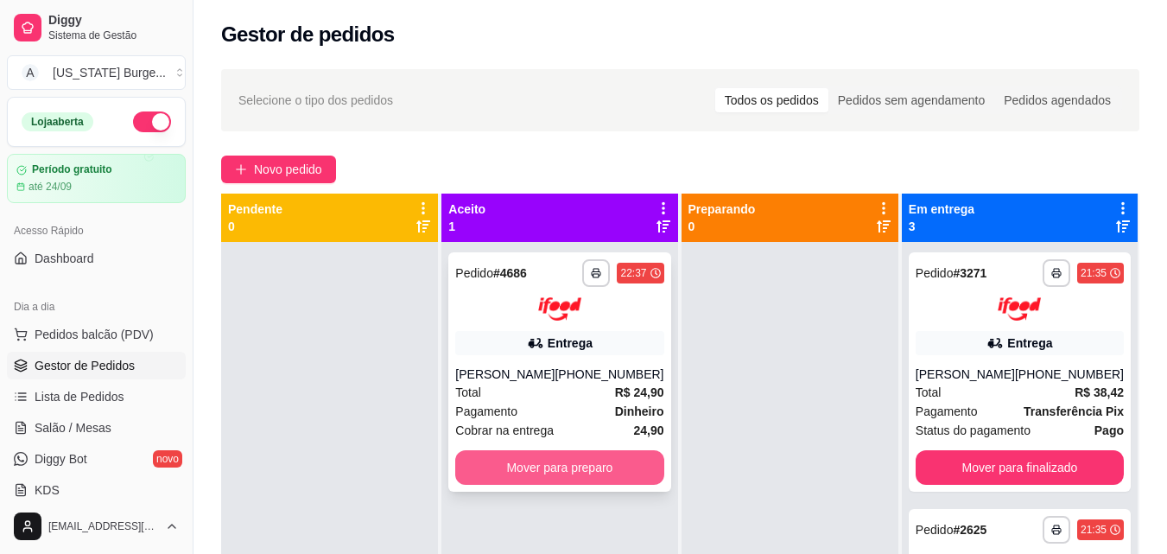
click at [520, 459] on button "Mover para preparo" at bounding box center [559, 467] width 208 height 35
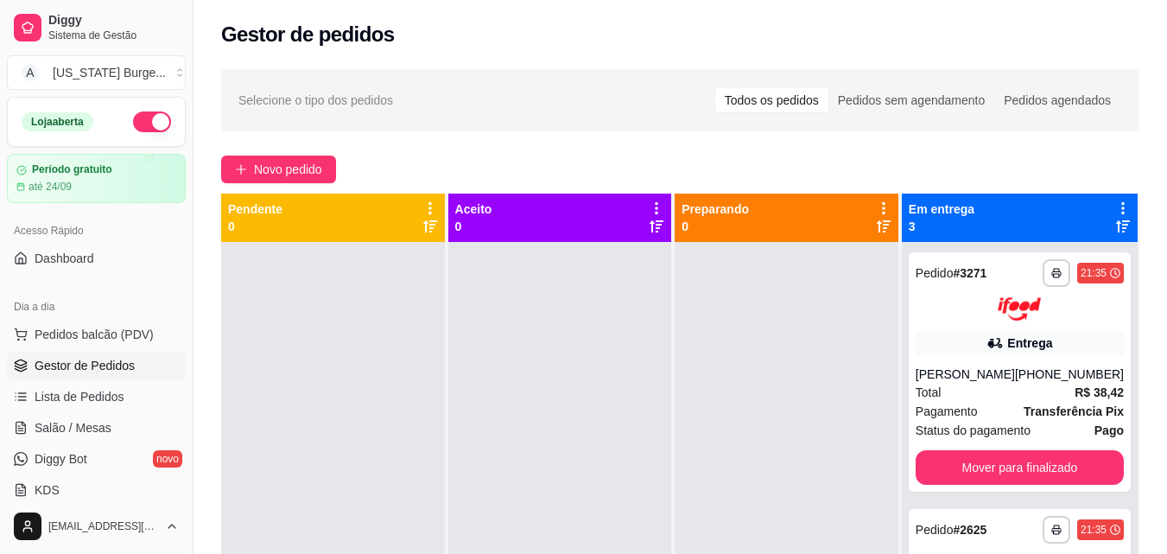
click at [151, 117] on button "button" at bounding box center [152, 121] width 38 height 21
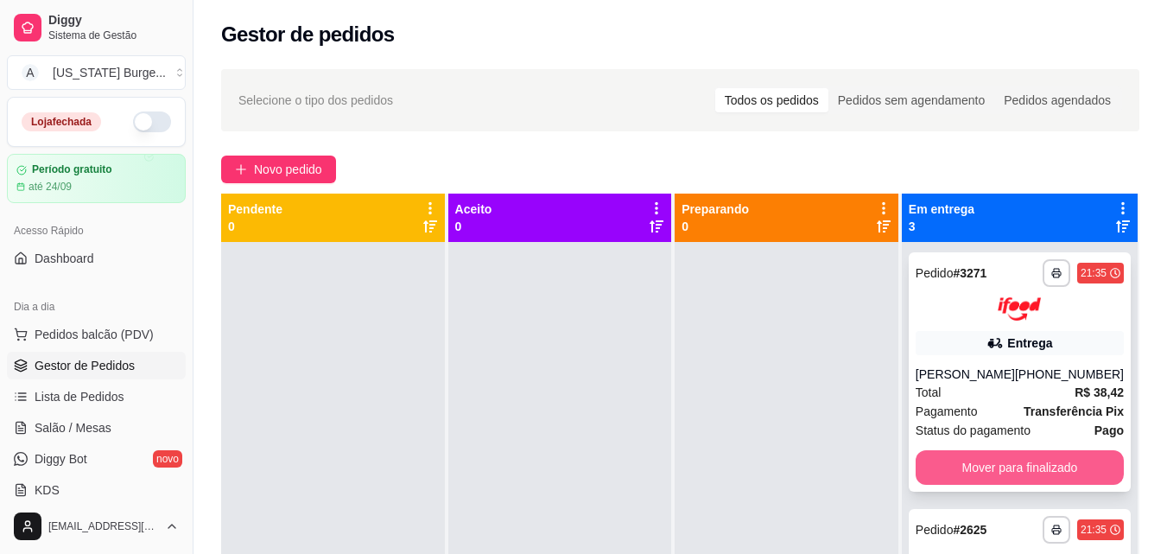
click at [954, 465] on button "Mover para finalizado" at bounding box center [1019, 467] width 208 height 35
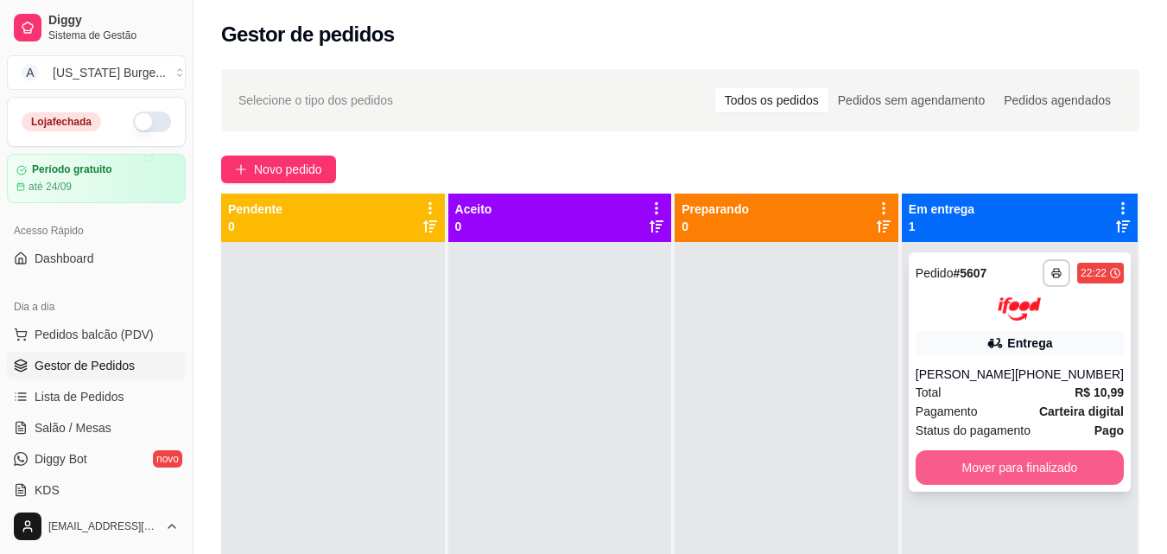
click at [950, 465] on button "Mover para finalizado" at bounding box center [1019, 467] width 208 height 35
